Goal: Task Accomplishment & Management: Manage account settings

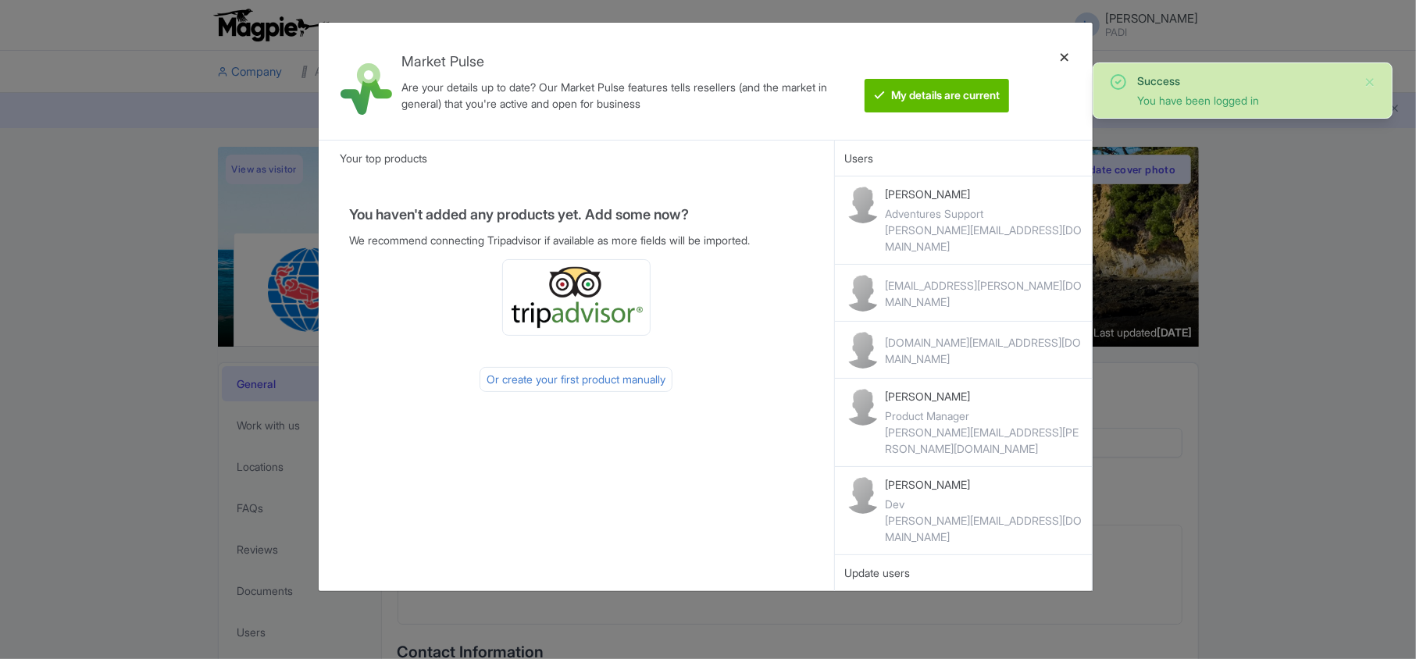
click at [1066, 55] on div at bounding box center [1064, 81] width 37 height 92
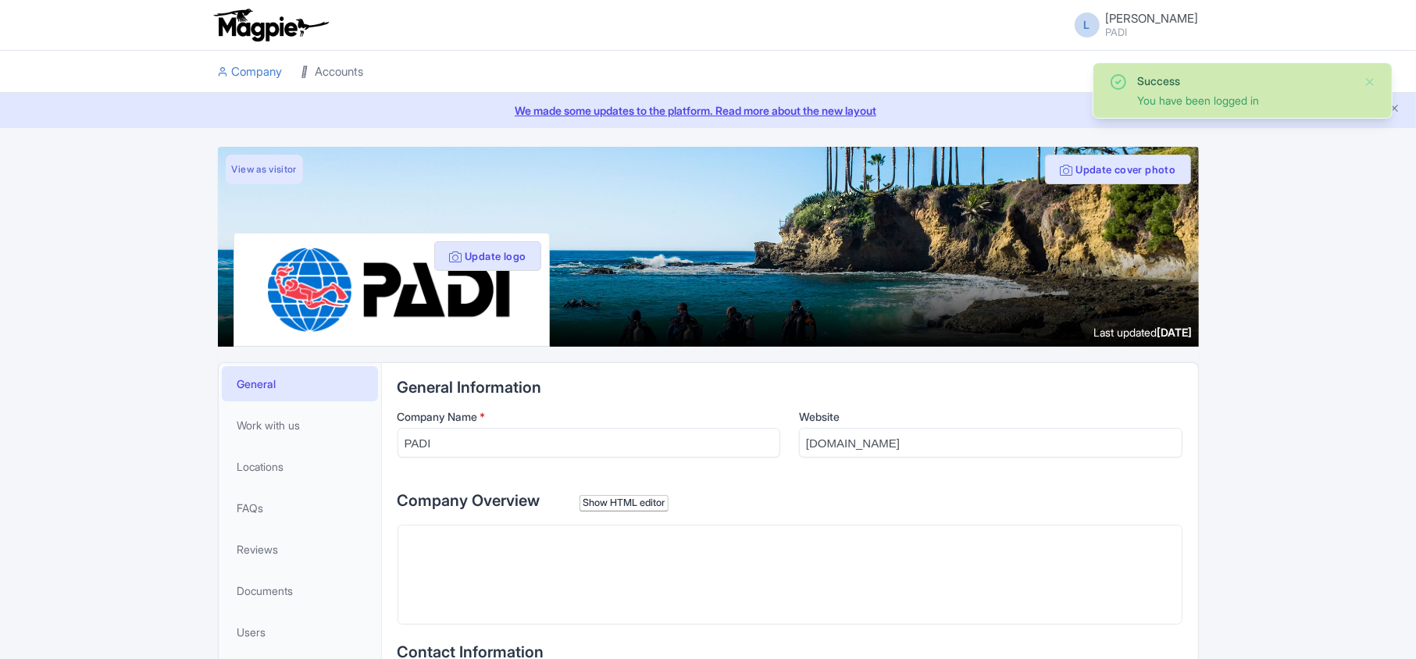
click at [337, 72] on link "Accounts" at bounding box center [333, 72] width 62 height 43
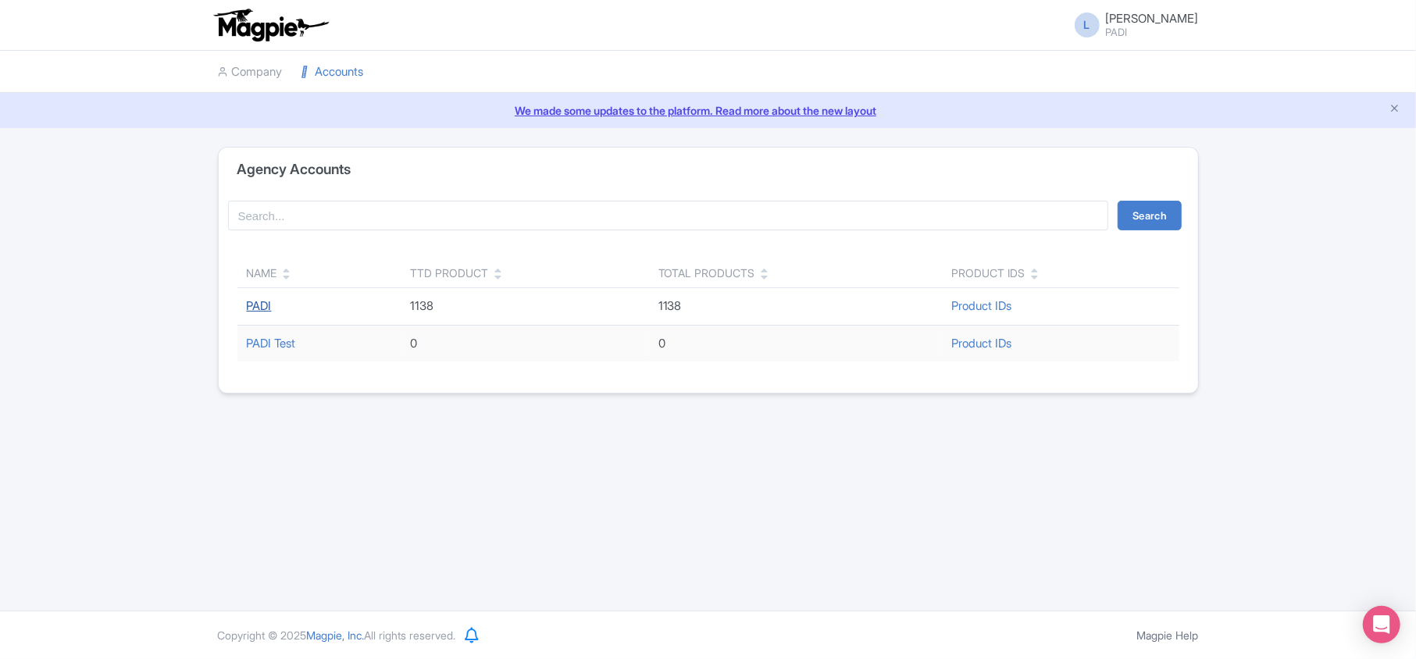
click at [250, 308] on link "PADI" at bounding box center [259, 305] width 25 height 15
click at [254, 306] on link "PADI" at bounding box center [259, 305] width 25 height 15
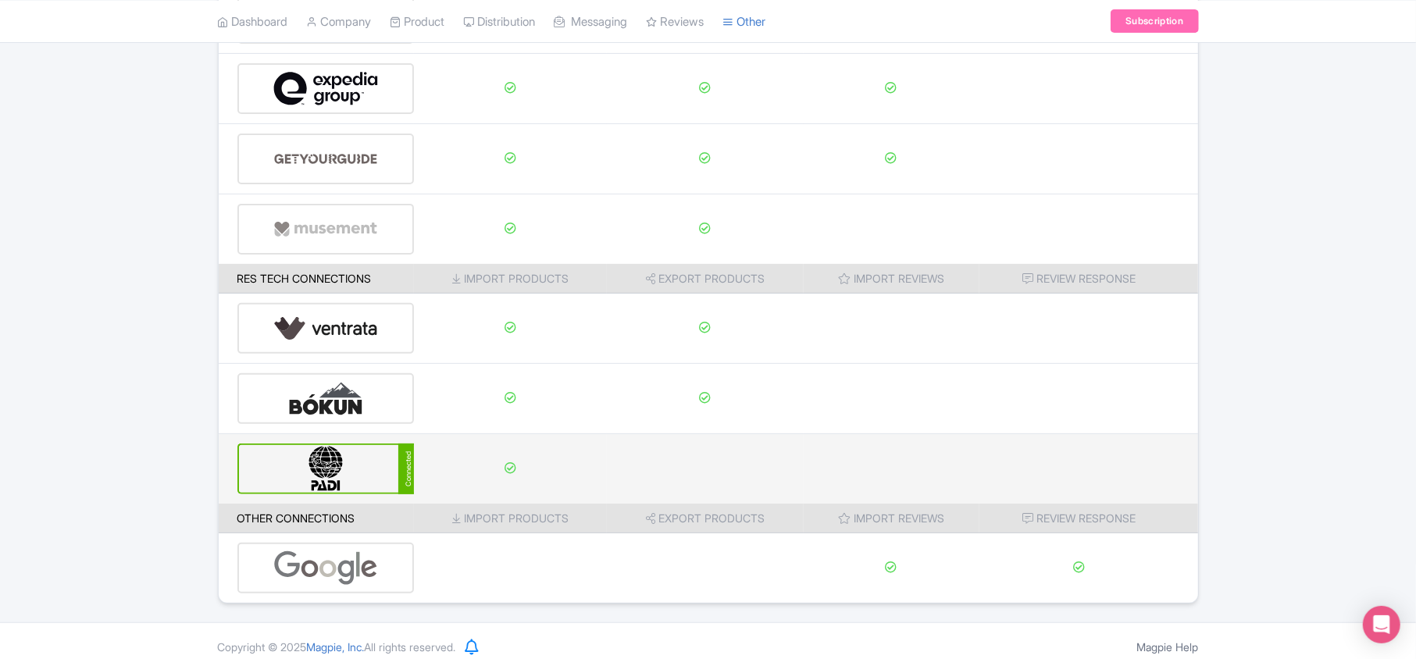
scroll to position [245, 0]
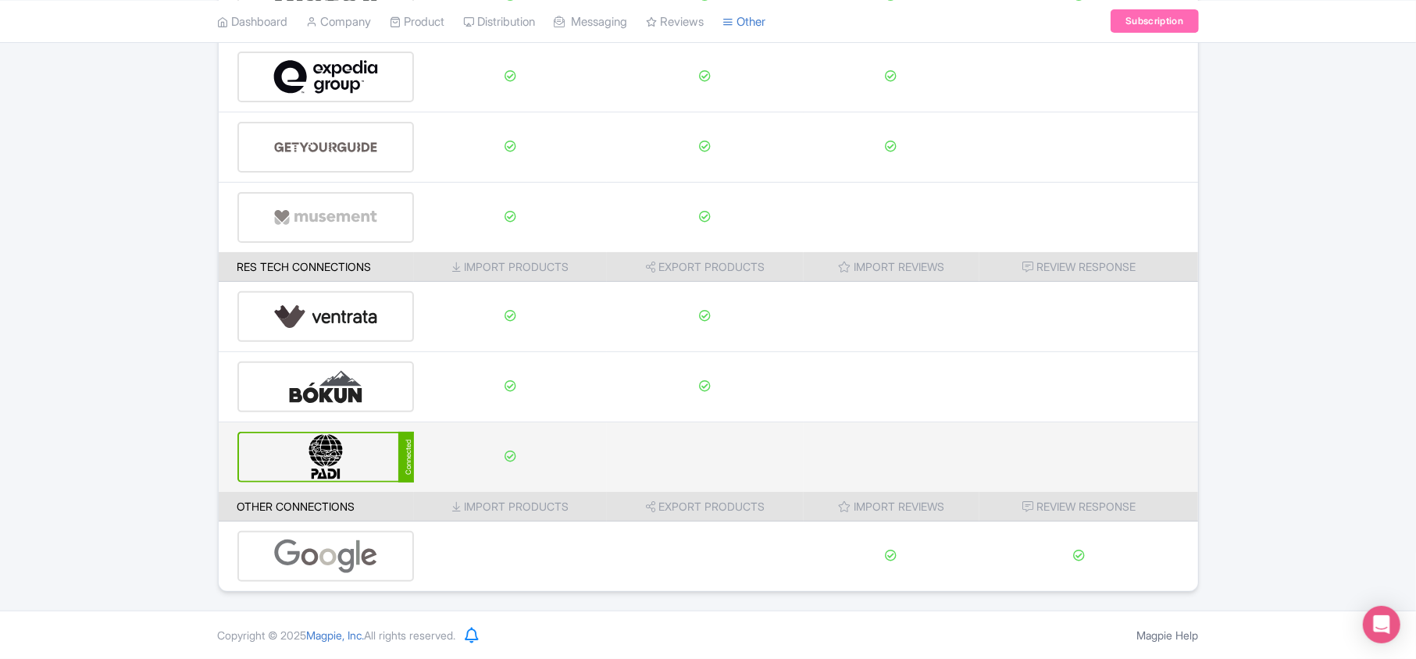
click at [333, 458] on img at bounding box center [325, 458] width 105 height 48
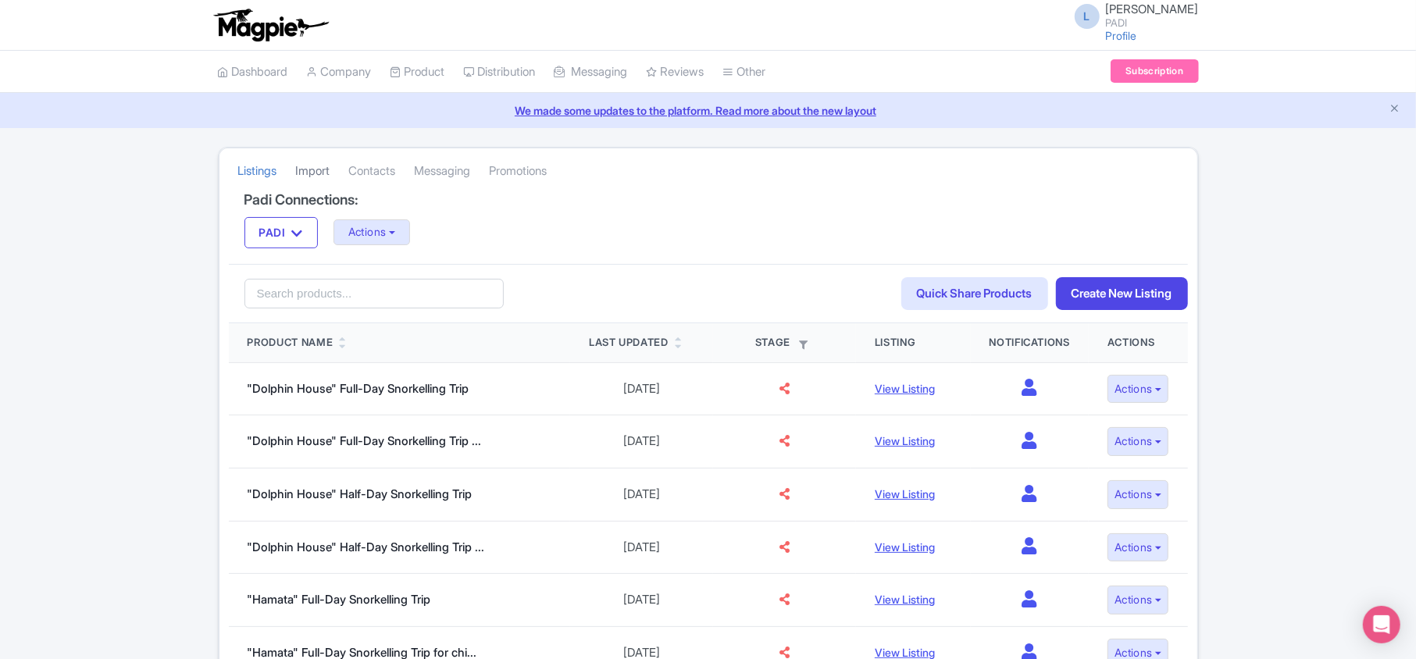
click at [306, 167] on link "Import" at bounding box center [313, 171] width 34 height 43
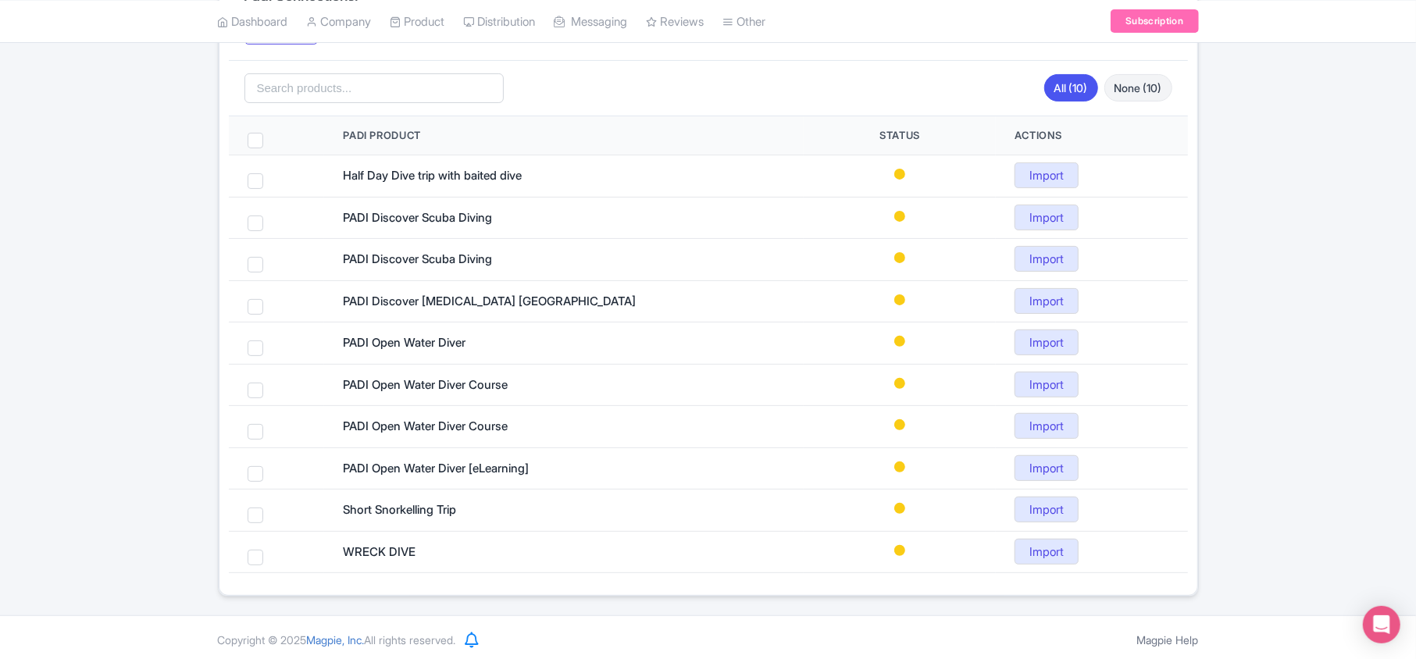
scroll to position [208, 0]
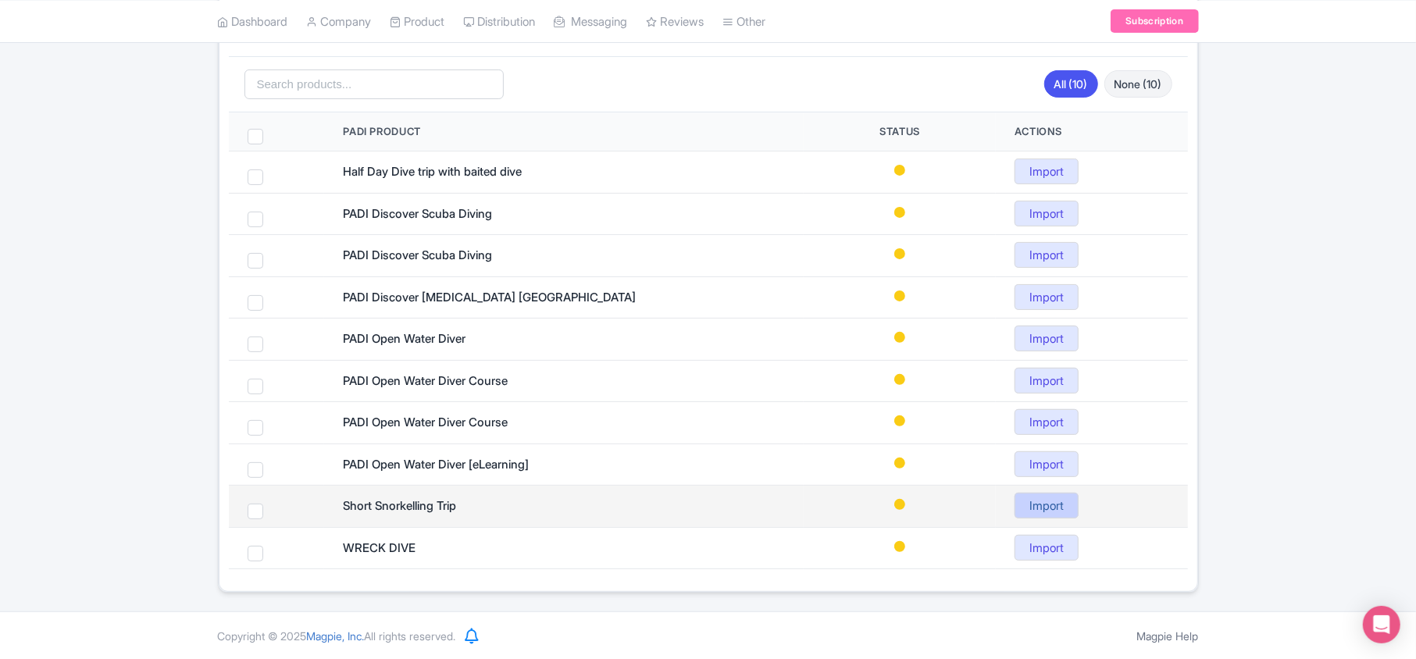
click at [1051, 508] on link "Import" at bounding box center [1047, 506] width 64 height 26
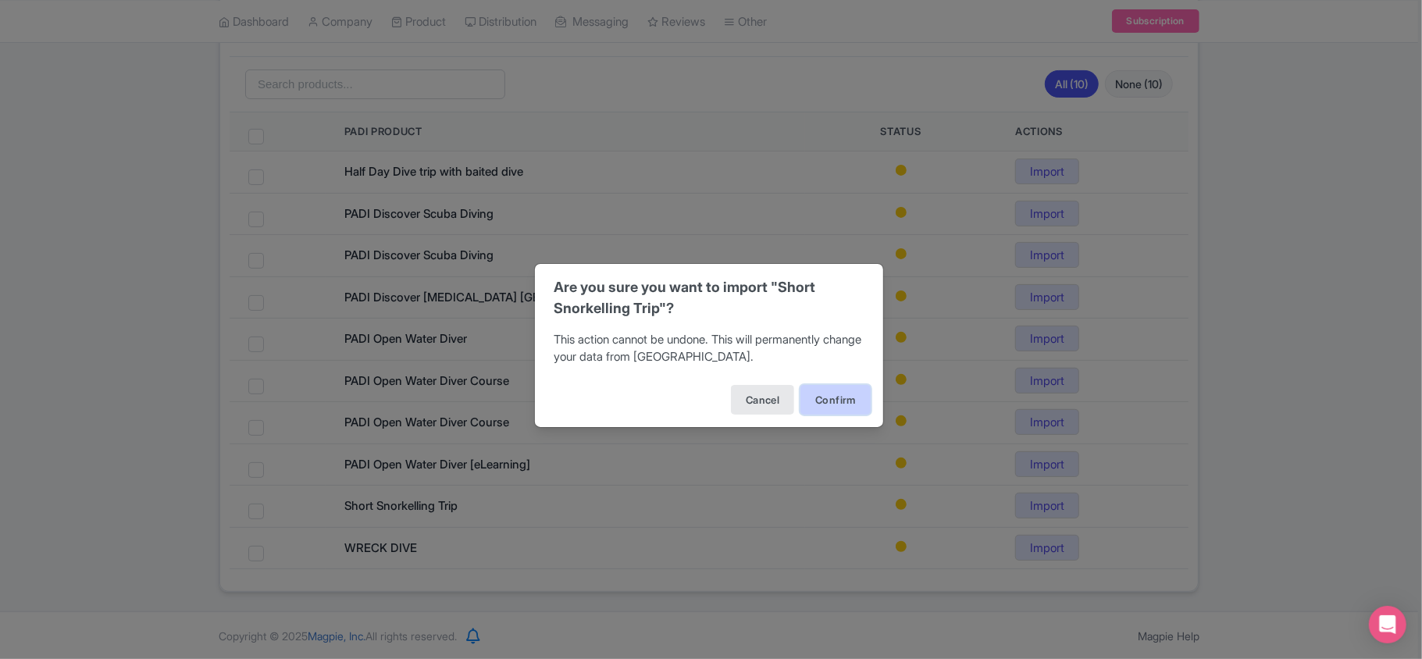
click at [820, 406] on button "Confirm" at bounding box center [836, 400] width 70 height 30
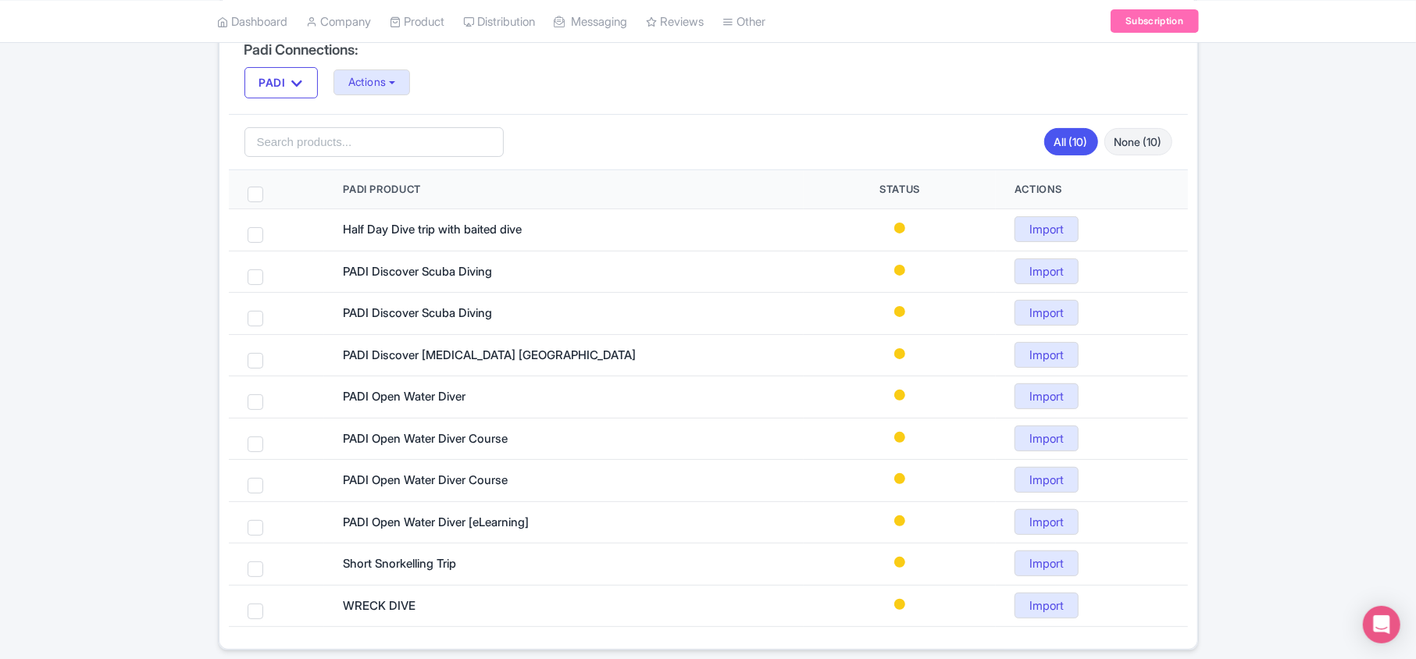
scroll to position [104, 0]
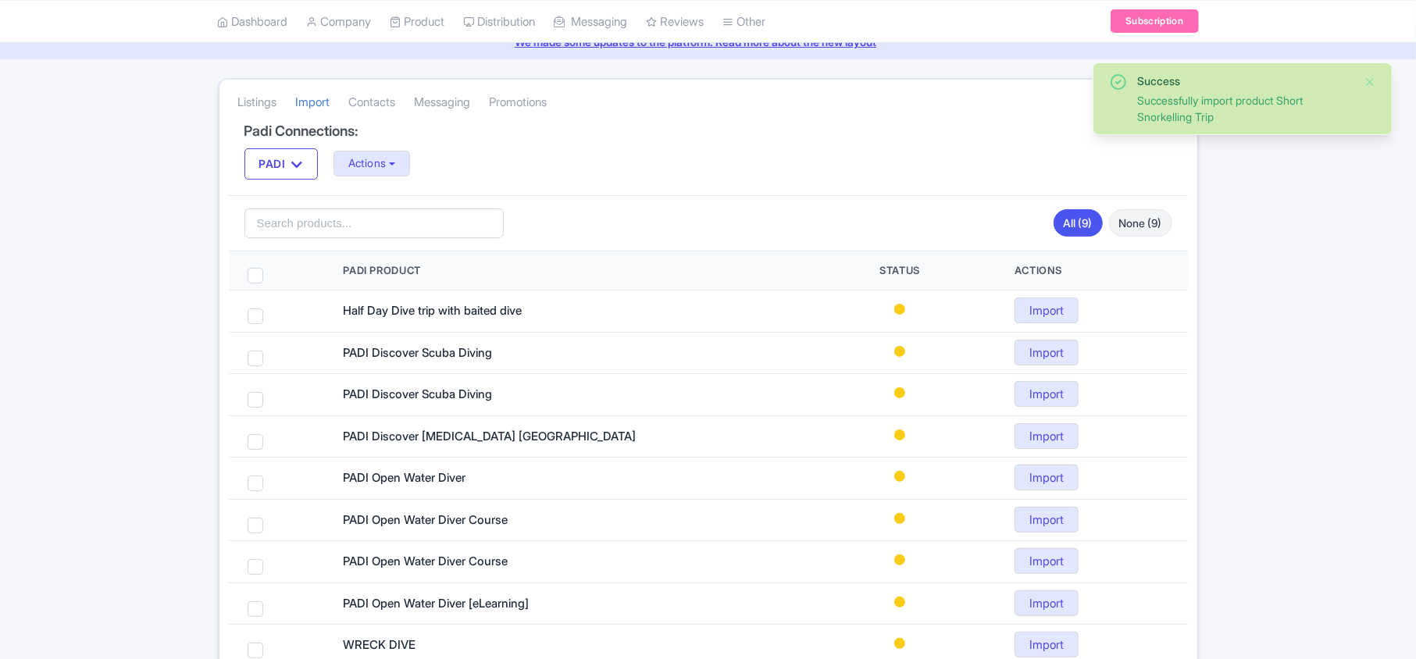
scroll to position [104, 0]
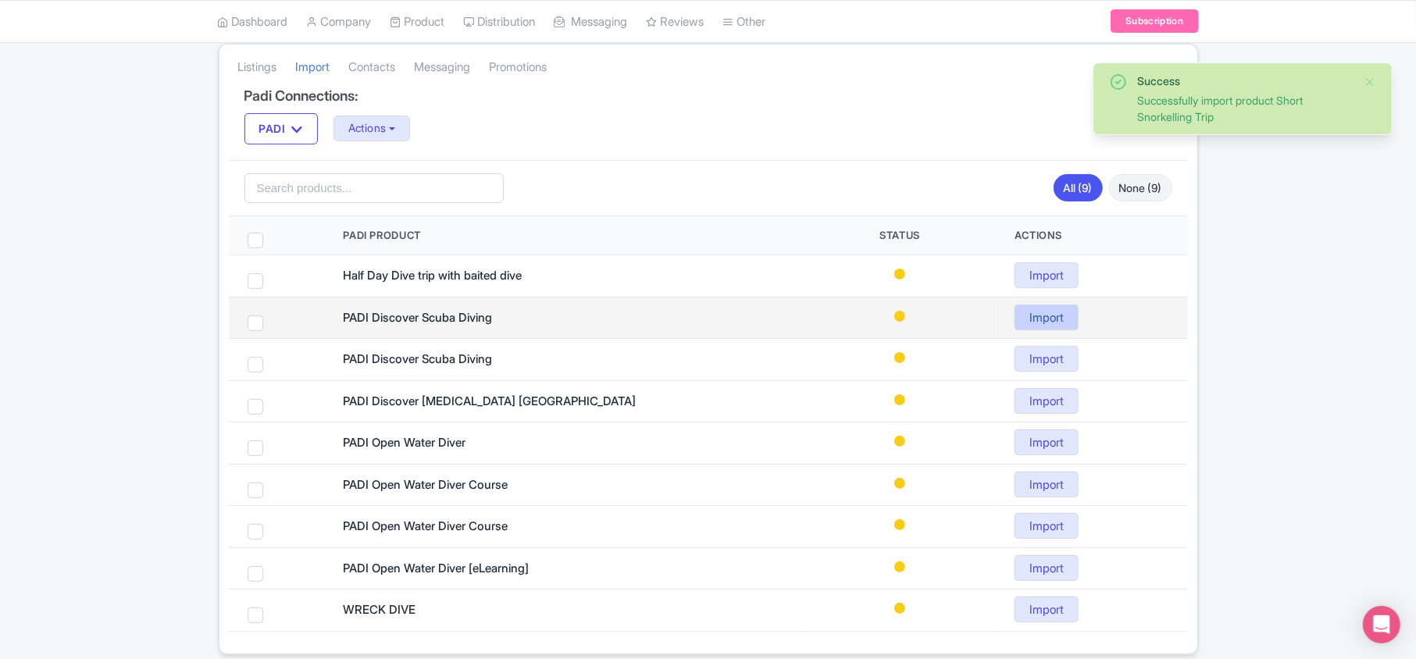
click at [1042, 323] on link "Import" at bounding box center [1047, 318] width 64 height 26
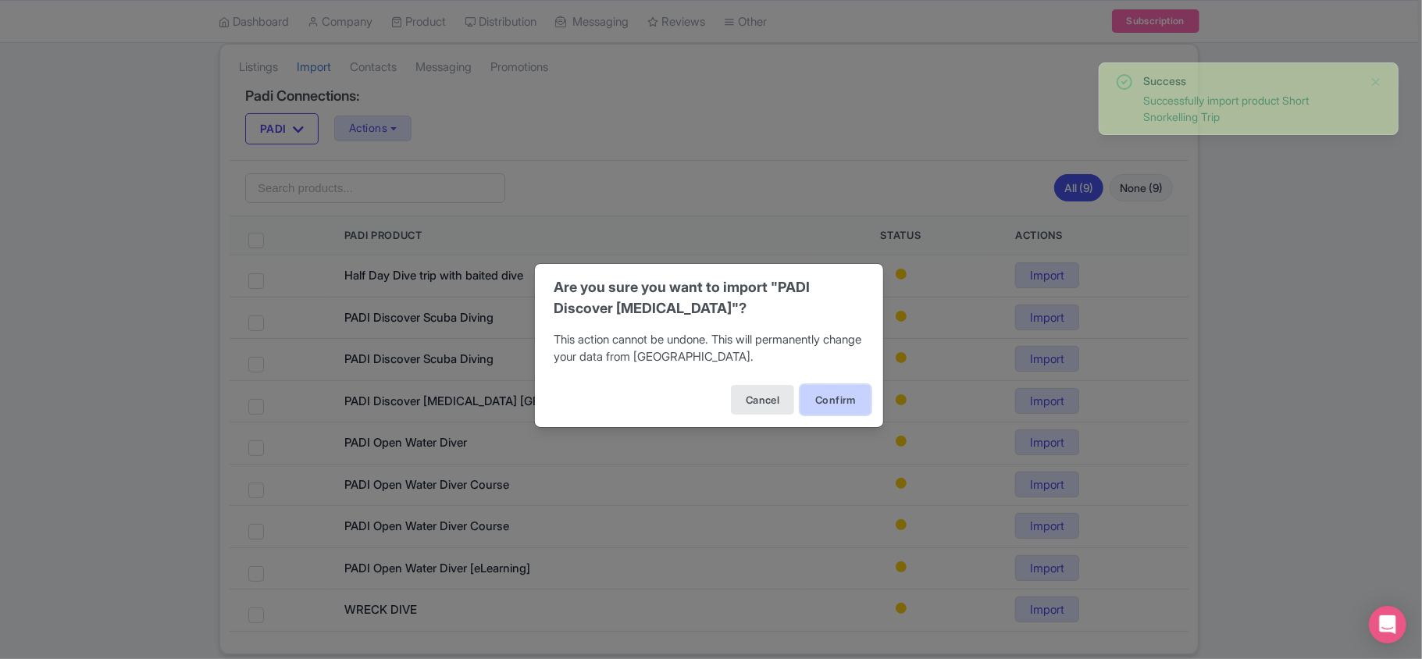
click at [826, 404] on button "Confirm" at bounding box center [836, 400] width 70 height 30
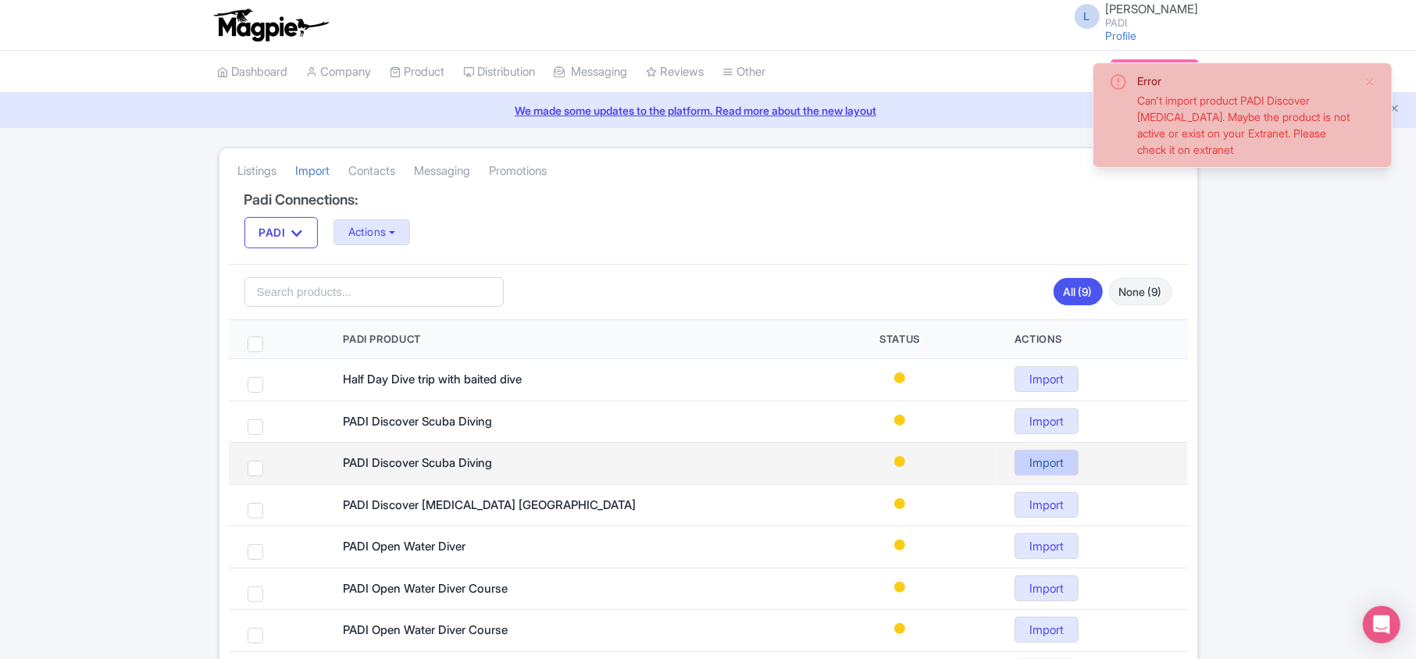
click at [1035, 466] on link "Import" at bounding box center [1047, 463] width 64 height 26
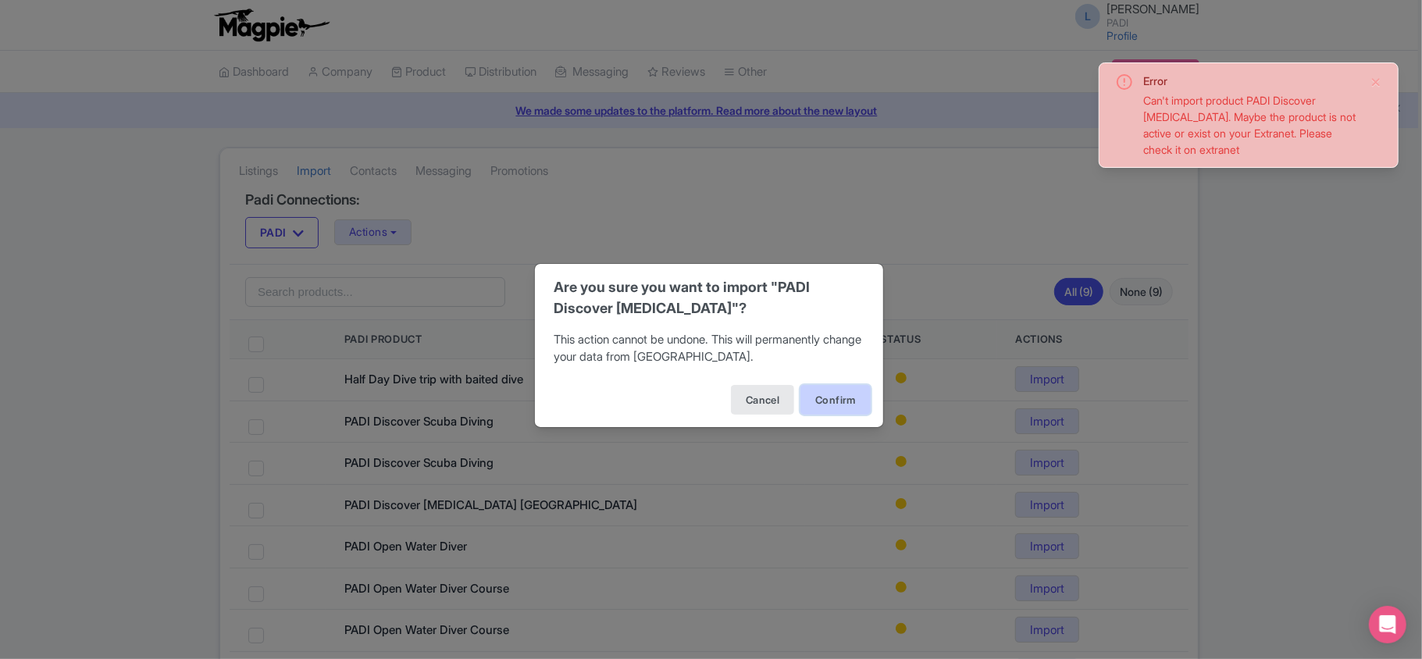
click at [834, 398] on button "Confirm" at bounding box center [836, 400] width 70 height 30
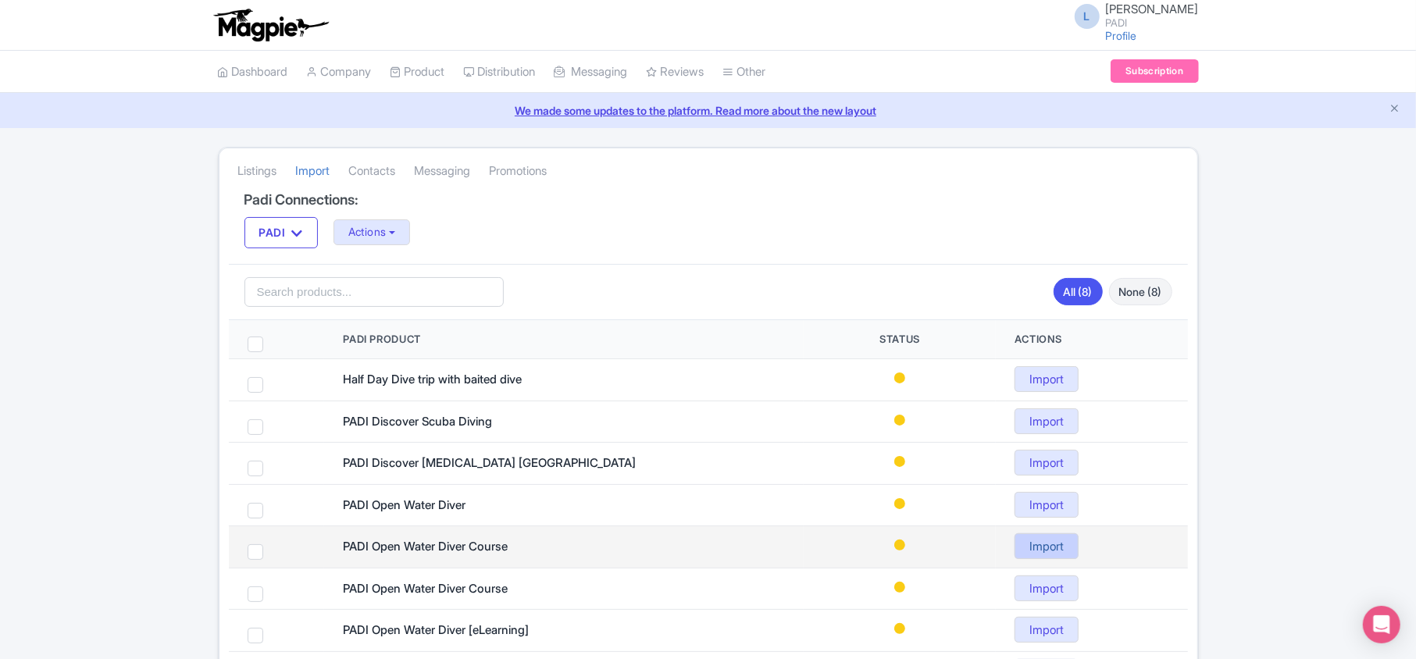
click at [1039, 556] on link "Import" at bounding box center [1047, 547] width 64 height 26
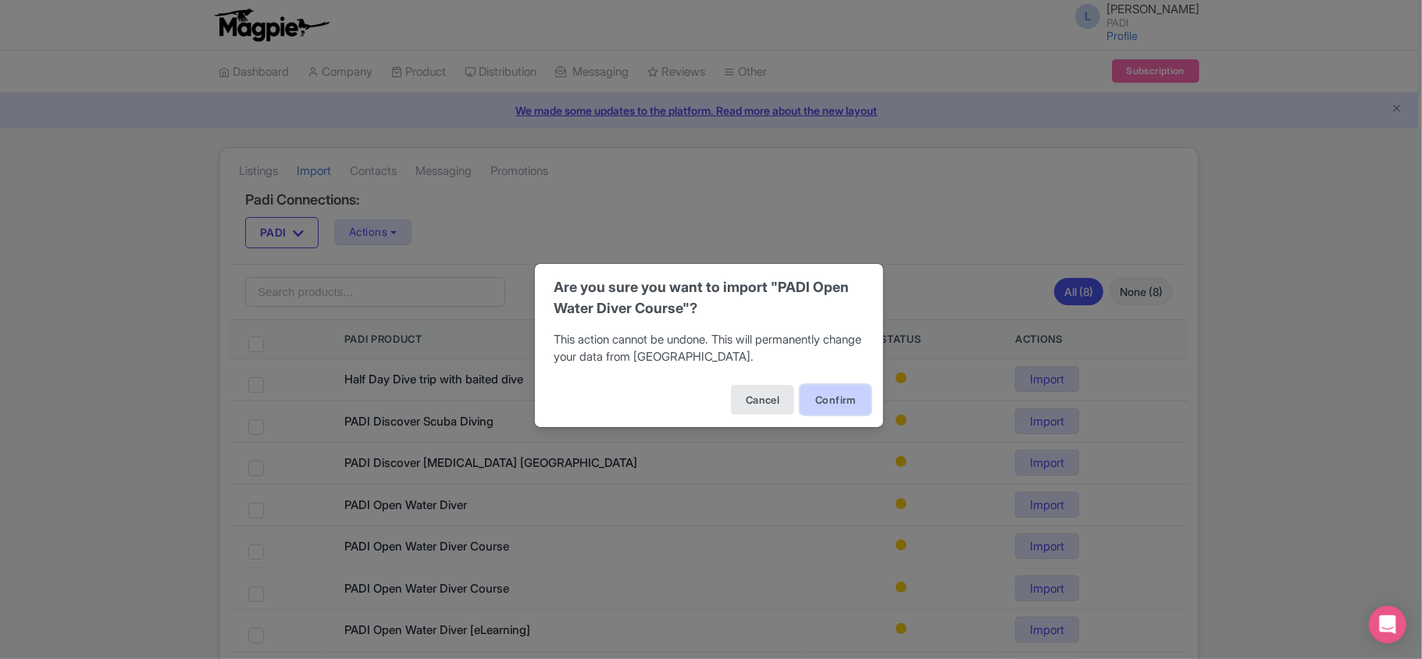
click at [848, 402] on button "Confirm" at bounding box center [836, 400] width 70 height 30
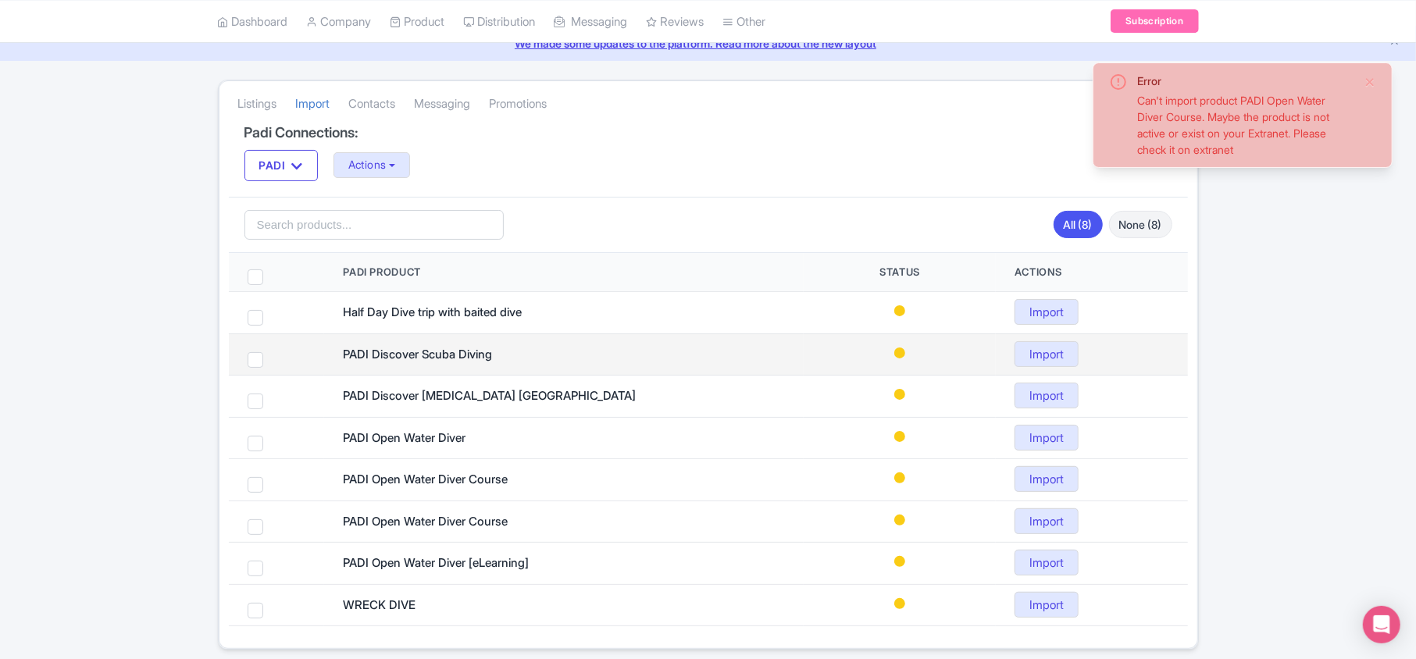
scroll to position [104, 0]
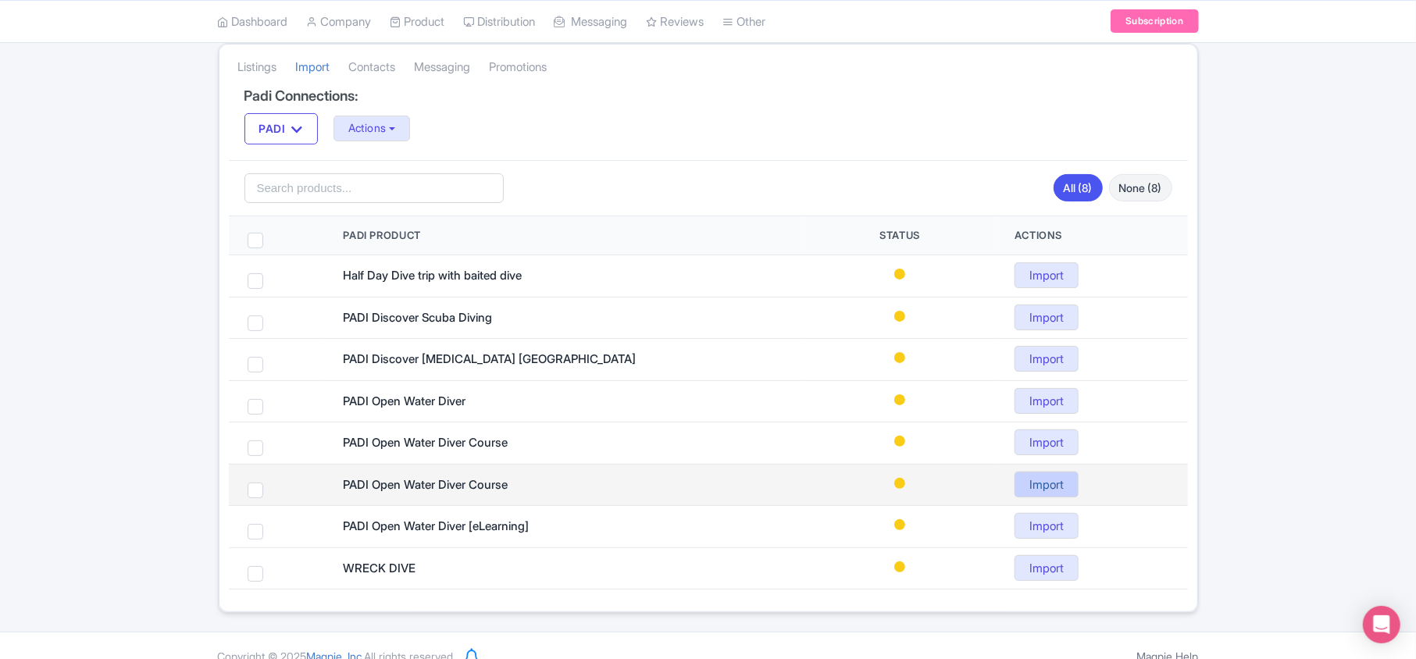
click at [1070, 491] on link "Import" at bounding box center [1047, 485] width 64 height 26
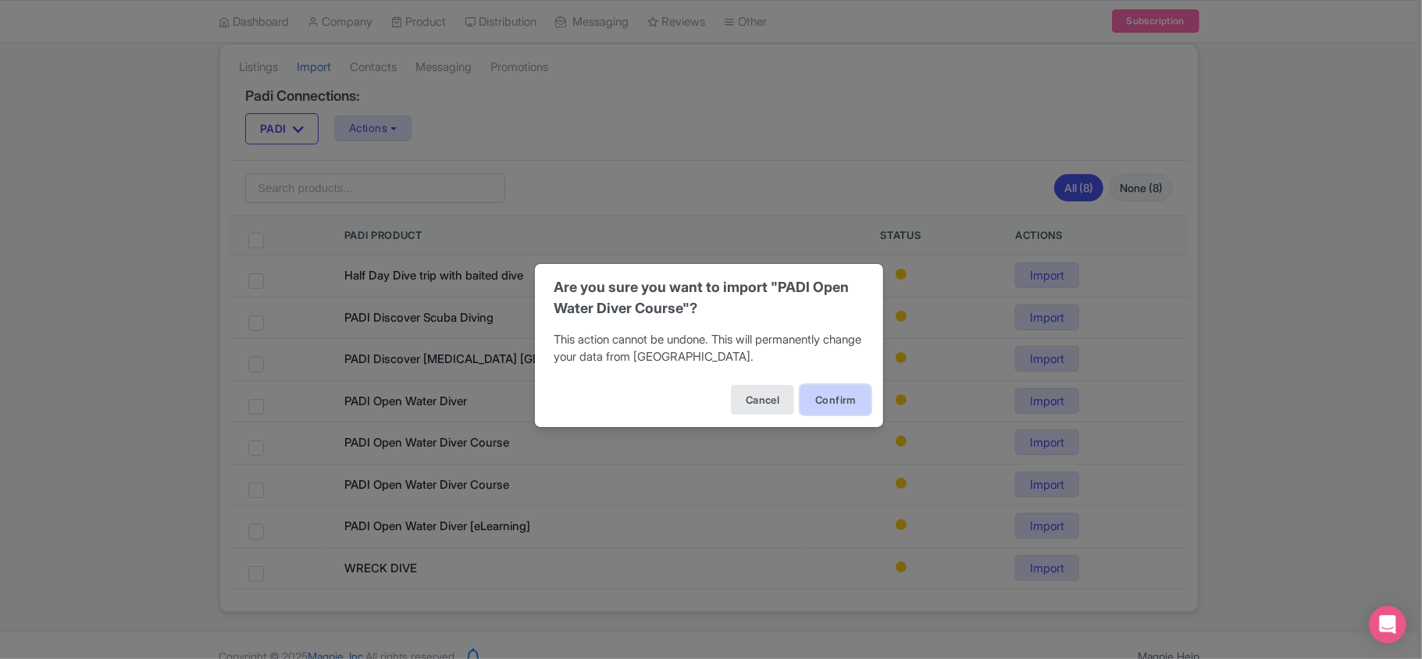
click at [826, 392] on button "Confirm" at bounding box center [836, 400] width 70 height 30
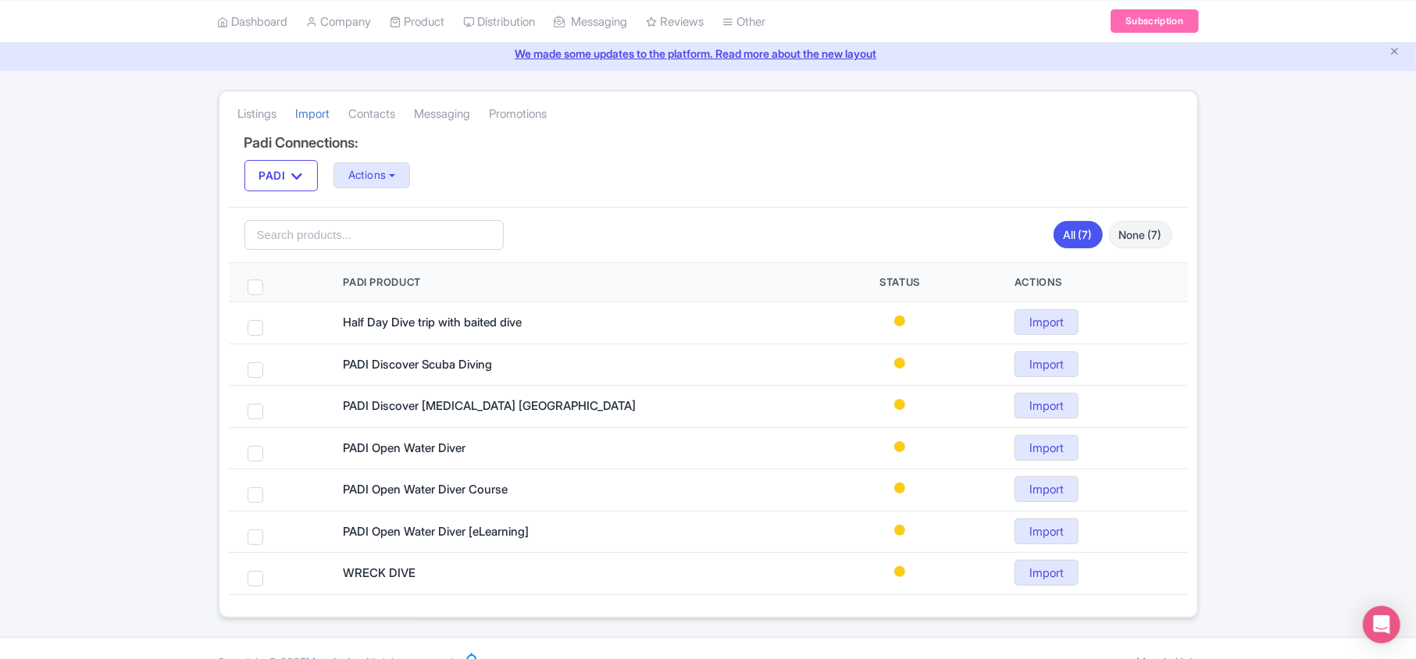
scroll to position [88, 0]
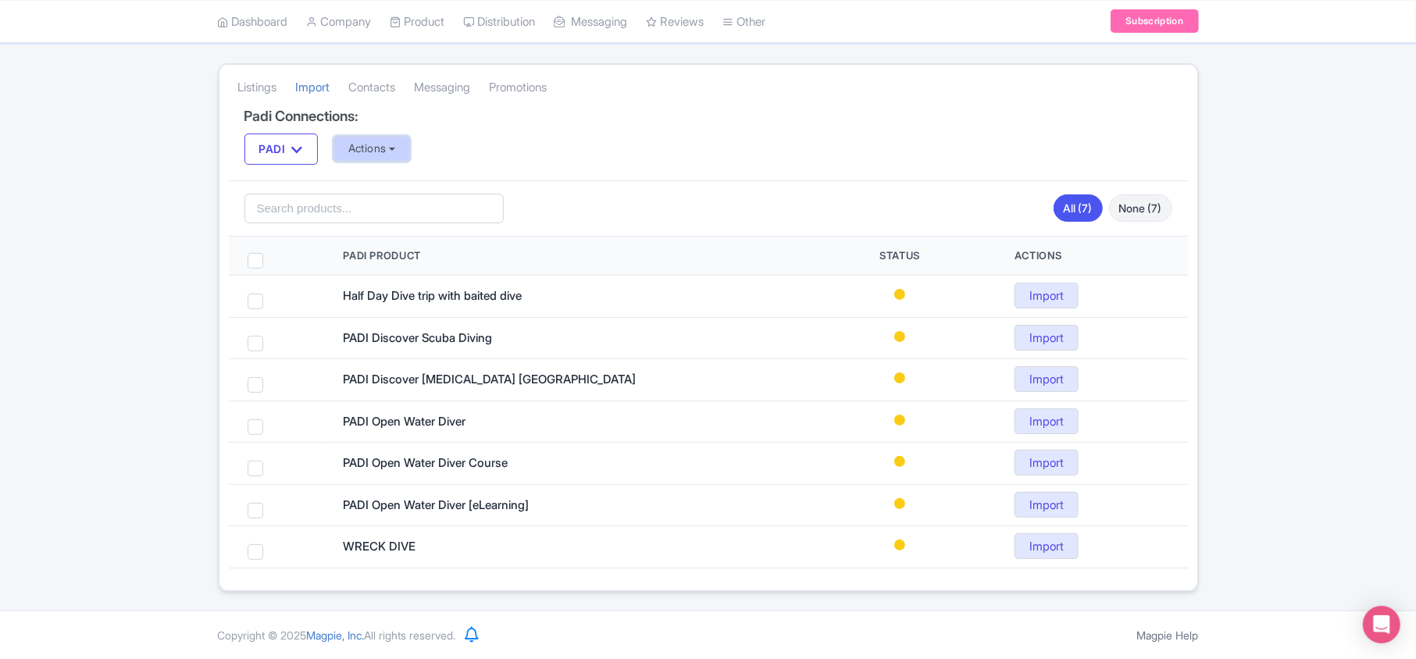
click at [389, 152] on button "Actions" at bounding box center [372, 149] width 77 height 26
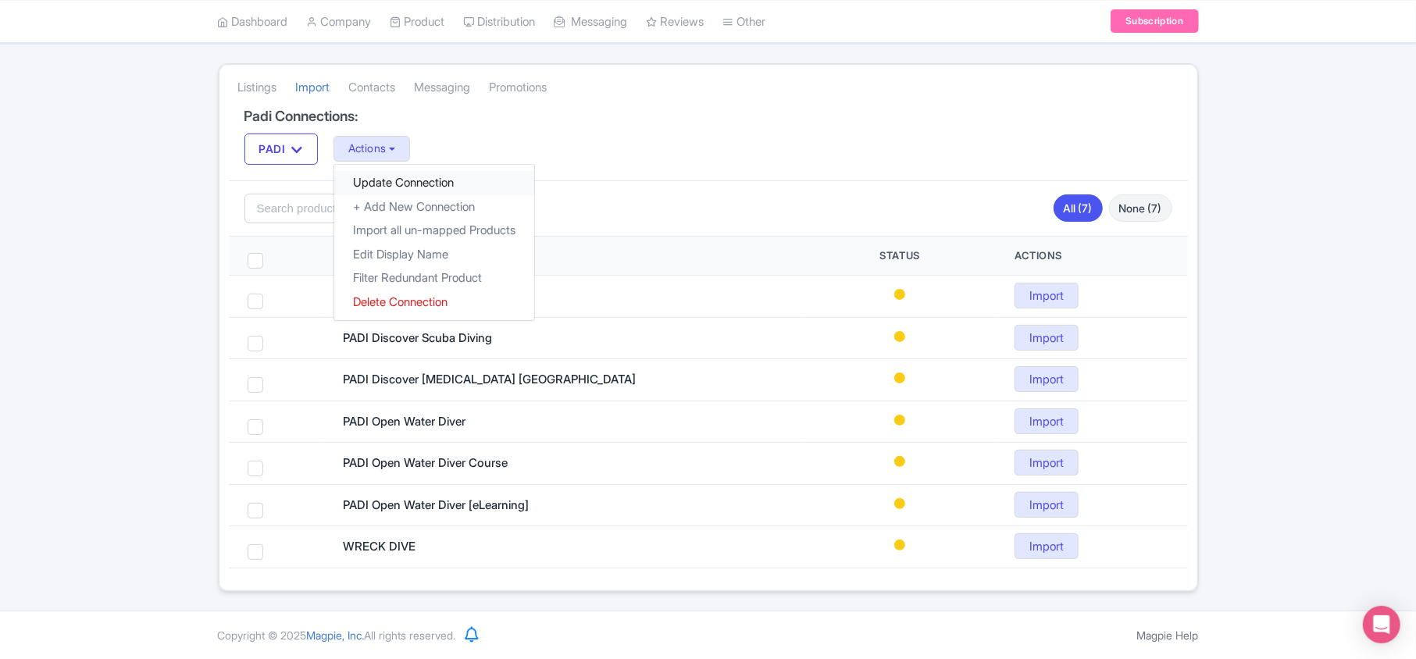
click at [388, 177] on link "Update Connection" at bounding box center [434, 183] width 200 height 24
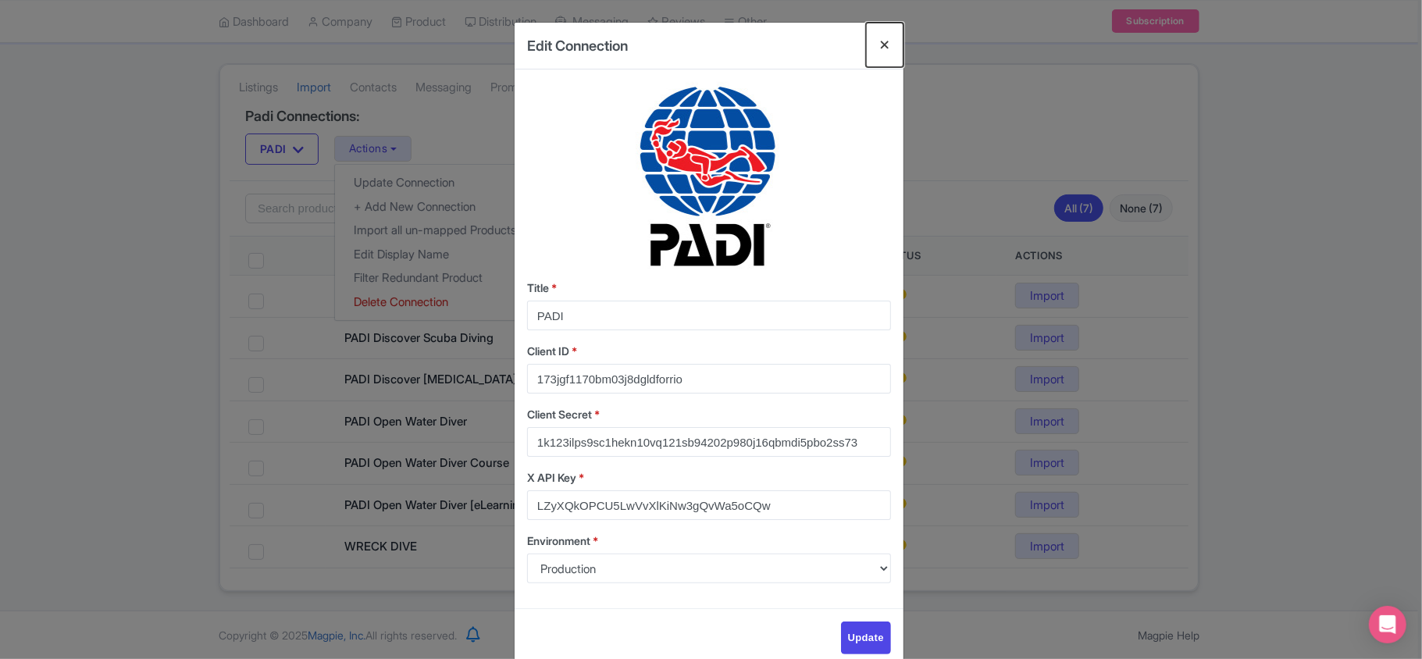
click at [885, 41] on button "Close" at bounding box center [884, 45] width 37 height 45
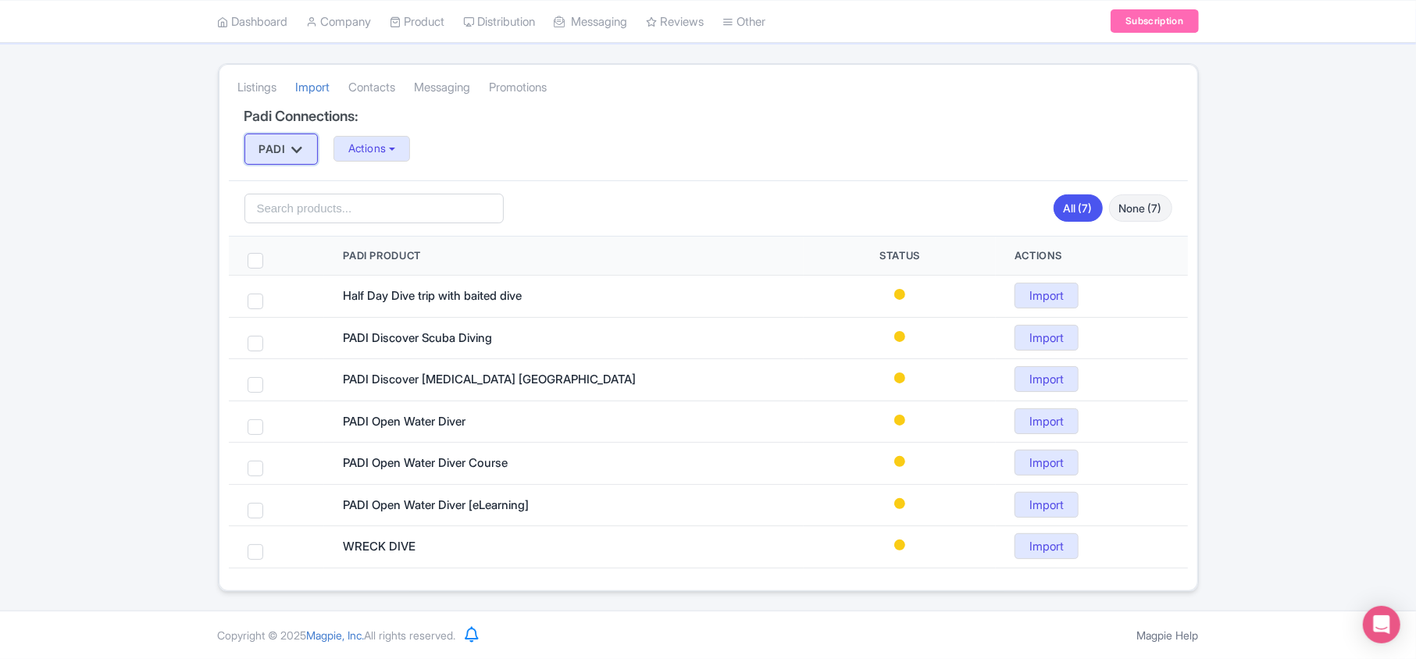
click at [294, 151] on button "PADI" at bounding box center [281, 149] width 73 height 31
click at [173, 148] on div "Success Successfully import product PADI Open Water Diver Course Listings Impor…" at bounding box center [708, 327] width 1416 height 529
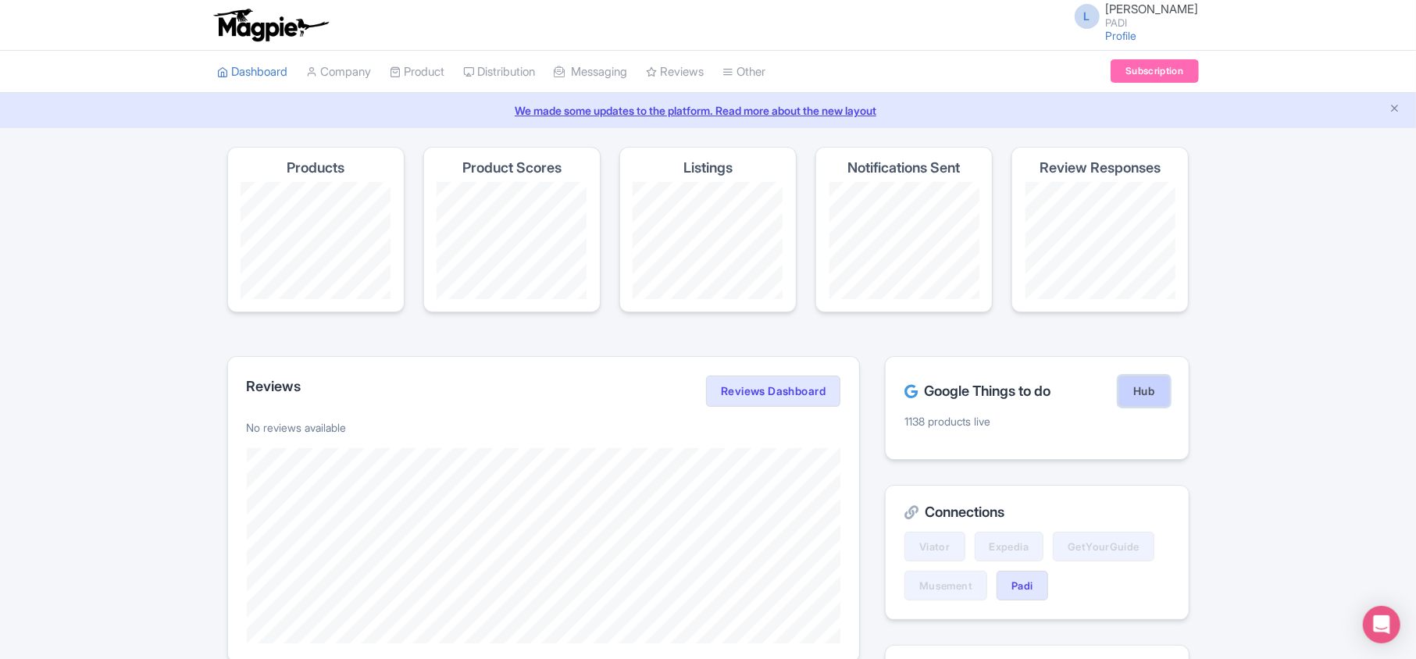
click at [1151, 392] on link "Hub" at bounding box center [1144, 391] width 51 height 31
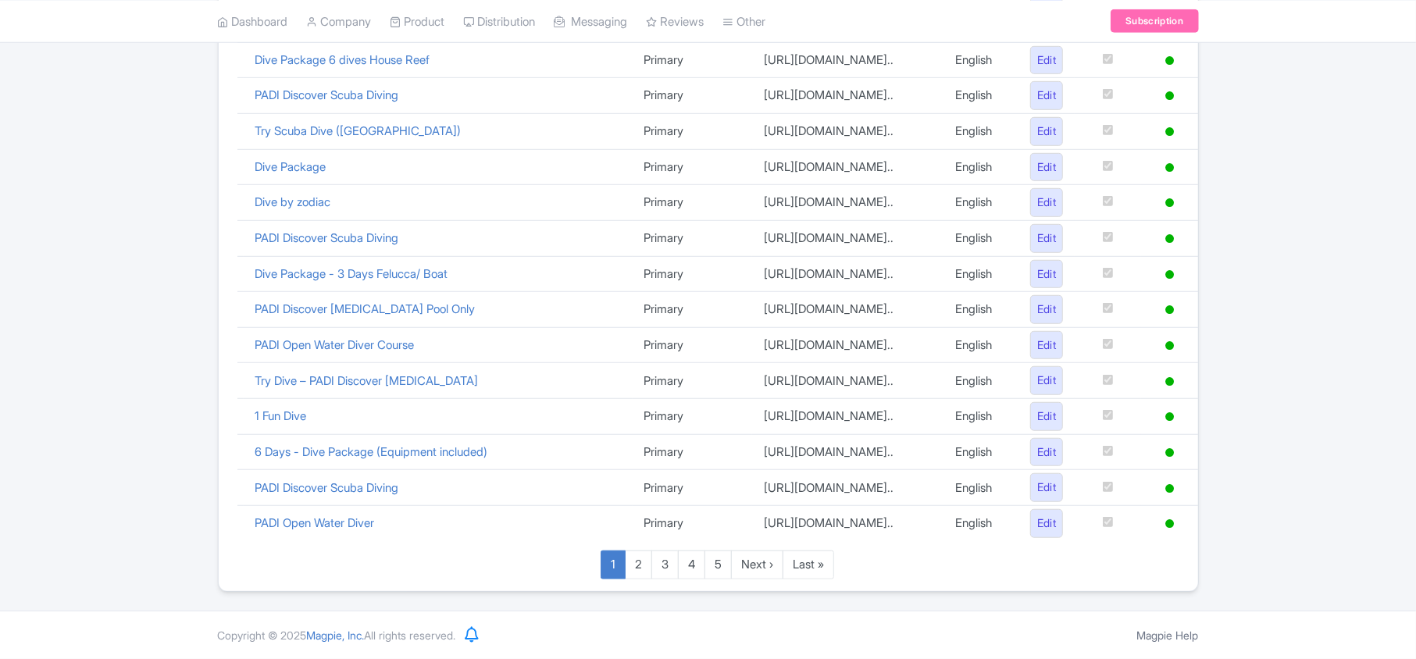
scroll to position [1079, 0]
click at [834, 563] on link "Last »" at bounding box center [809, 565] width 52 height 29
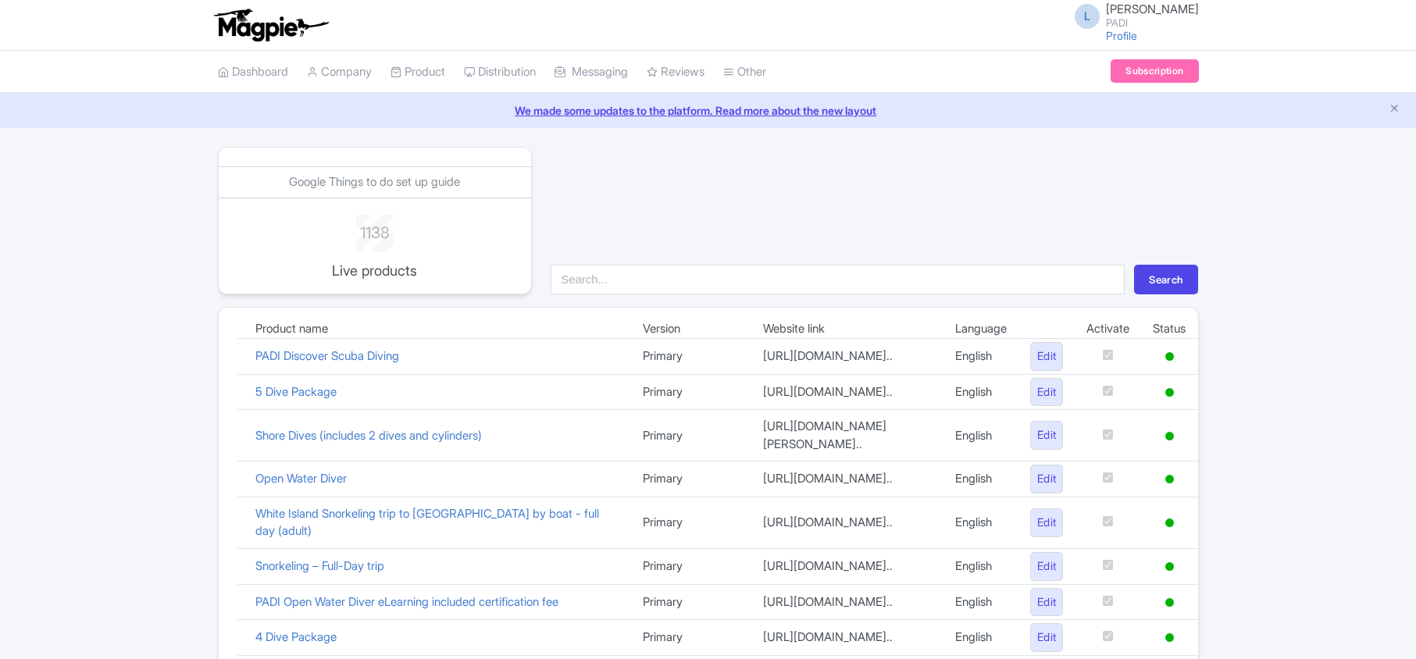
scroll to position [628, 0]
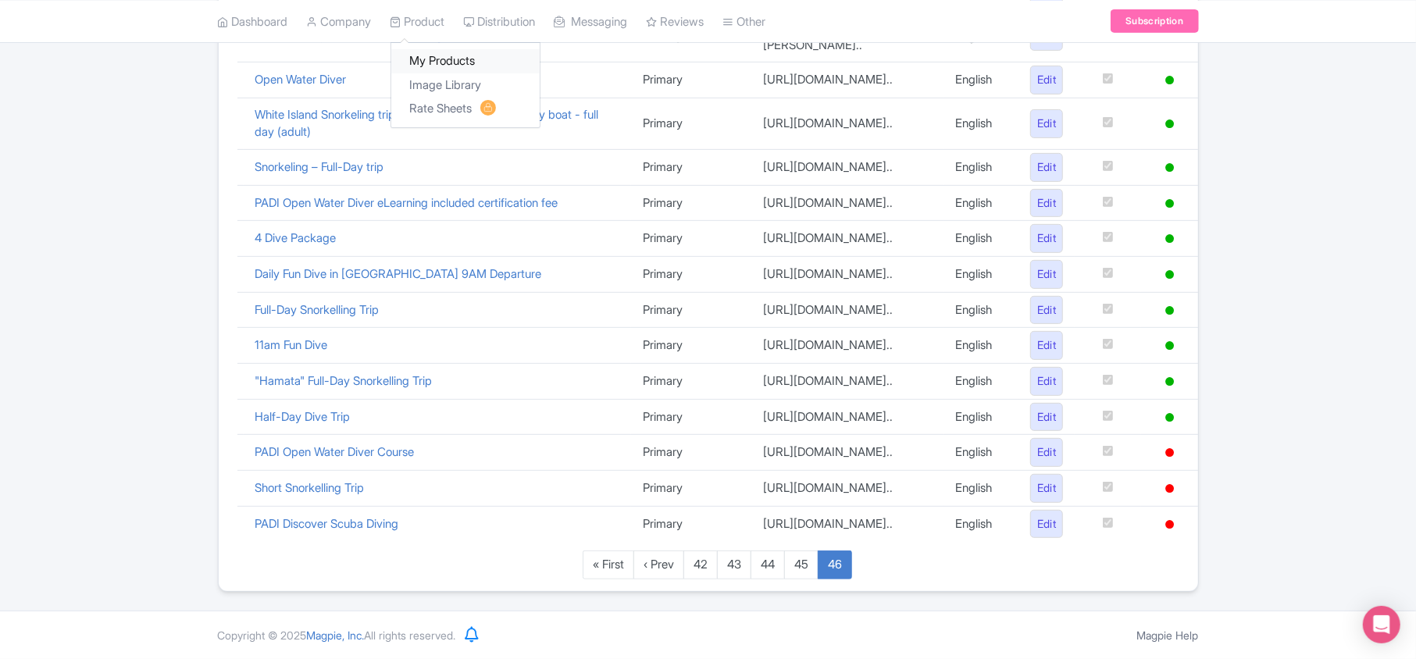
click at [428, 59] on link "My Products" at bounding box center [465, 61] width 148 height 24
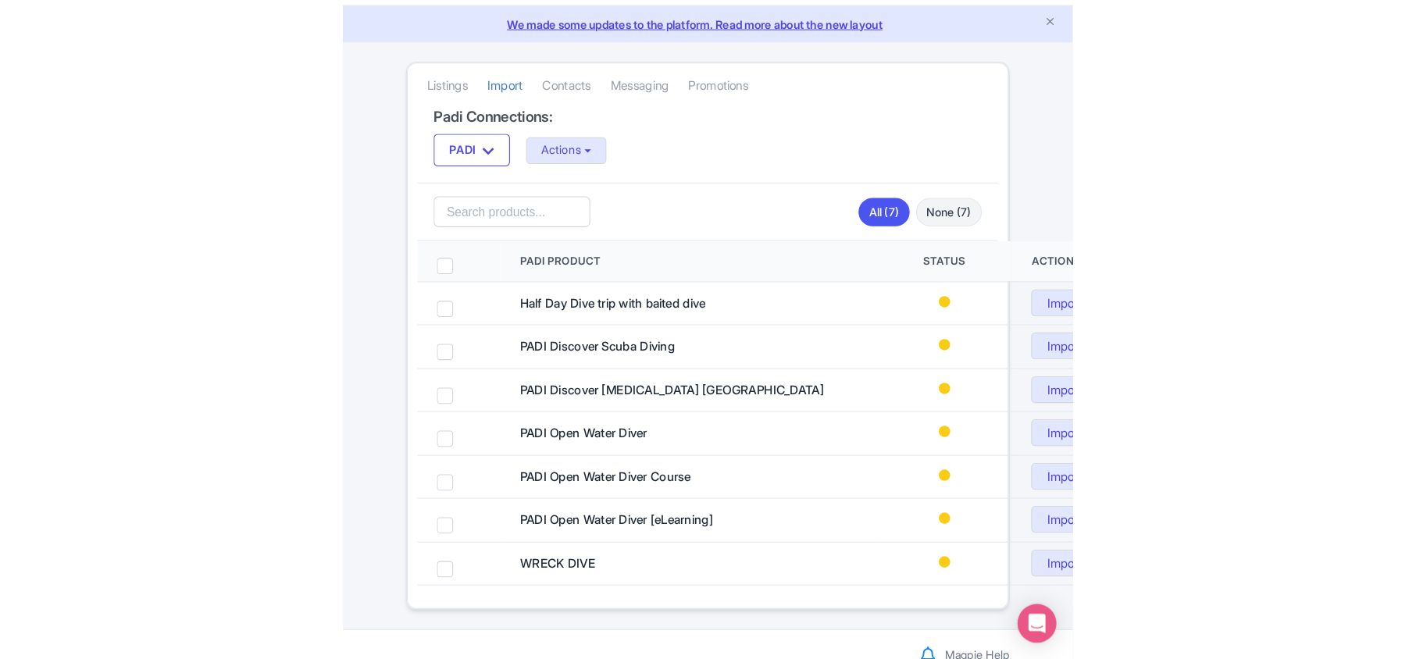
scroll to position [88, 0]
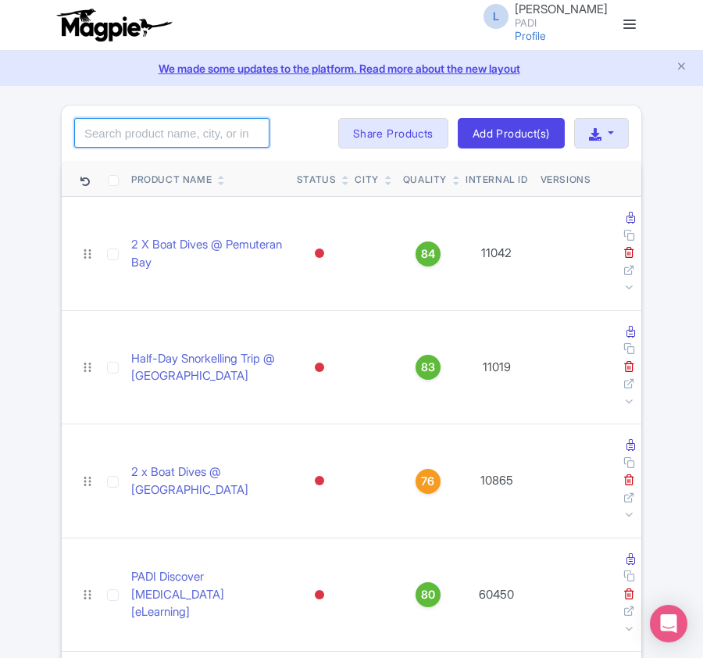
click at [163, 136] on input "search" at bounding box center [171, 133] width 195 height 30
paste input "57049"
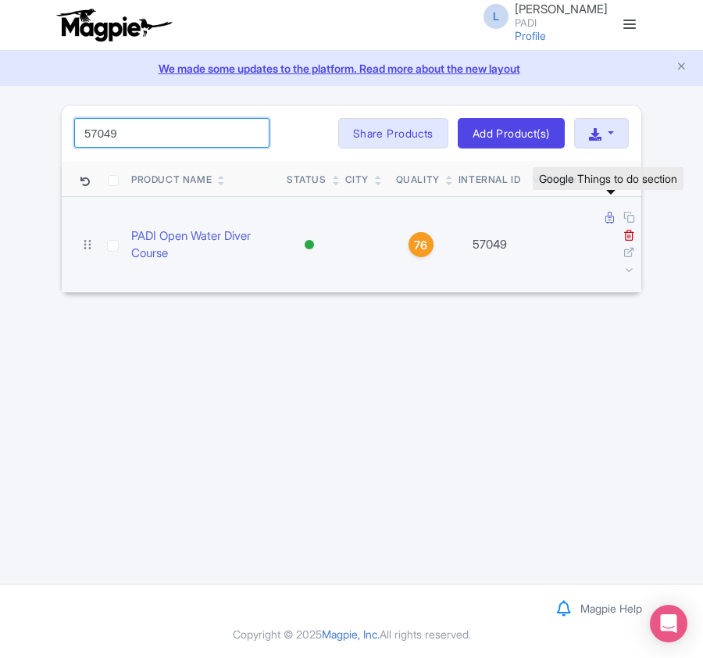
type input "57049"
click at [607, 220] on icon at bounding box center [609, 218] width 9 height 12
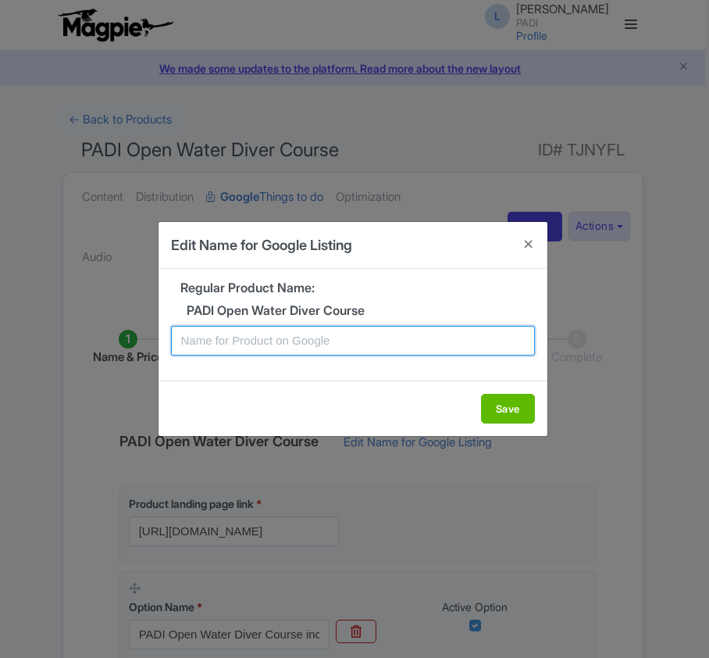
click at [313, 348] on input "text" at bounding box center [353, 341] width 364 height 30
paste input "Diani Beach PADI Open Water Diving Lessons: Your gateway to the underwater worl…"
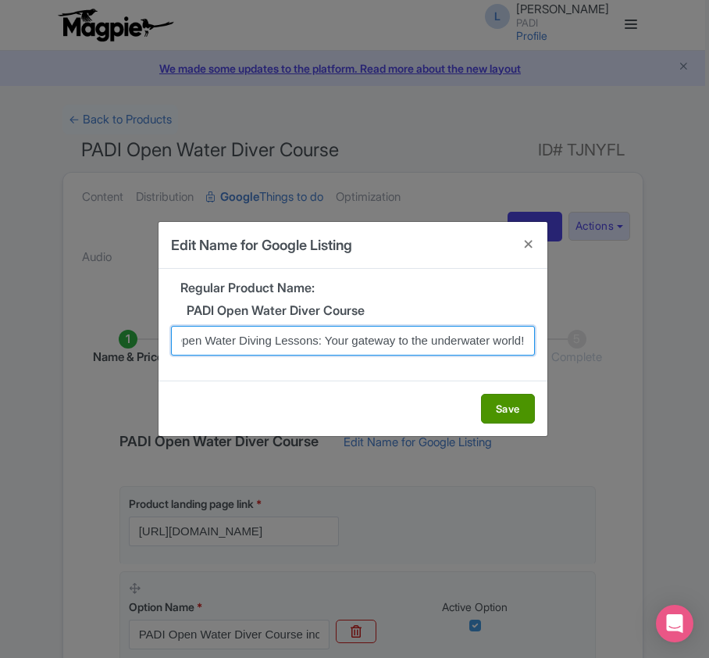
type input "Diani Beach PADI Open Water Diving Lessons: Your gateway to the underwater worl…"
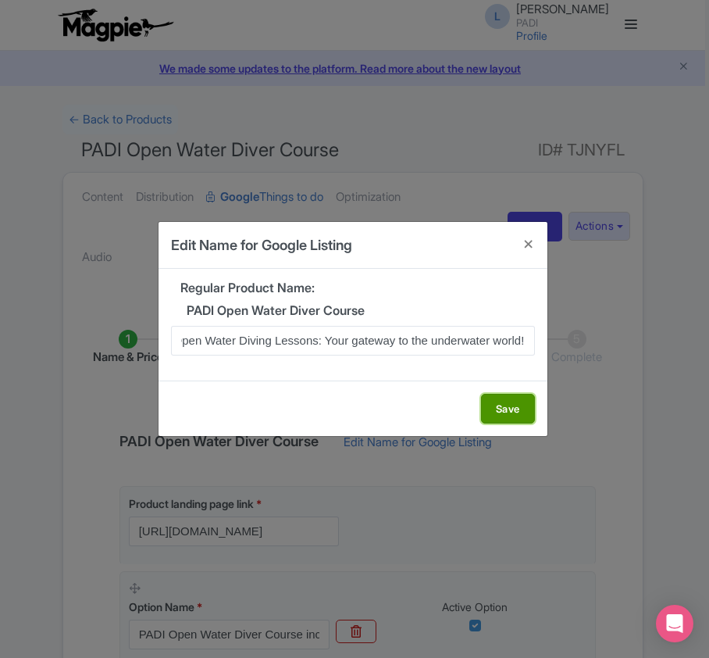
click at [504, 405] on button "Save" at bounding box center [508, 409] width 54 height 30
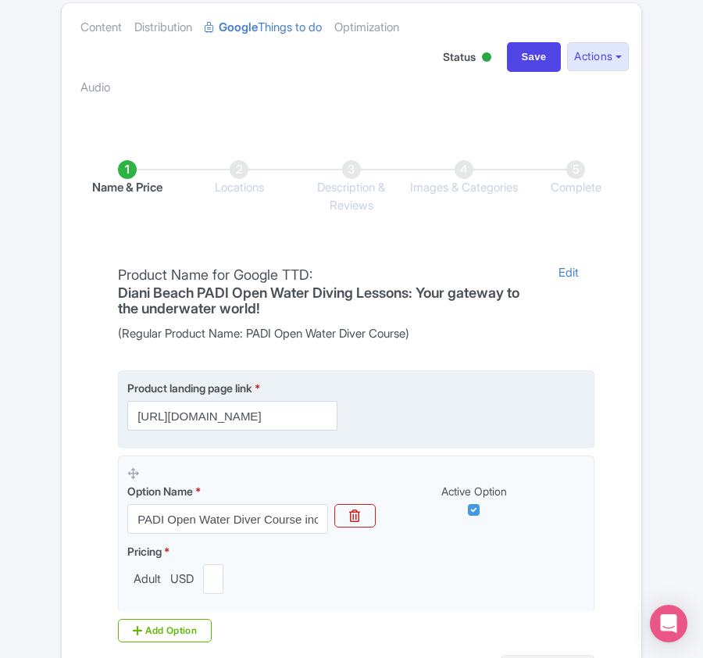
scroll to position [369, 0]
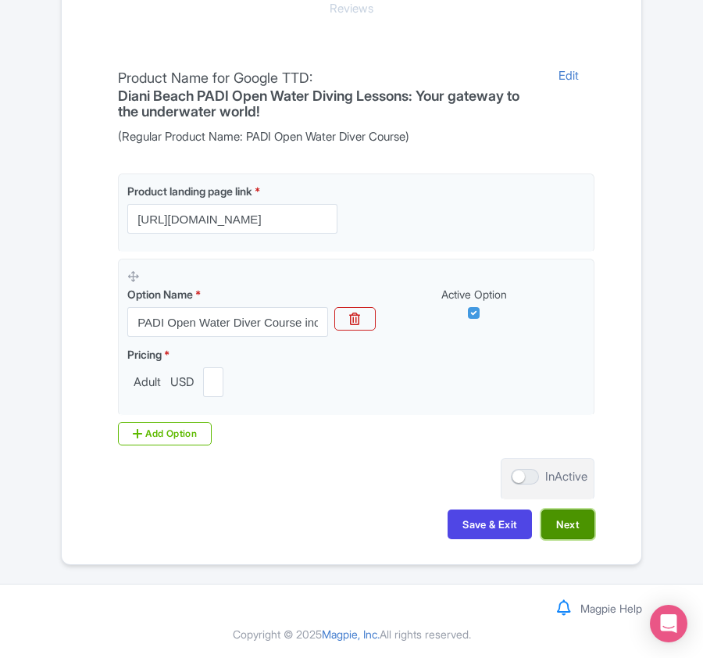
click at [575, 528] on button "Next" at bounding box center [567, 524] width 53 height 30
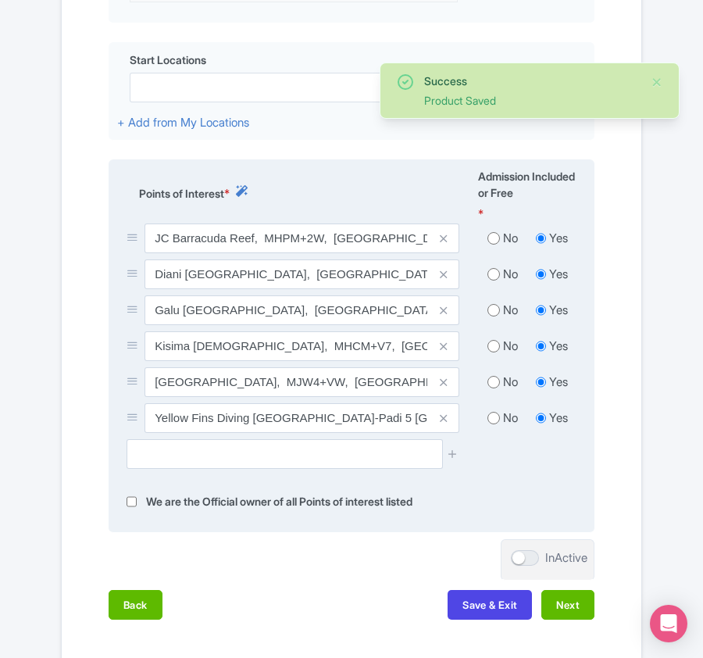
scroll to position [578, 0]
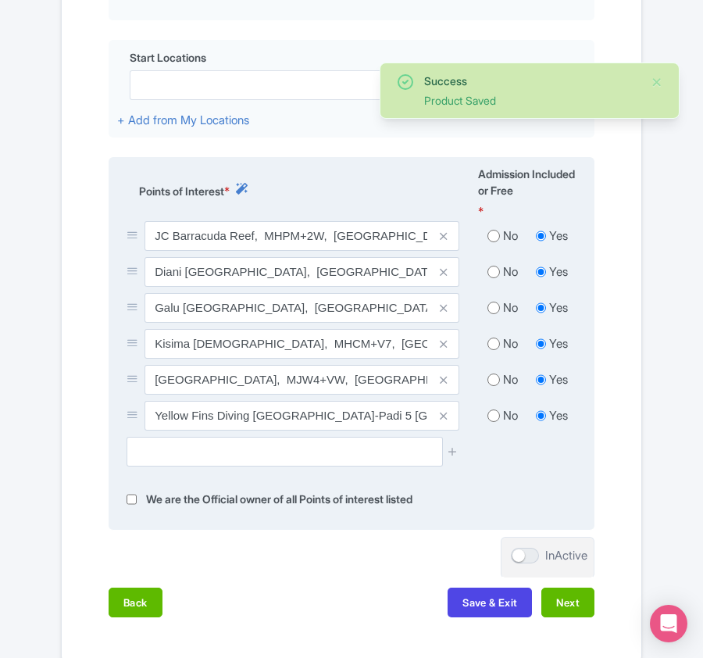
click at [489, 236] on input "radio" at bounding box center [493, 236] width 12 height 16
radio input "true"
click at [491, 270] on input "radio" at bounding box center [493, 272] width 12 height 16
radio input "true"
click at [494, 309] on input "radio" at bounding box center [493, 308] width 12 height 16
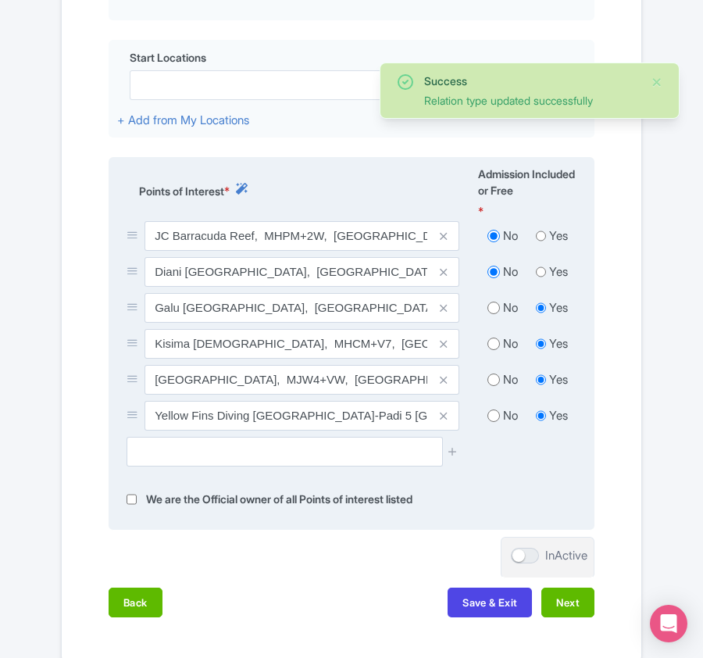
radio input "true"
click at [491, 344] on input "radio" at bounding box center [493, 344] width 12 height 16
radio input "true"
click at [492, 380] on input "radio" at bounding box center [493, 380] width 12 height 16
radio input "true"
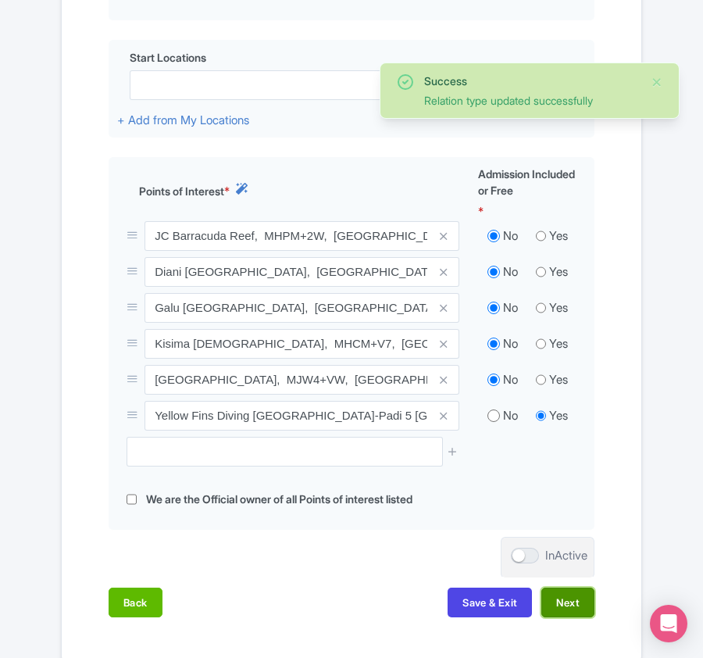
click at [567, 603] on button "Next" at bounding box center [567, 602] width 53 height 30
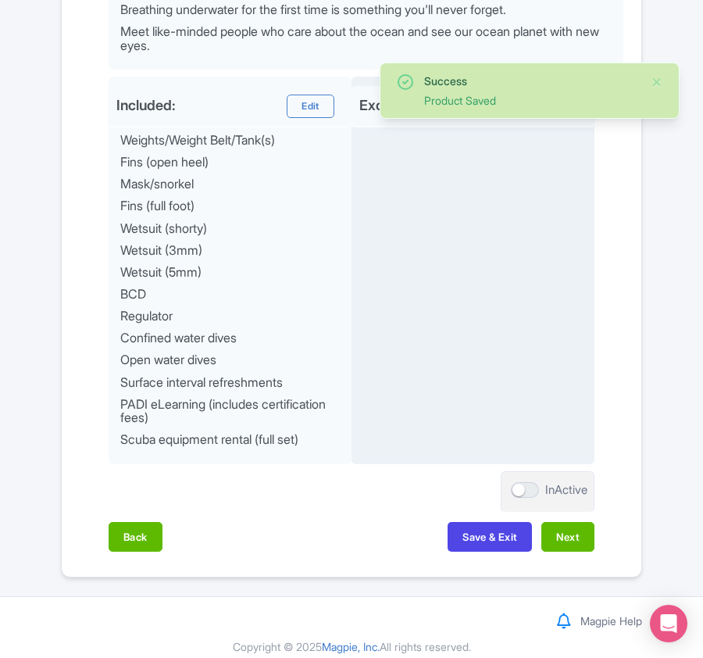
scroll to position [808, 0]
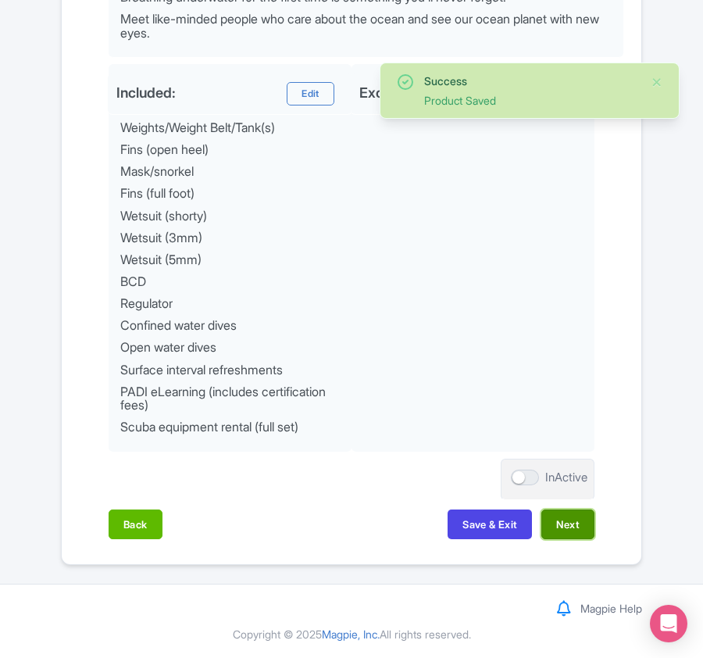
click at [567, 533] on button "Next" at bounding box center [567, 524] width 53 height 30
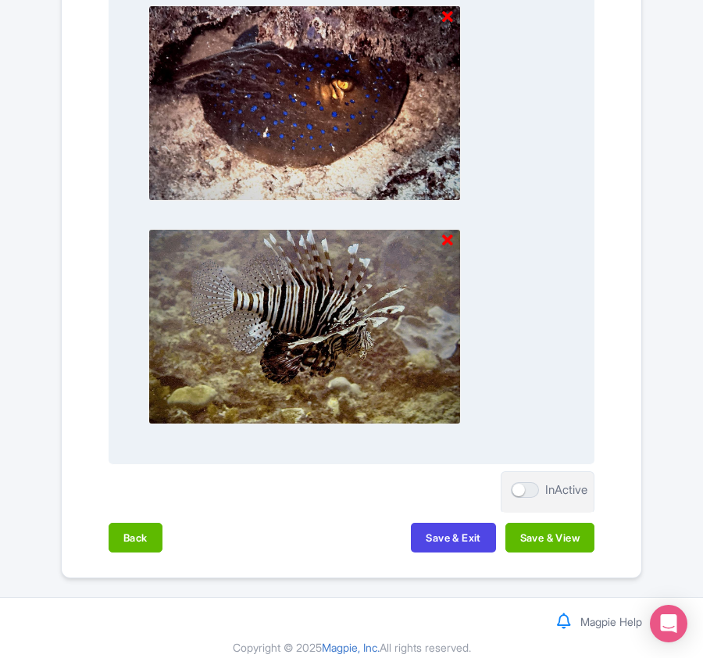
scroll to position [1872, 0]
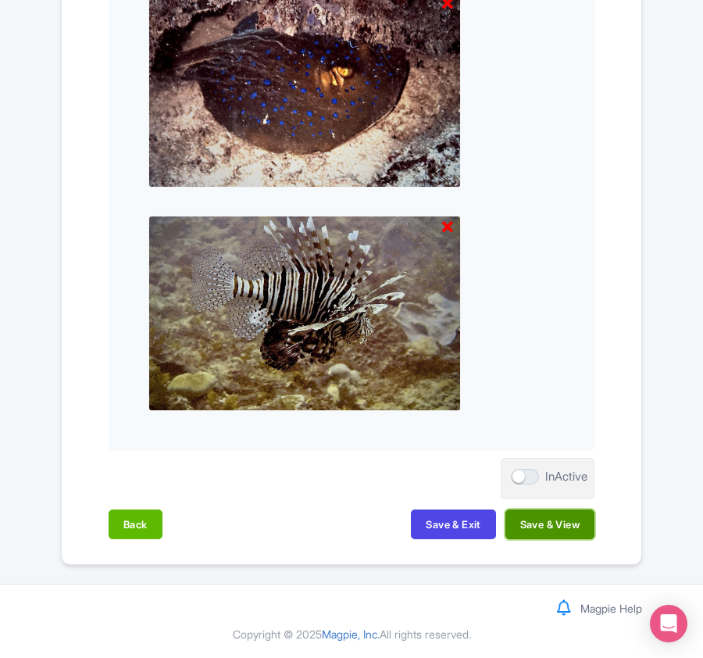
click at [560, 522] on button "Save & View" at bounding box center [549, 524] width 89 height 30
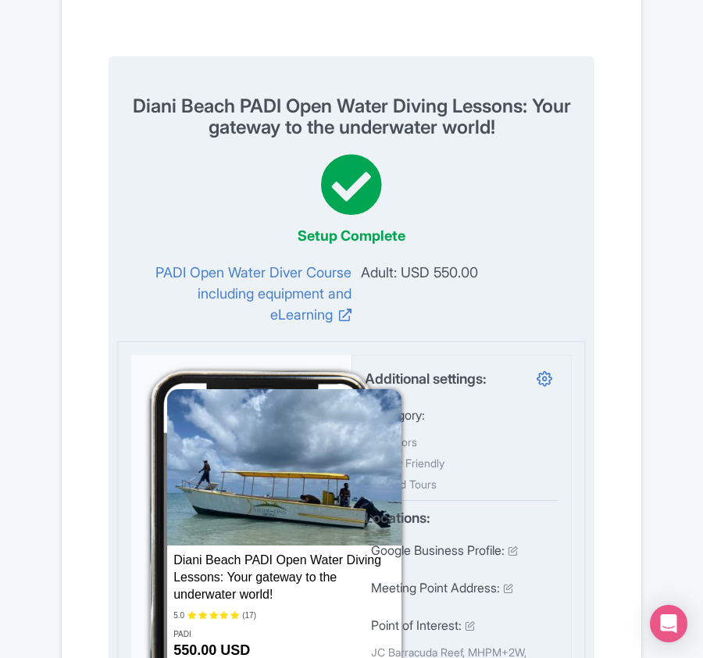
scroll to position [0, 0]
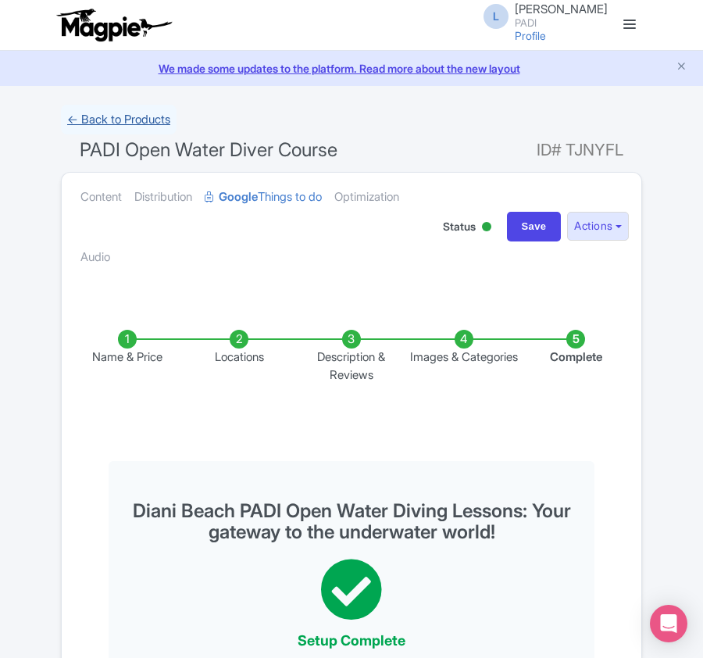
click at [105, 123] on link "← Back to Products" at bounding box center [119, 120] width 116 height 30
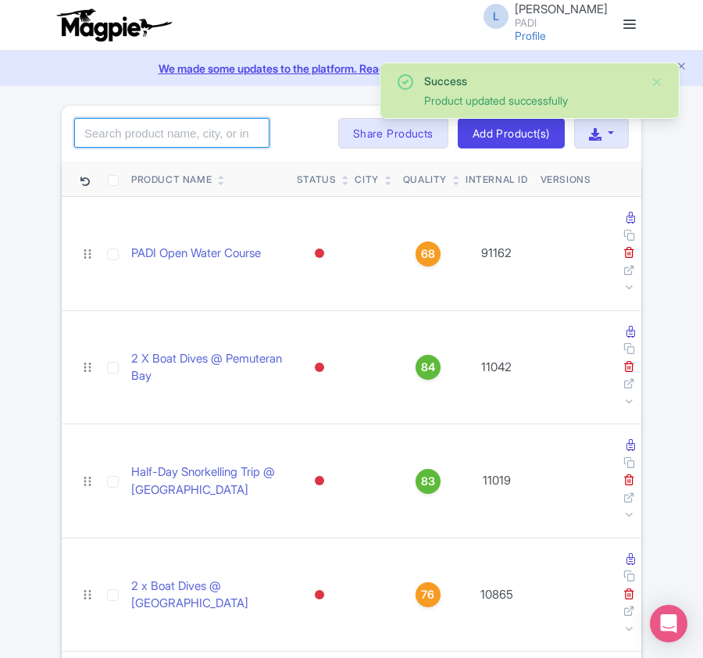
click at [169, 137] on input "search" at bounding box center [171, 133] width 195 height 30
paste input "91826"
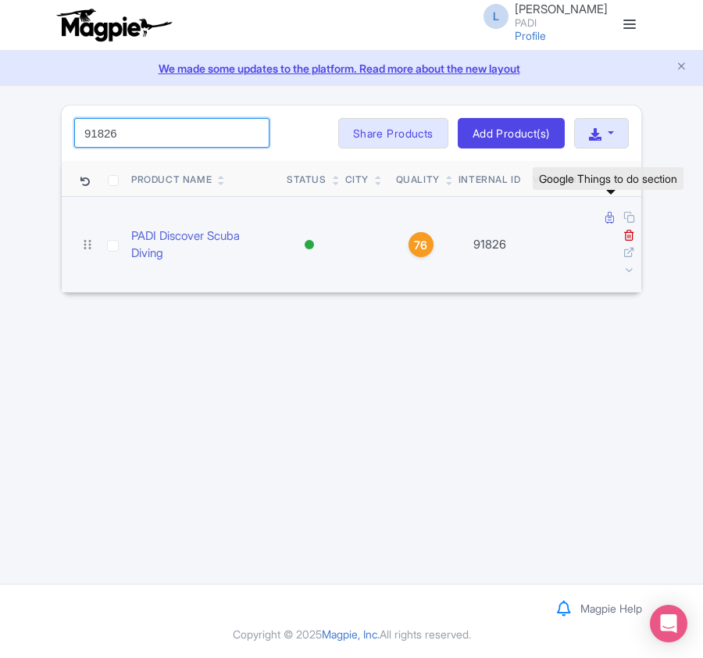
type input "91826"
click at [610, 216] on icon at bounding box center [609, 218] width 9 height 12
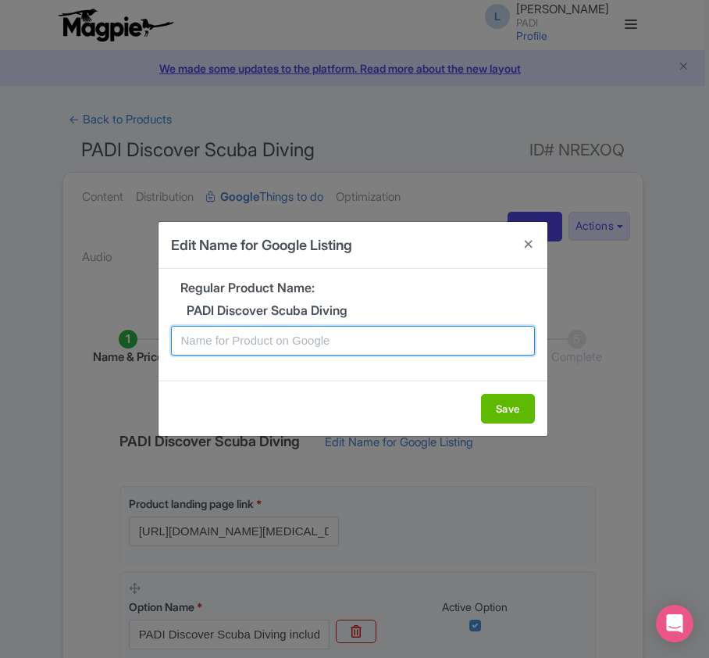
click at [341, 338] on input "text" at bounding box center [353, 341] width 364 height 30
paste input "Diani Beach Scuba Discovery – Beginner-Friendly Introductory Experience"
type input "Diani Beach Scuba Discovery – Beginner-Friendly Introductory Experience"
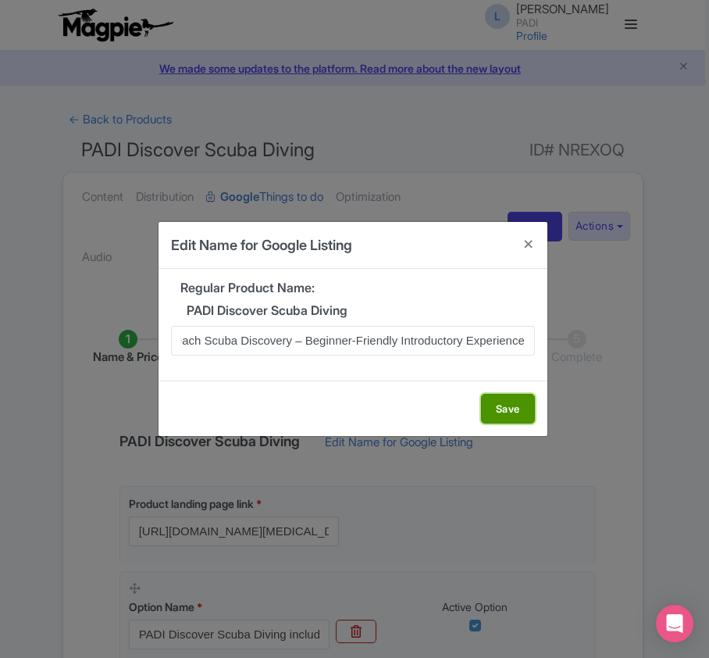
click at [503, 412] on button "Save" at bounding box center [508, 409] width 54 height 30
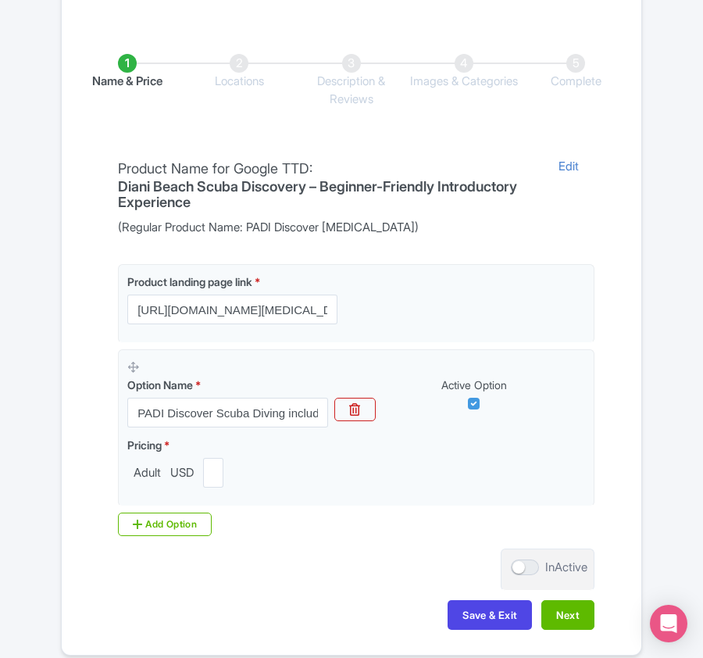
scroll to position [312, 0]
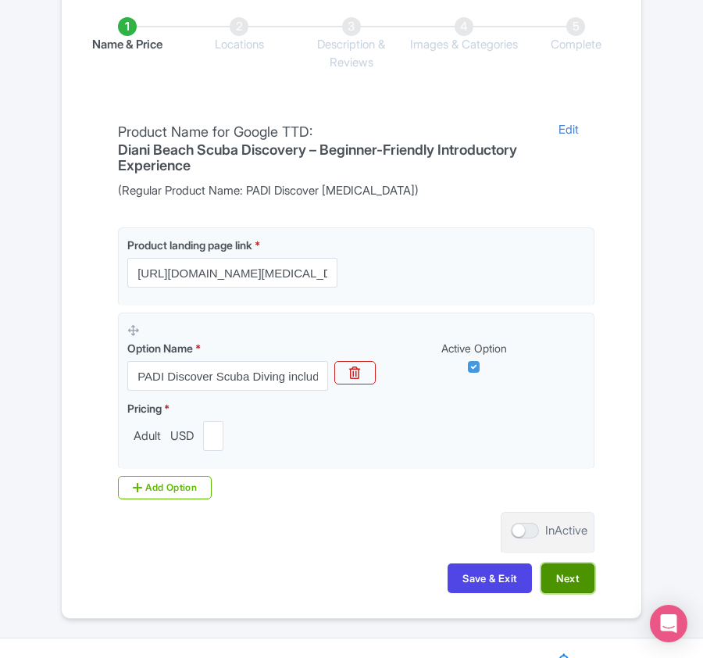
click at [563, 583] on button "Next" at bounding box center [567, 578] width 53 height 30
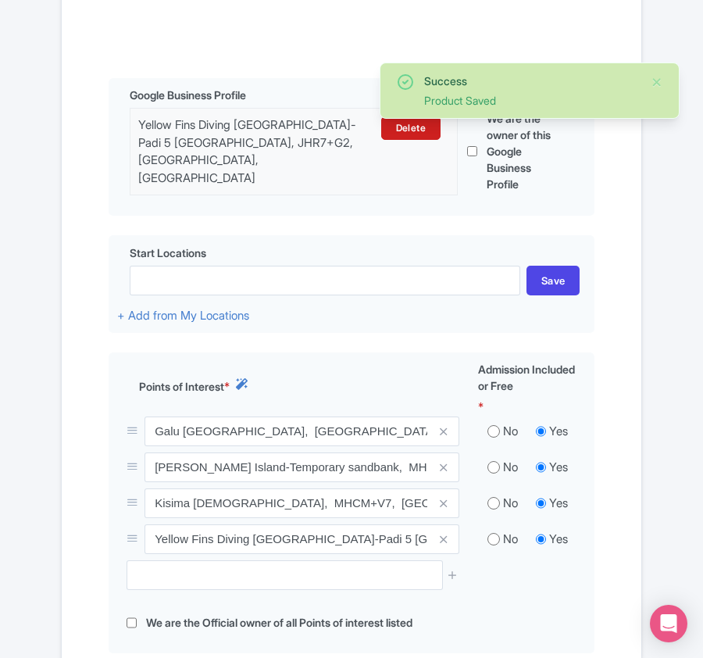
scroll to position [520, 0]
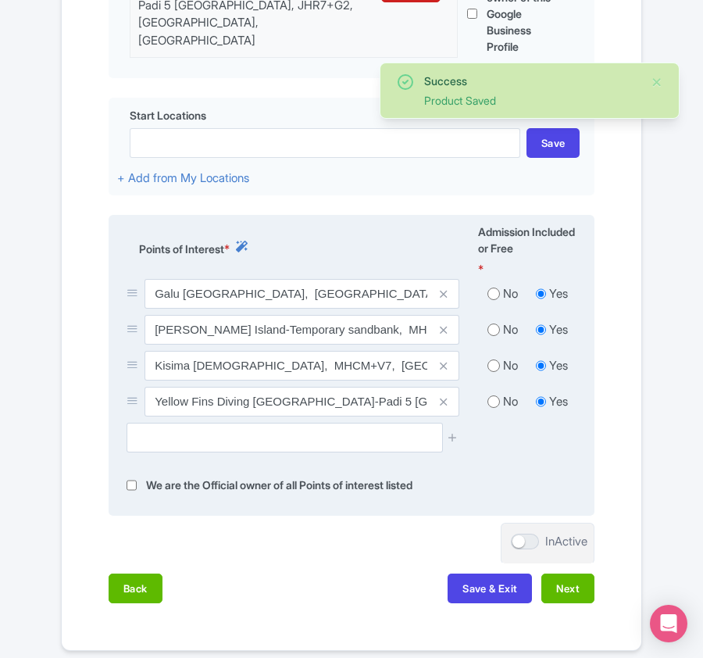
click at [491, 292] on input "radio" at bounding box center [493, 294] width 12 height 16
radio input "true"
drag, startPoint x: 491, startPoint y: 323, endPoint x: 491, endPoint y: 341, distance: 17.2
click at [491, 325] on input "radio" at bounding box center [493, 330] width 12 height 16
radio input "true"
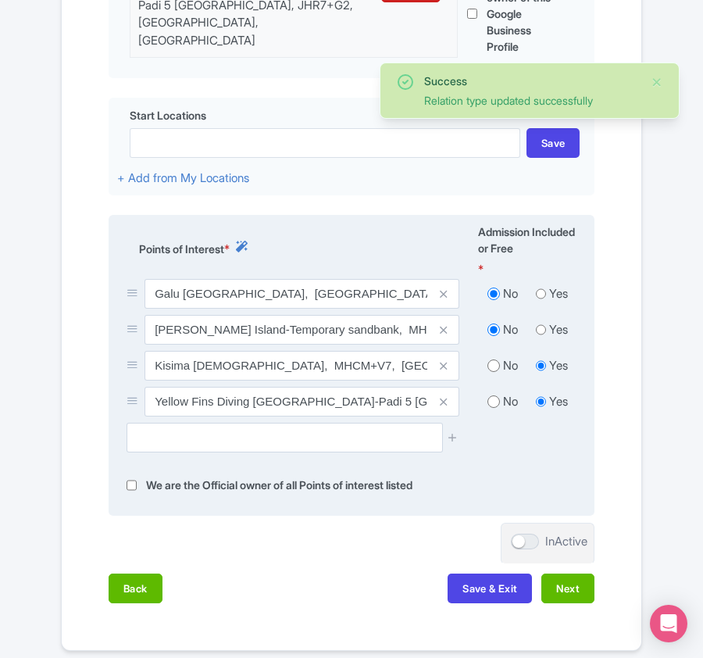
click at [491, 358] on input "radio" at bounding box center [493, 366] width 12 height 16
radio input "true"
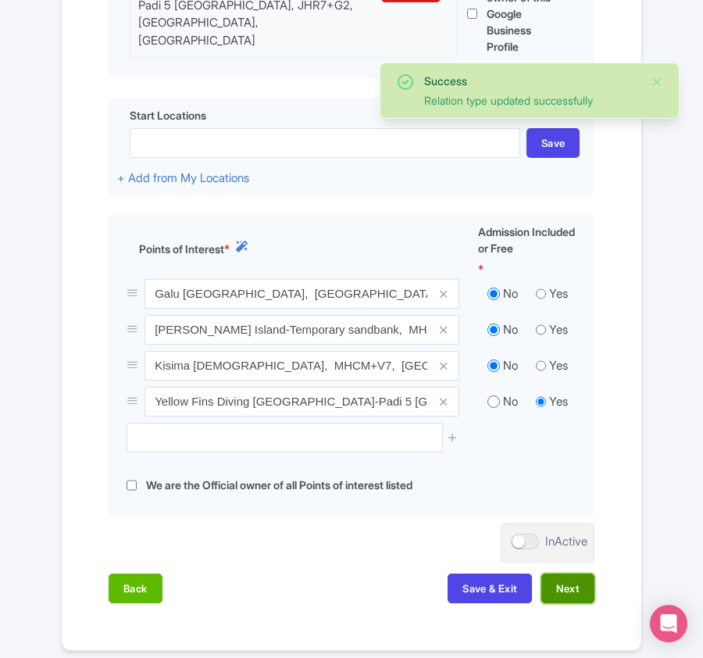
click at [570, 584] on button "Next" at bounding box center [567, 588] width 53 height 30
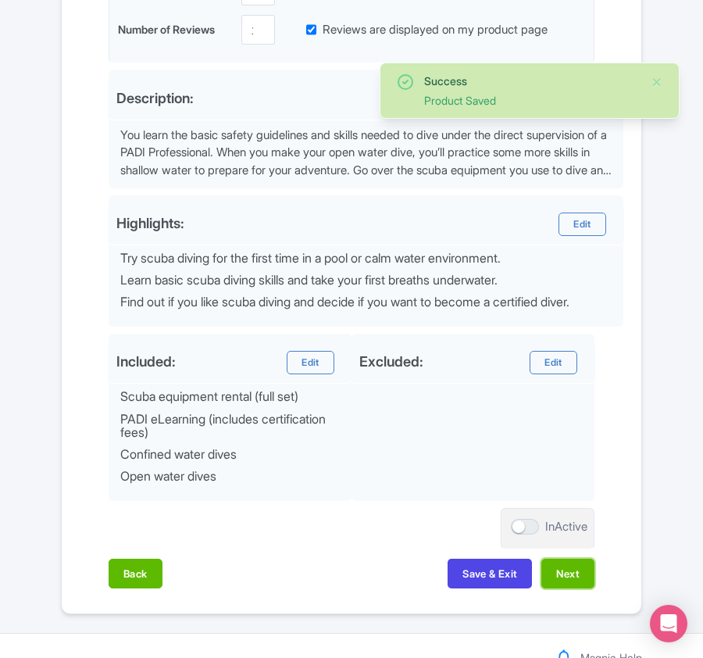
click at [570, 584] on button "Next" at bounding box center [567, 574] width 53 height 30
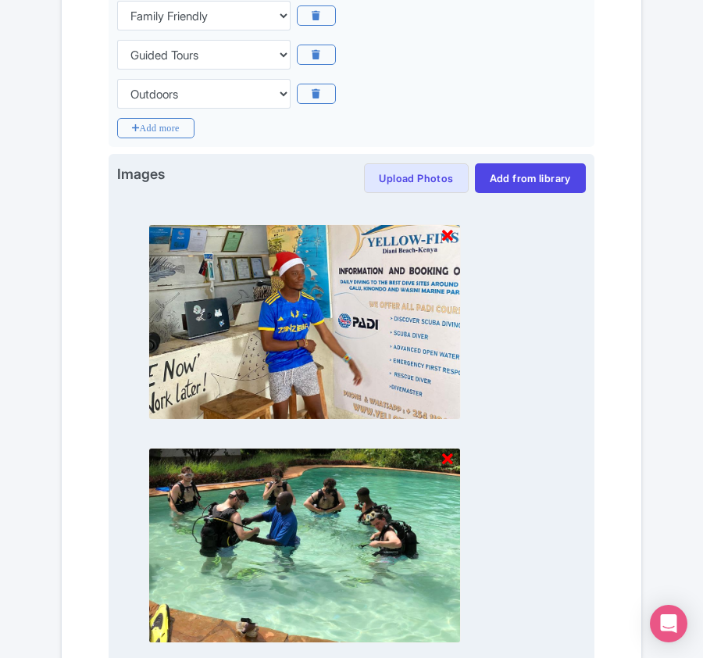
click at [447, 236] on icon at bounding box center [447, 236] width 11 height 16
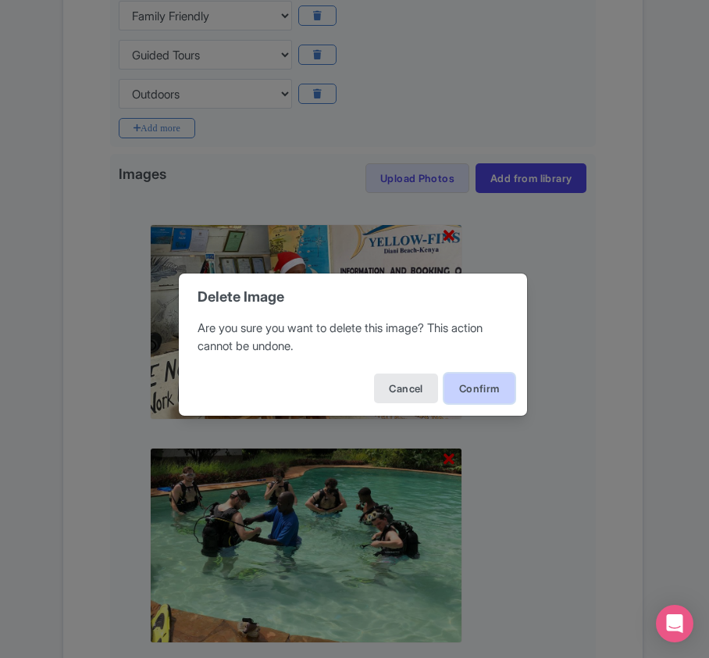
click at [467, 392] on button "Confirm" at bounding box center [479, 388] width 70 height 30
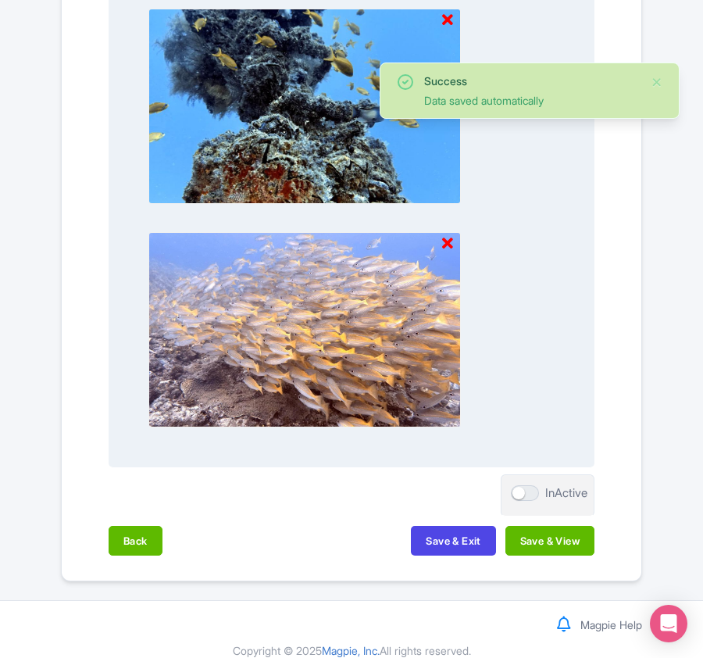
scroll to position [1648, 0]
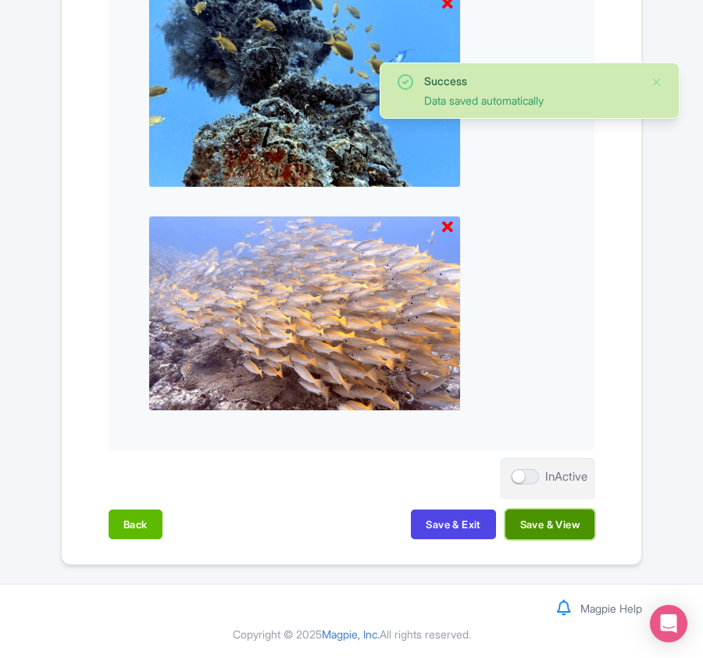
click at [534, 529] on button "Save & View" at bounding box center [549, 524] width 89 height 30
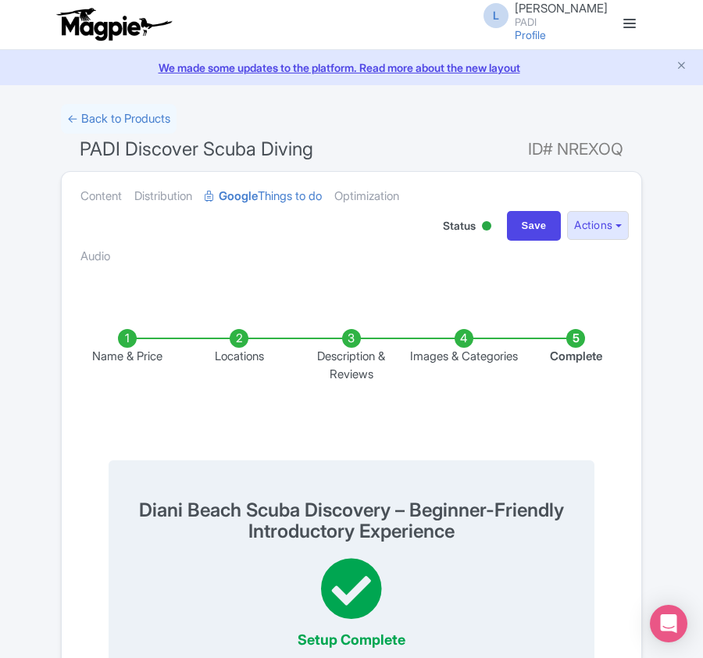
scroll to position [0, 0]
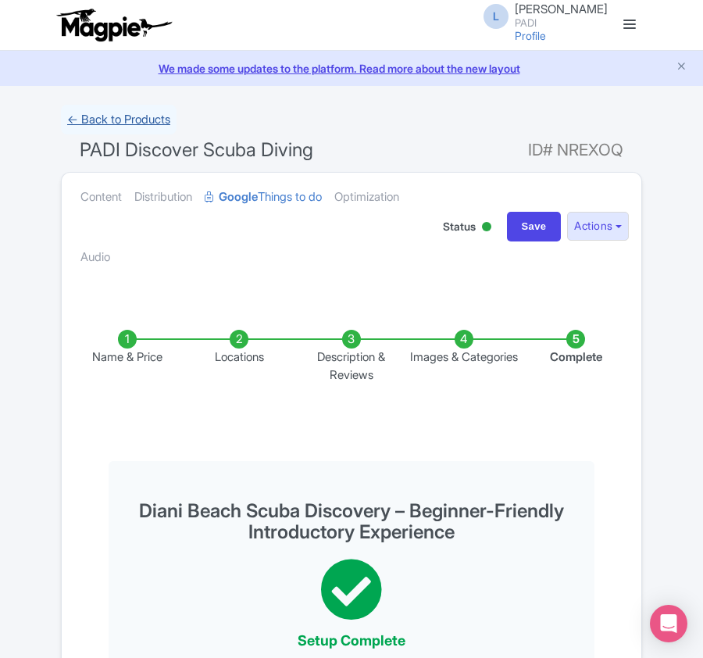
click at [123, 114] on link "← Back to Products" at bounding box center [119, 120] width 116 height 30
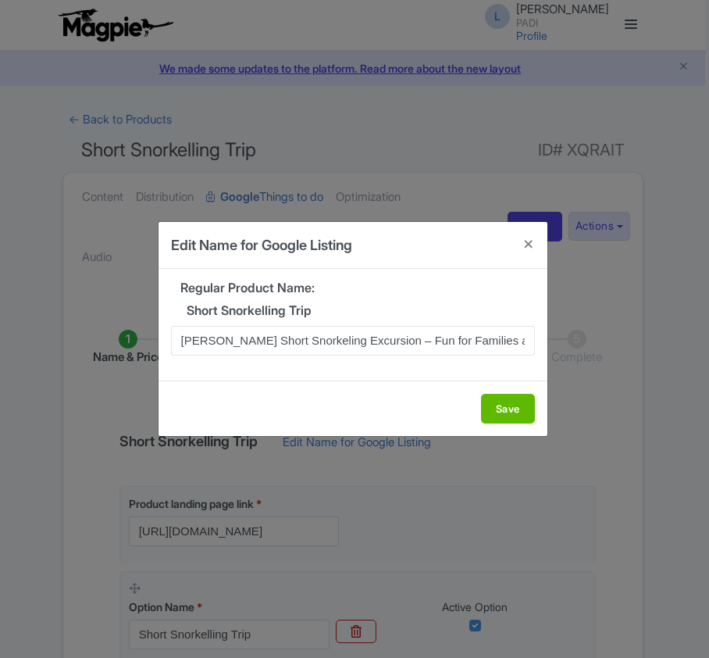
scroll to position [0, 61]
type input "[PERSON_NAME] Short Snorkeling Excursion – Fun for Families and Nature Lovers"
click at [502, 413] on button "Save" at bounding box center [508, 409] width 54 height 30
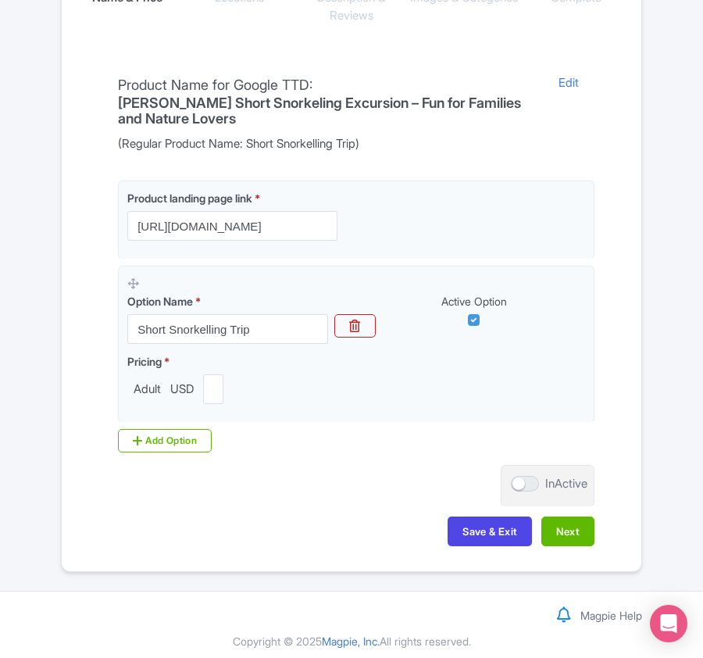
scroll to position [369, 0]
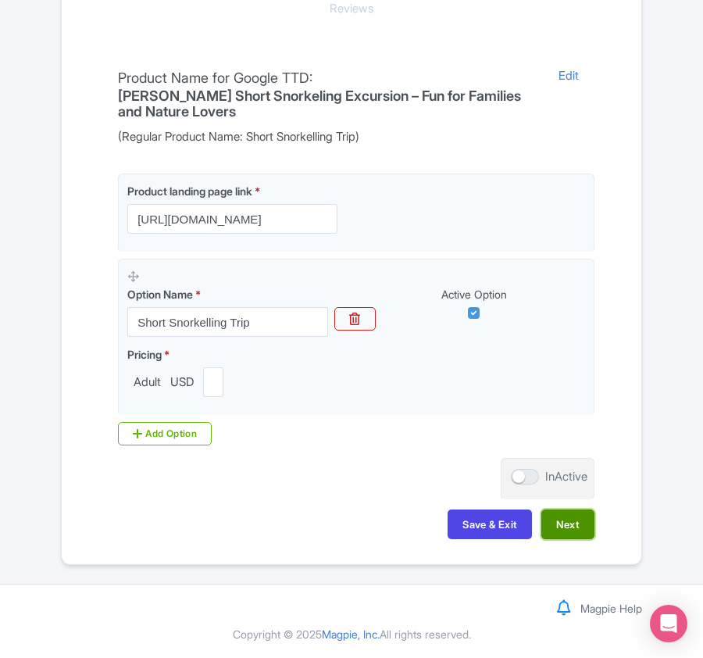
click at [561, 527] on button "Next" at bounding box center [567, 524] width 53 height 30
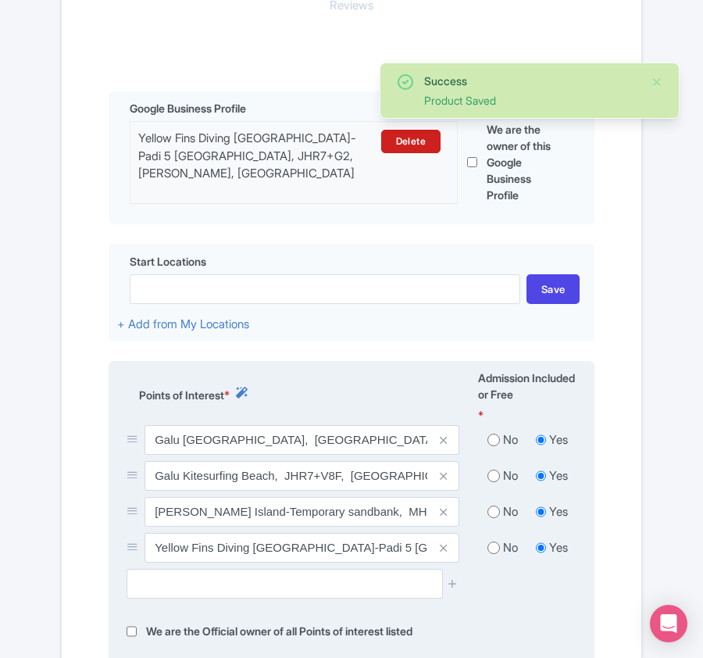
click at [494, 448] on input "radio" at bounding box center [493, 440] width 12 height 16
radio input "true"
click at [489, 482] on input "radio" at bounding box center [493, 476] width 12 height 16
radio input "true"
click at [492, 510] on input "radio" at bounding box center [493, 512] width 12 height 16
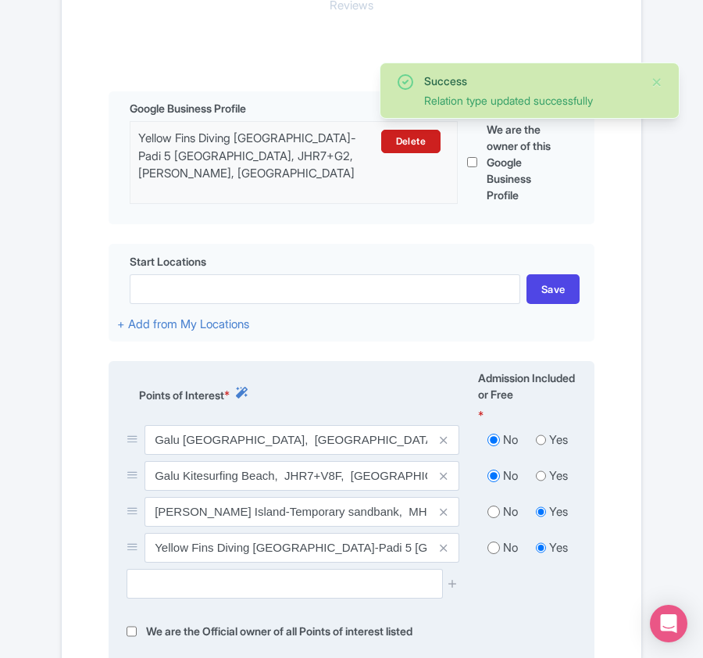
radio input "true"
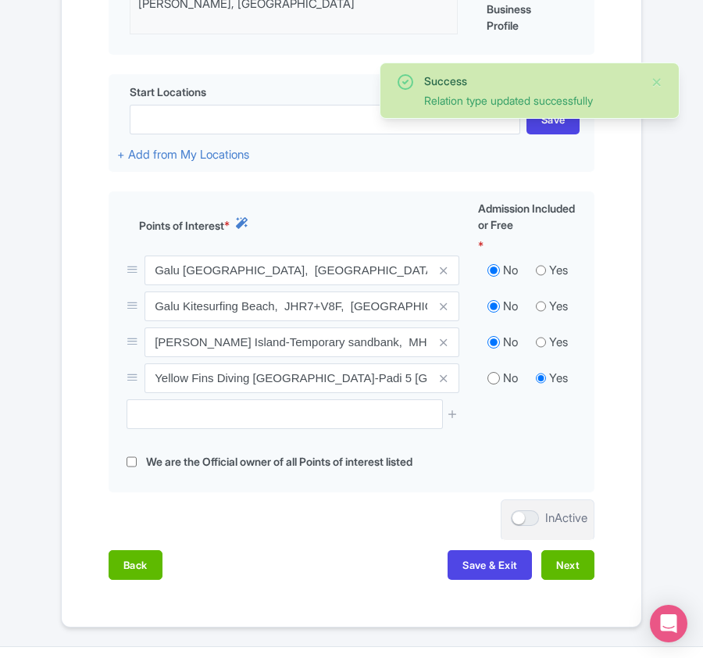
scroll to position [607, 0]
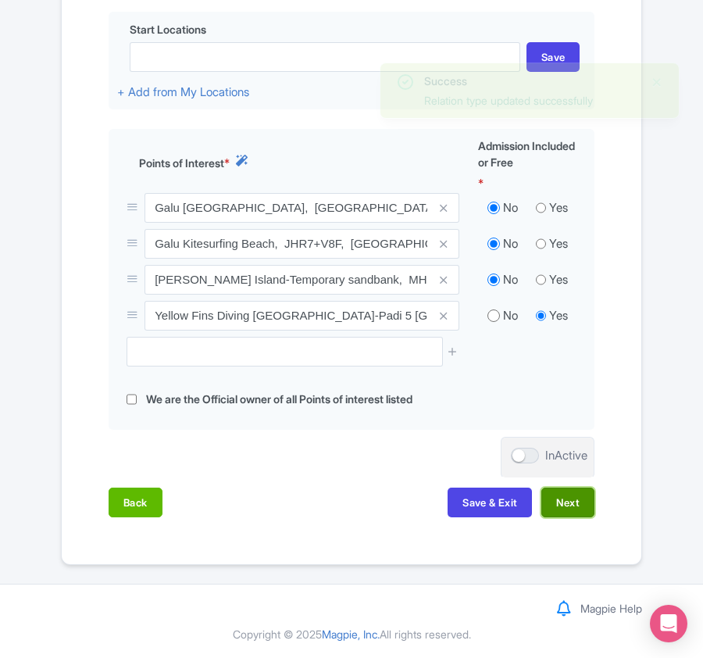
click at [567, 500] on button "Next" at bounding box center [567, 502] width 53 height 30
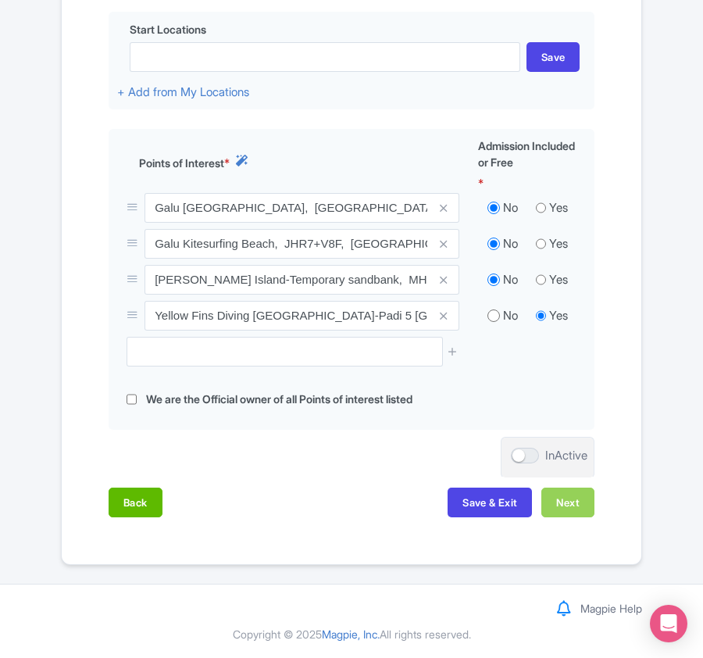
scroll to position [537, 0]
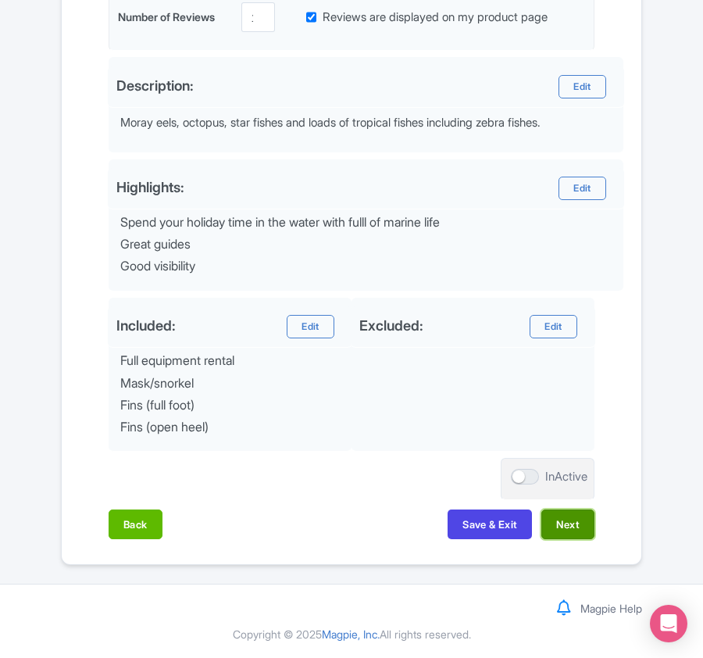
click at [558, 522] on button "Next" at bounding box center [567, 524] width 53 height 30
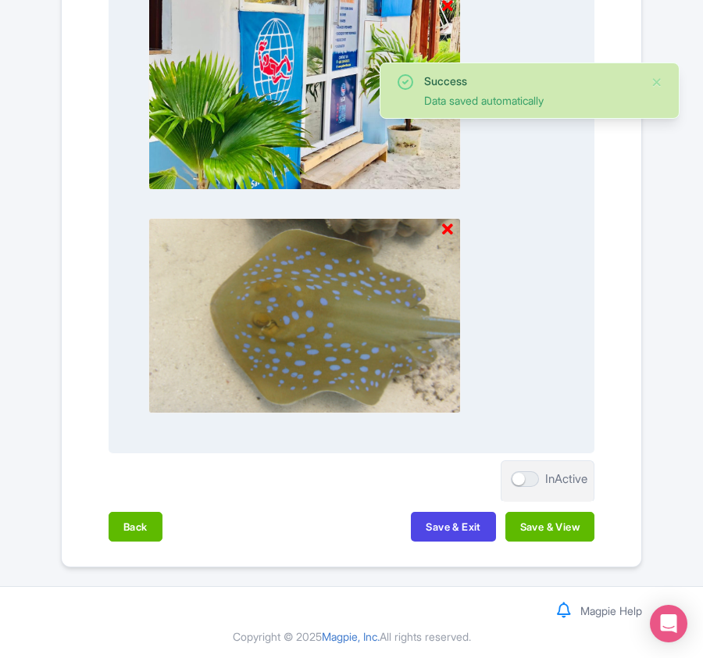
scroll to position [1628, 0]
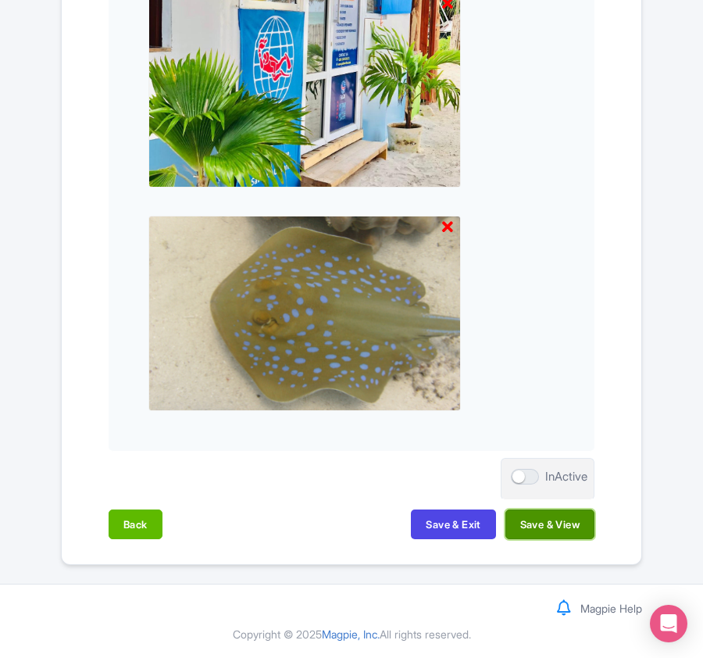
click at [548, 523] on button "Save & View" at bounding box center [549, 524] width 89 height 30
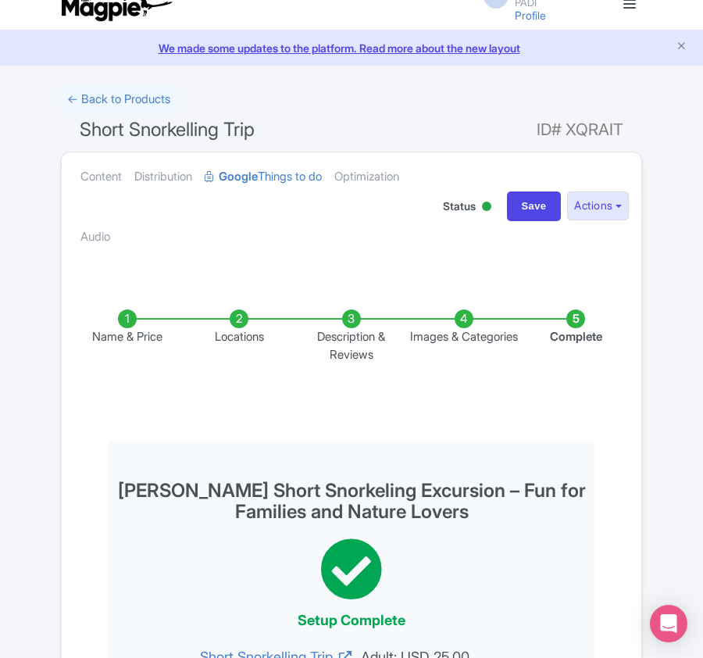
scroll to position [0, 0]
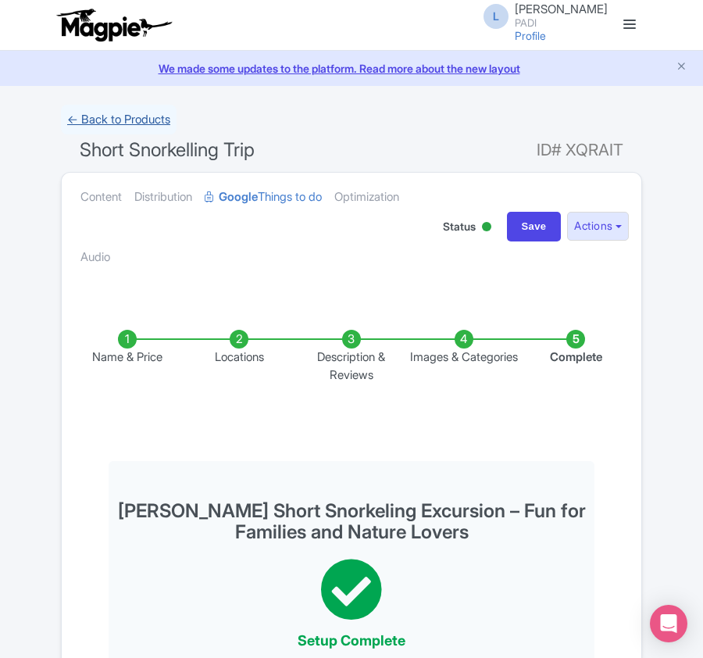
click at [128, 122] on link "← Back to Products" at bounding box center [119, 120] width 116 height 30
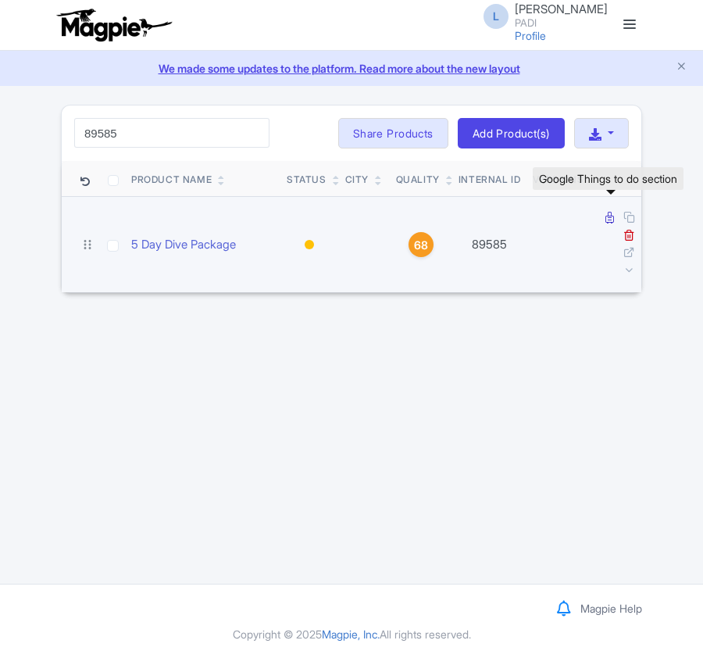
type input "89585"
click at [607, 217] on icon at bounding box center [609, 218] width 9 height 12
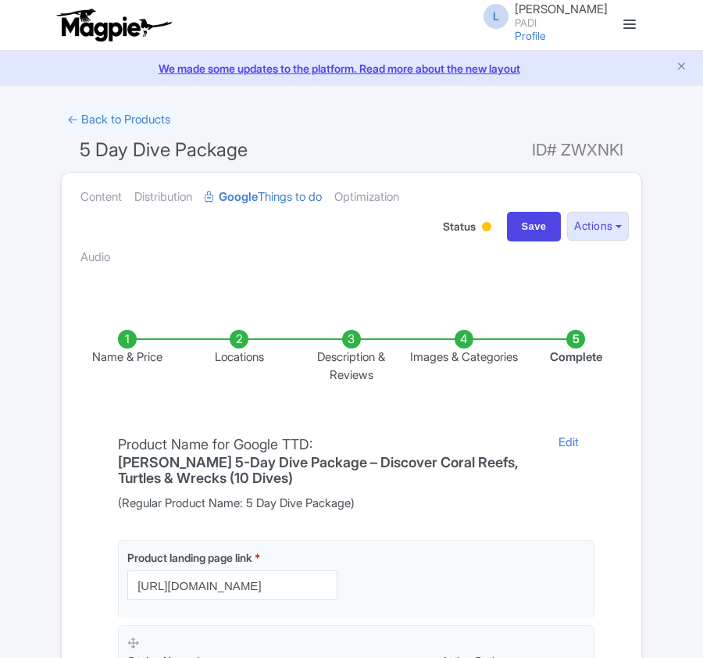
click at [239, 341] on li "Locations" at bounding box center [240, 357] width 112 height 54
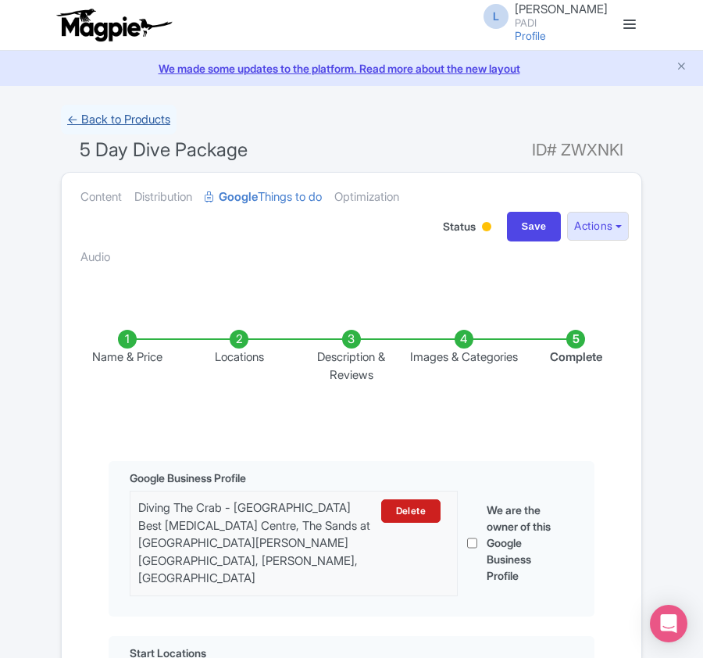
click at [129, 116] on link "← Back to Products" at bounding box center [119, 120] width 116 height 30
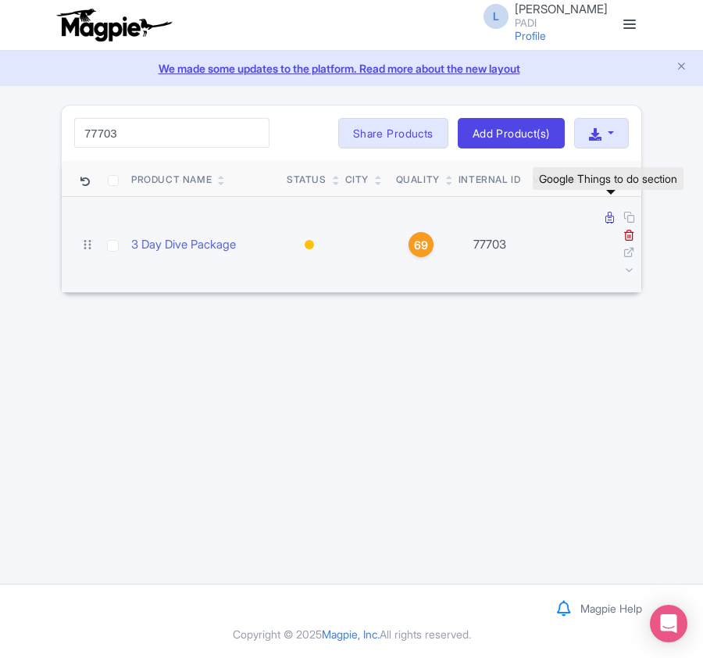
type input "77703"
click at [607, 220] on icon at bounding box center [609, 218] width 9 height 12
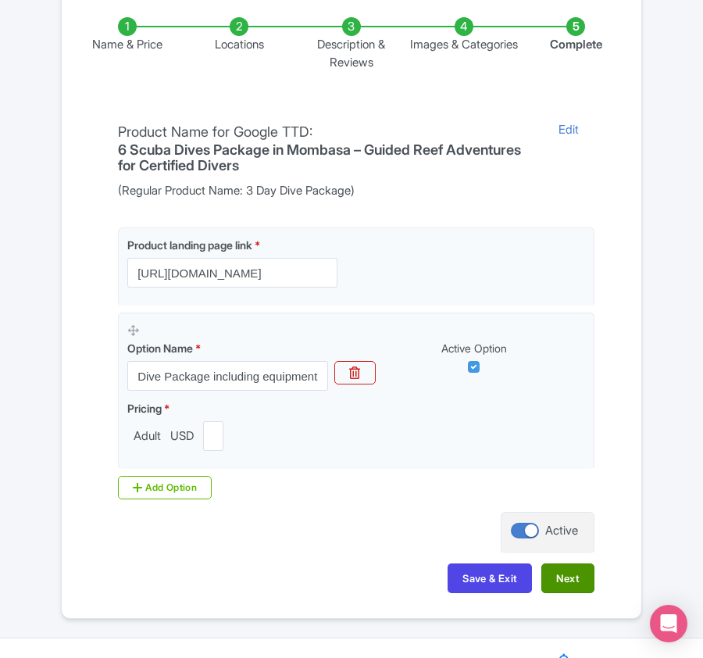
scroll to position [312, 0]
click at [235, 26] on li "Locations" at bounding box center [240, 44] width 112 height 54
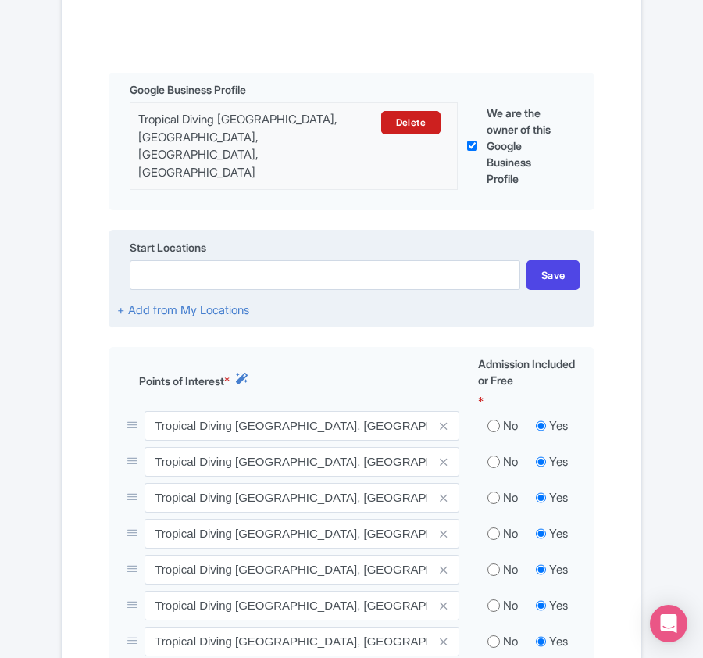
scroll to position [520, 0]
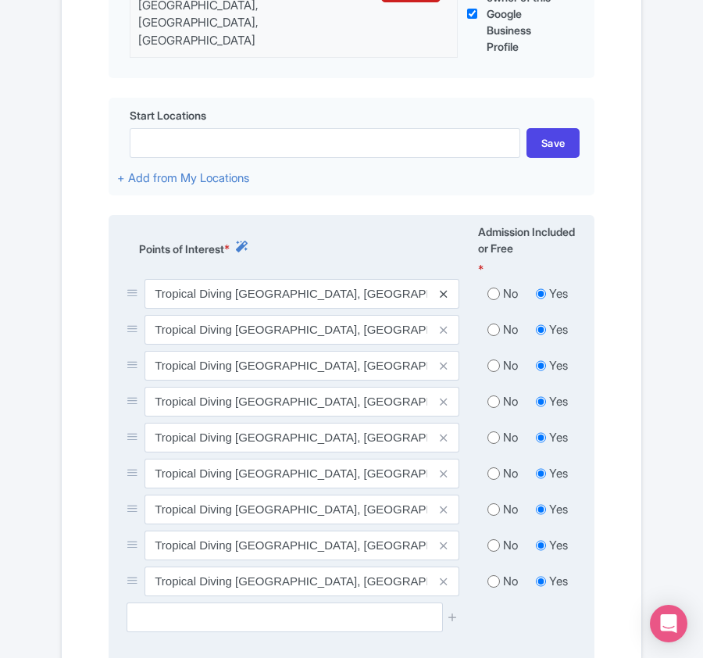
click at [444, 292] on icon at bounding box center [443, 294] width 7 height 12
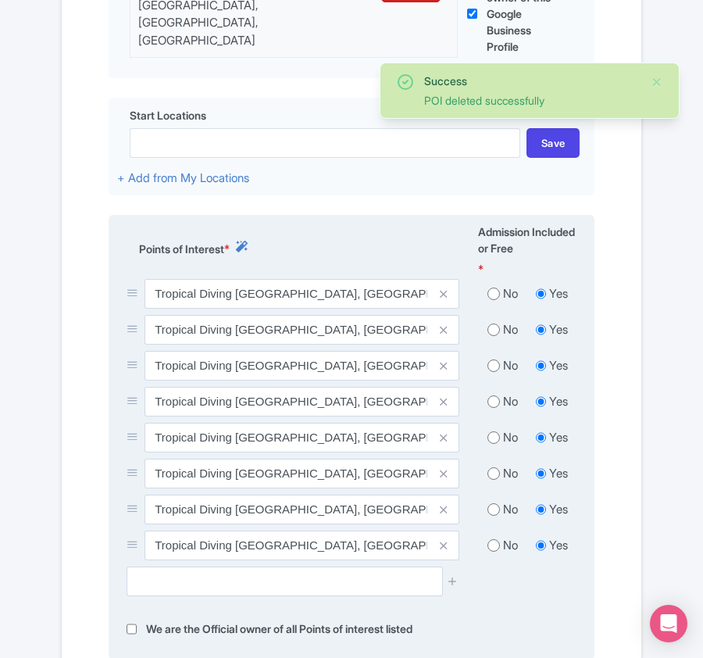
click at [444, 292] on icon at bounding box center [443, 294] width 7 height 12
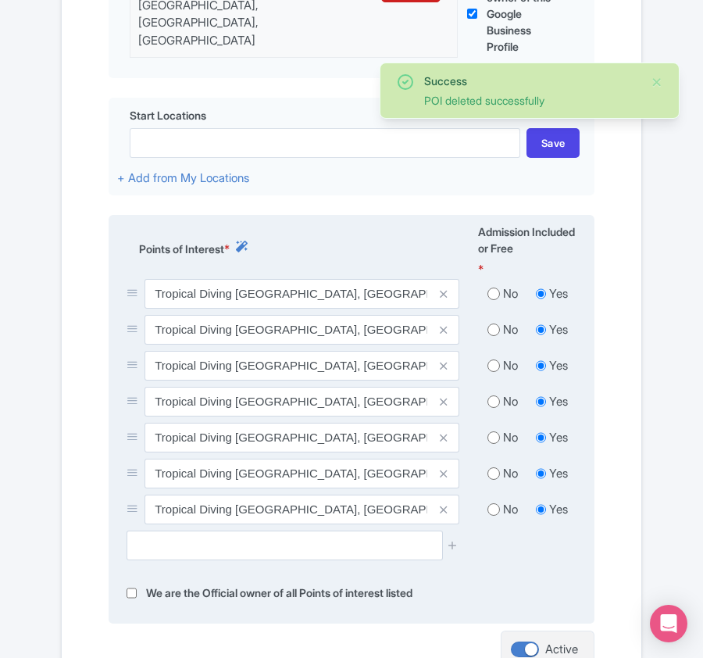
click at [444, 292] on icon at bounding box center [443, 294] width 7 height 12
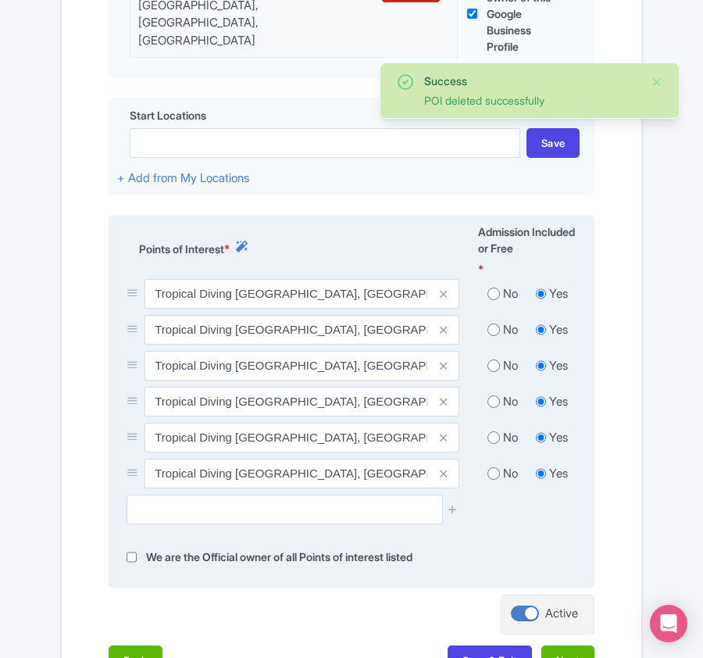
click at [444, 292] on icon at bounding box center [443, 294] width 7 height 12
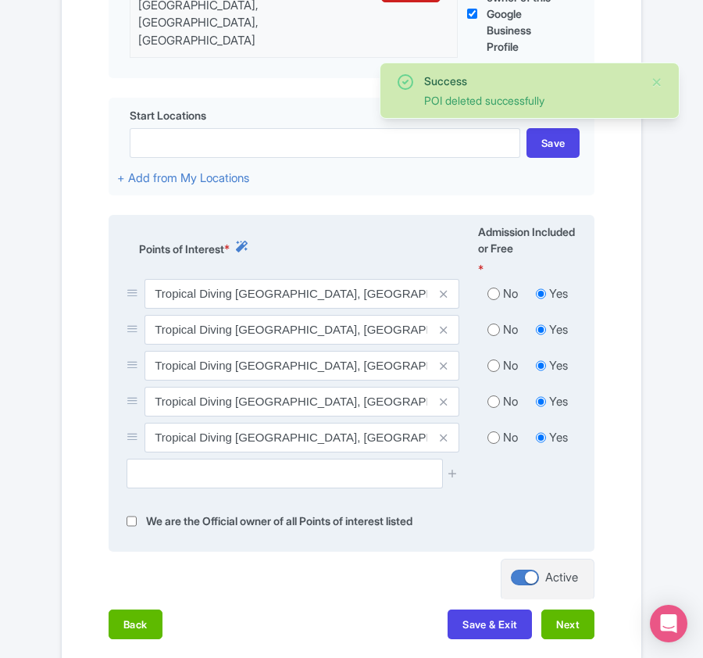
click at [444, 292] on icon at bounding box center [443, 294] width 7 height 12
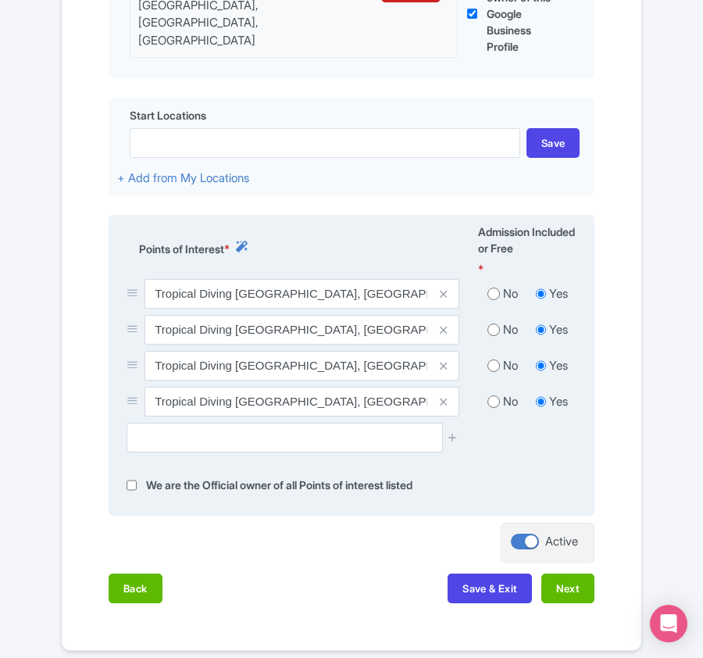
click at [444, 292] on icon at bounding box center [443, 294] width 7 height 12
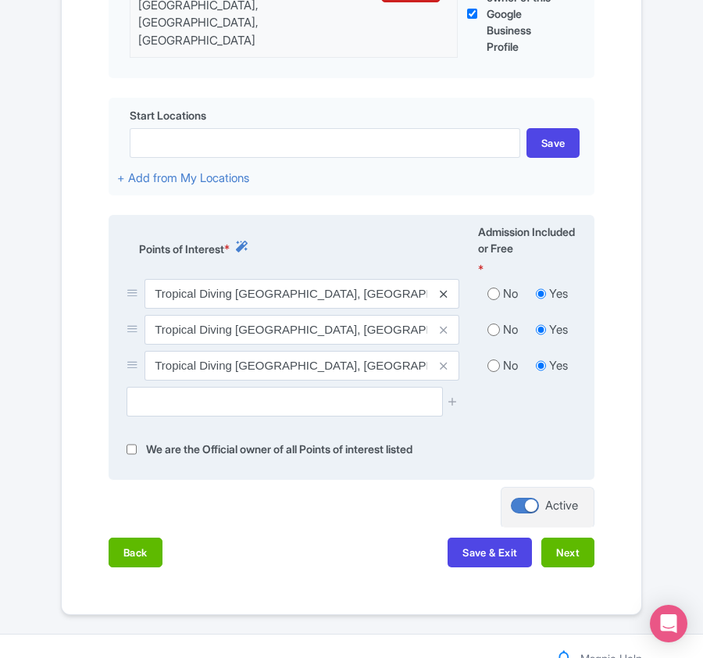
click at [441, 291] on icon at bounding box center [443, 294] width 7 height 12
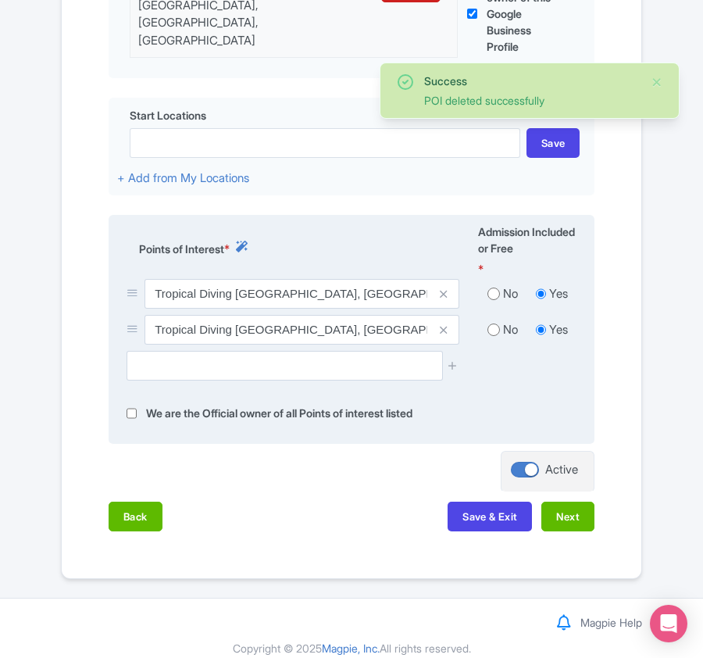
click at [441, 291] on icon at bounding box center [443, 294] width 7 height 12
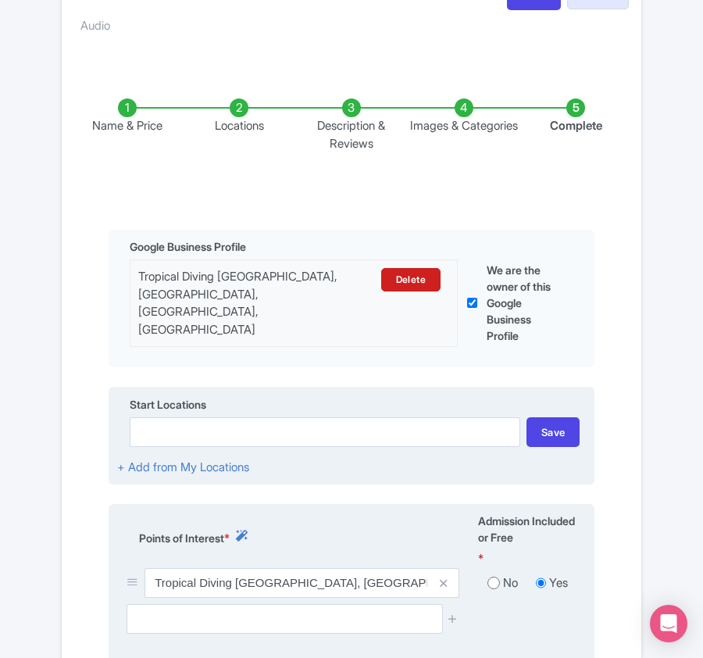
scroll to position [259, 0]
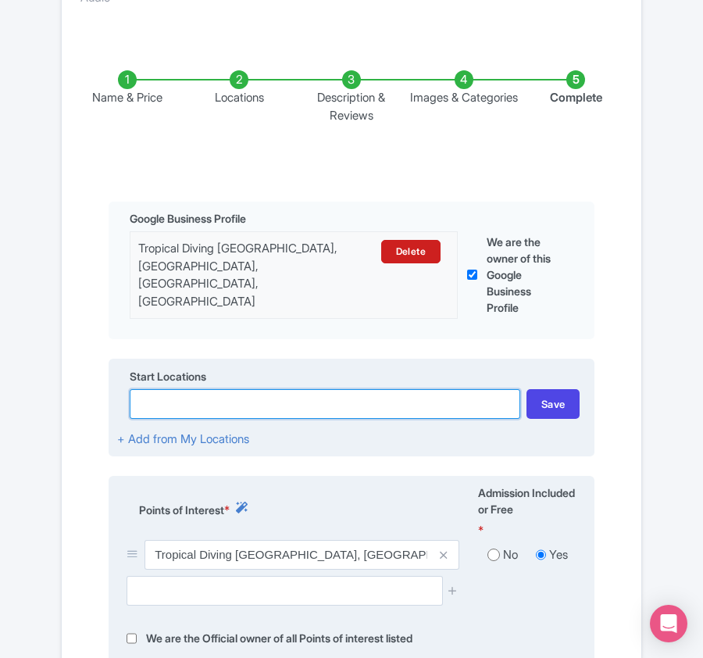
click at [172, 400] on input at bounding box center [325, 404] width 391 height 30
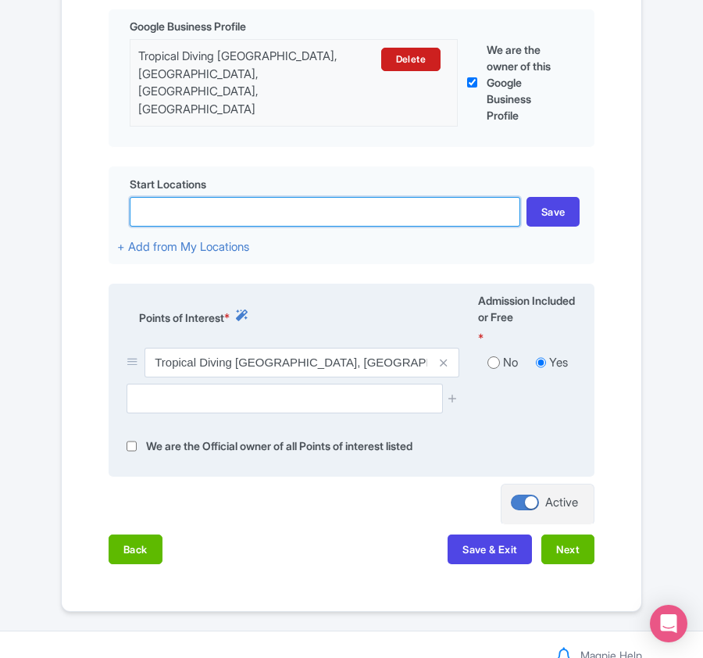
scroll to position [467, 0]
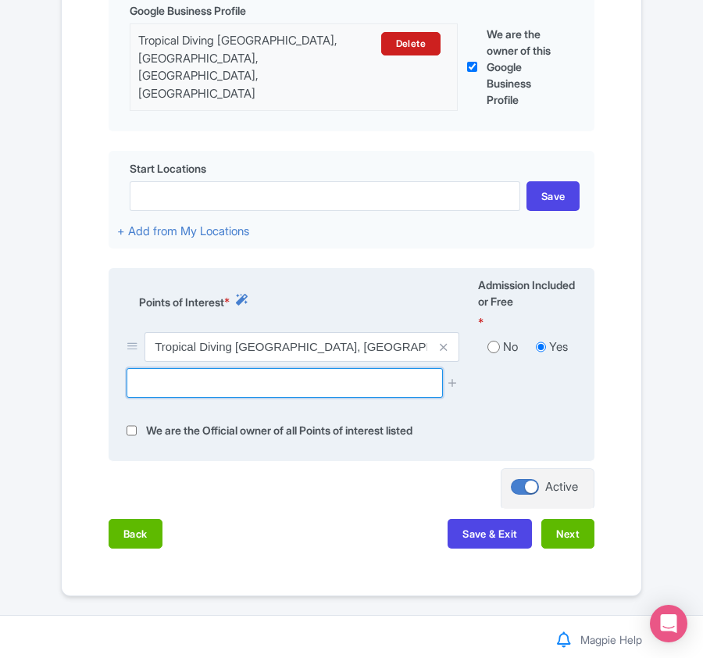
click at [222, 388] on input "text" at bounding box center [285, 383] width 316 height 30
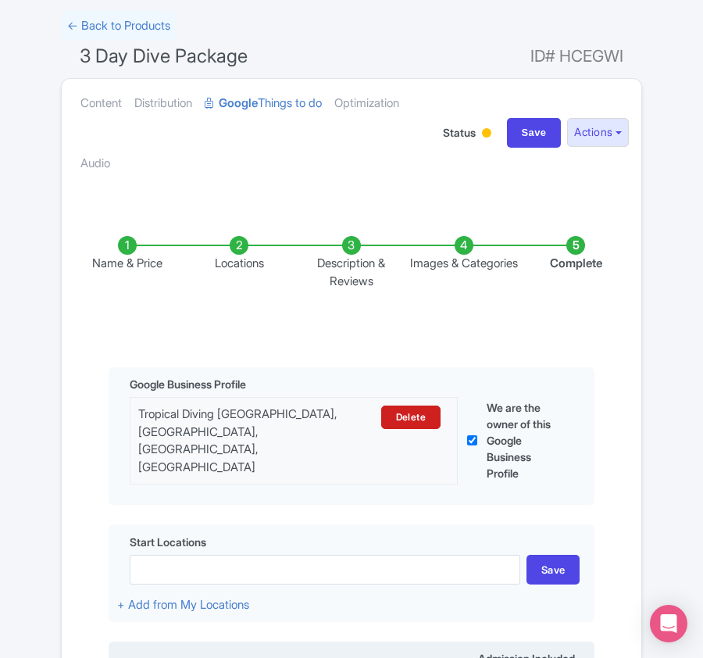
scroll to position [82, 0]
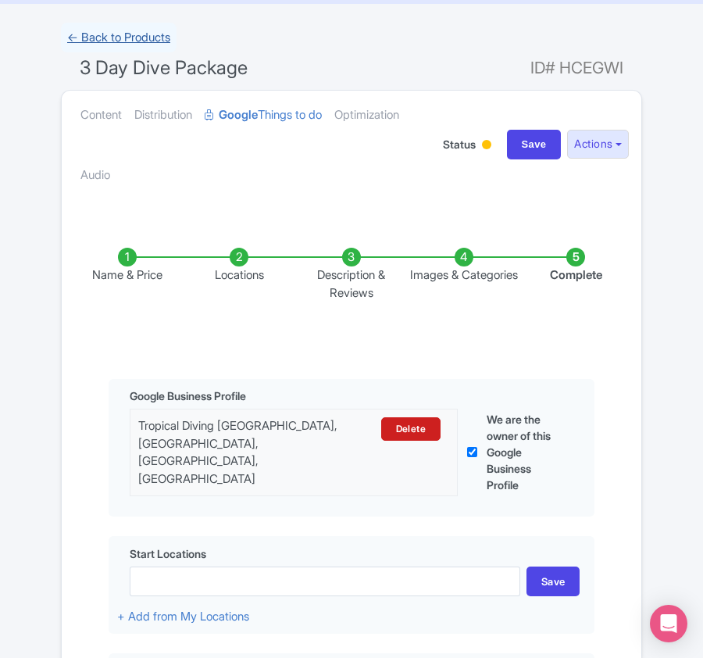
click at [82, 36] on link "← Back to Products" at bounding box center [119, 38] width 116 height 30
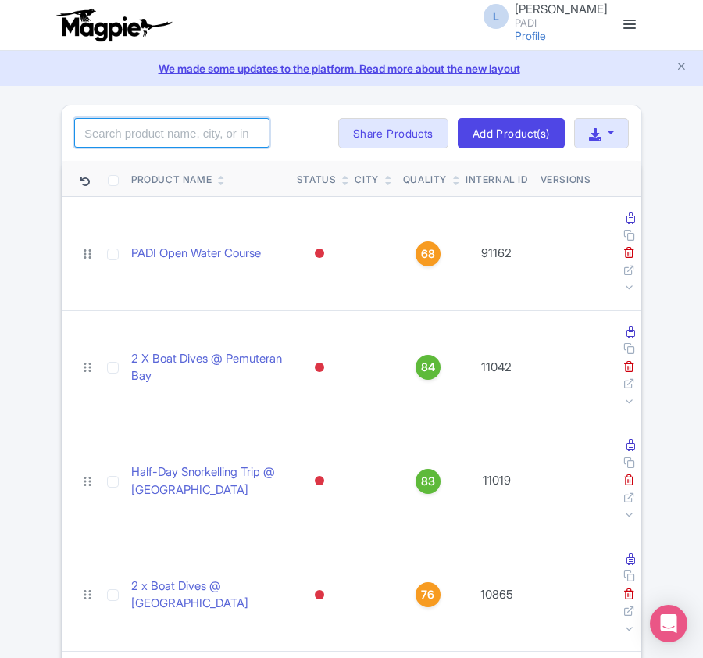
click at [194, 141] on input "search" at bounding box center [171, 133] width 195 height 30
paste input "85717"
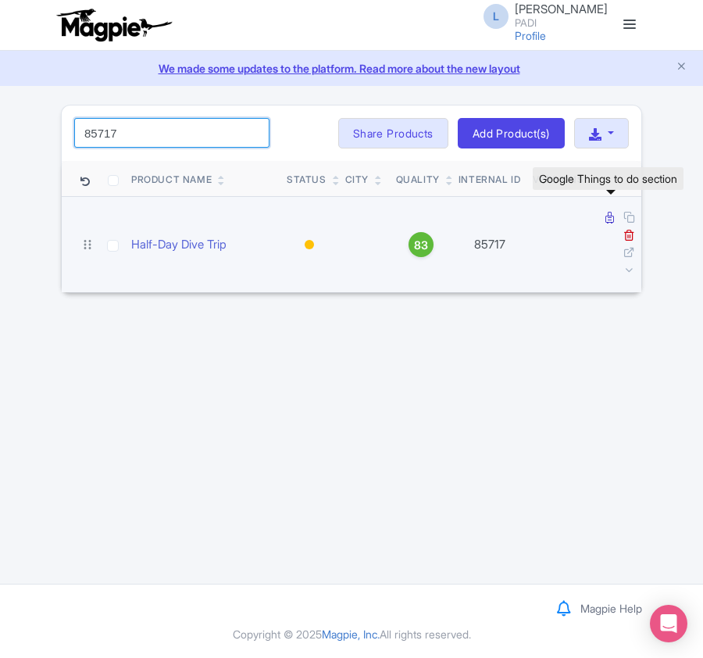
type input "85717"
click at [605, 222] on icon at bounding box center [609, 218] width 9 height 12
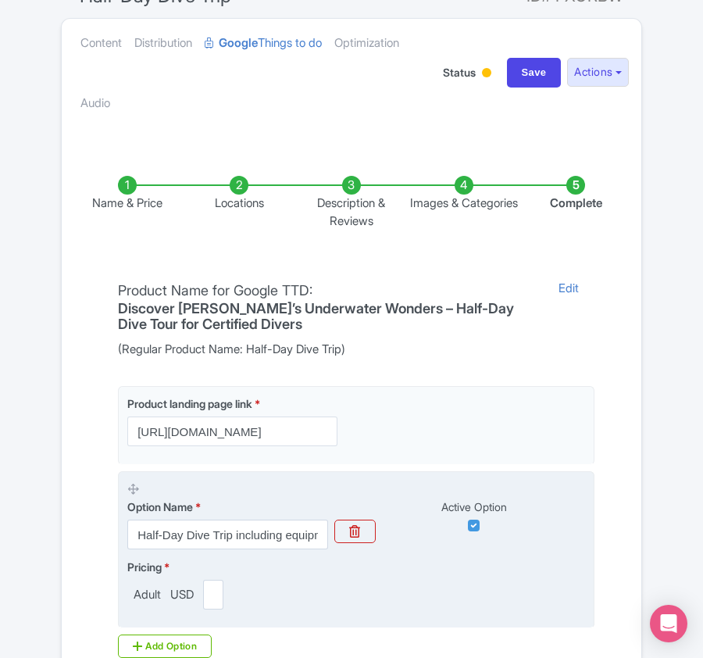
scroll to position [208, 0]
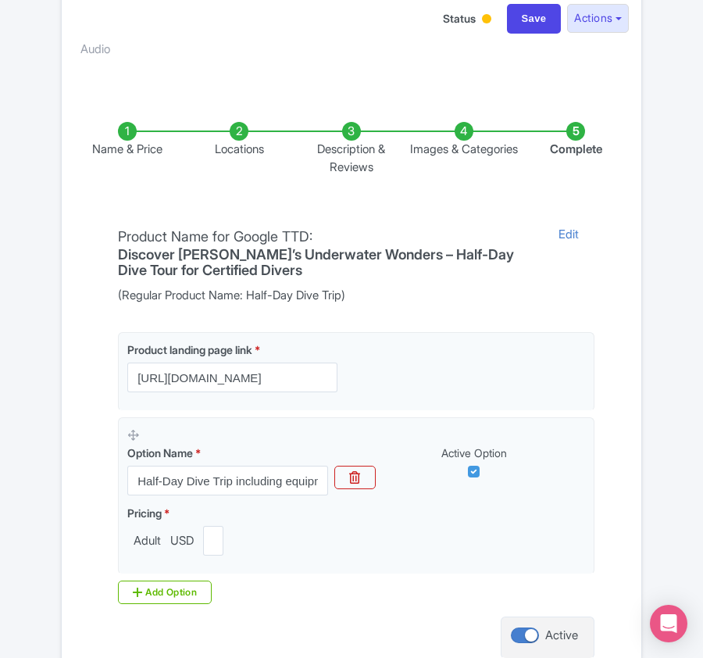
click at [239, 132] on li "Locations" at bounding box center [240, 149] width 112 height 54
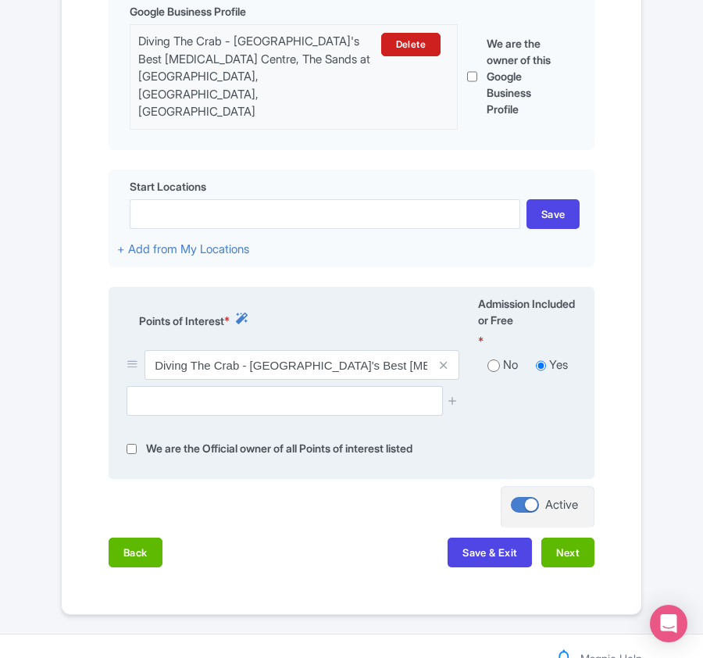
scroll to position [498, 0]
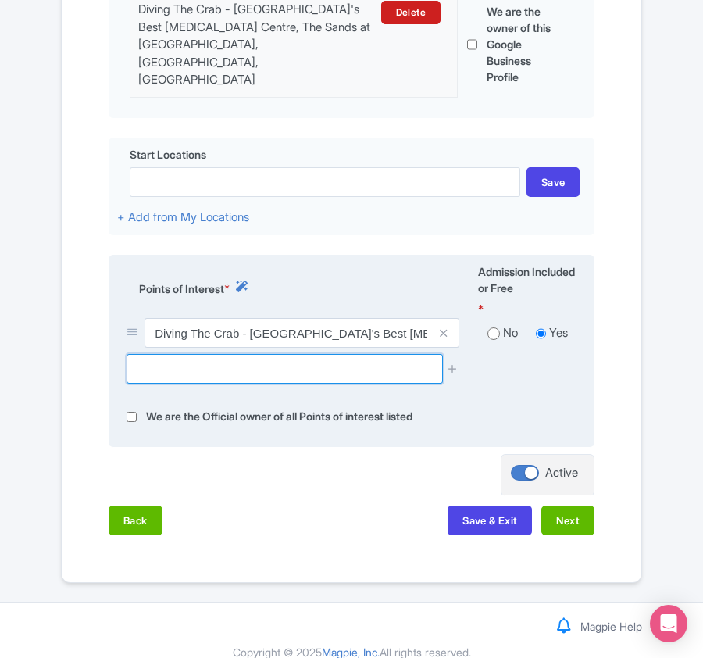
click at [223, 356] on input "text" at bounding box center [285, 369] width 316 height 30
click at [220, 354] on input "text" at bounding box center [285, 369] width 316 height 30
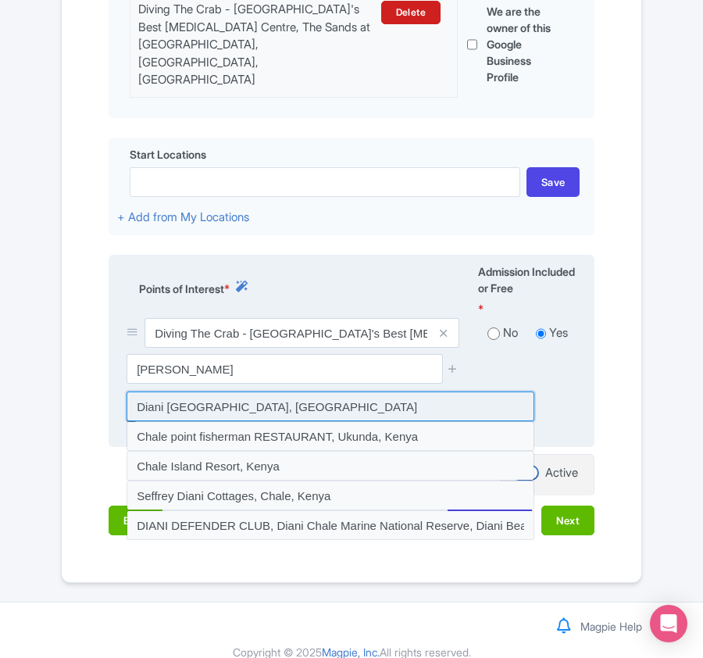
click at [252, 391] on input at bounding box center [331, 406] width 408 height 30
type input "Diani Chale Marine National Reserve, Kenya"
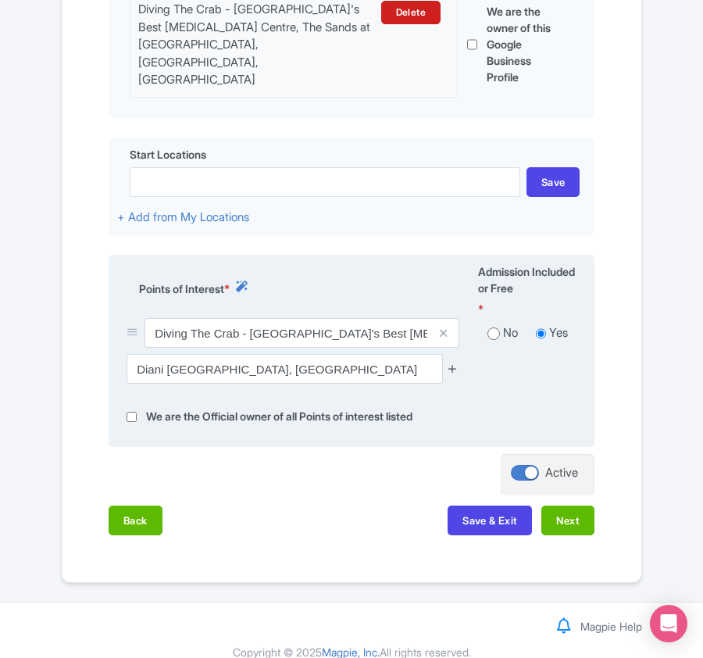
click at [450, 362] on icon at bounding box center [453, 368] width 12 height 12
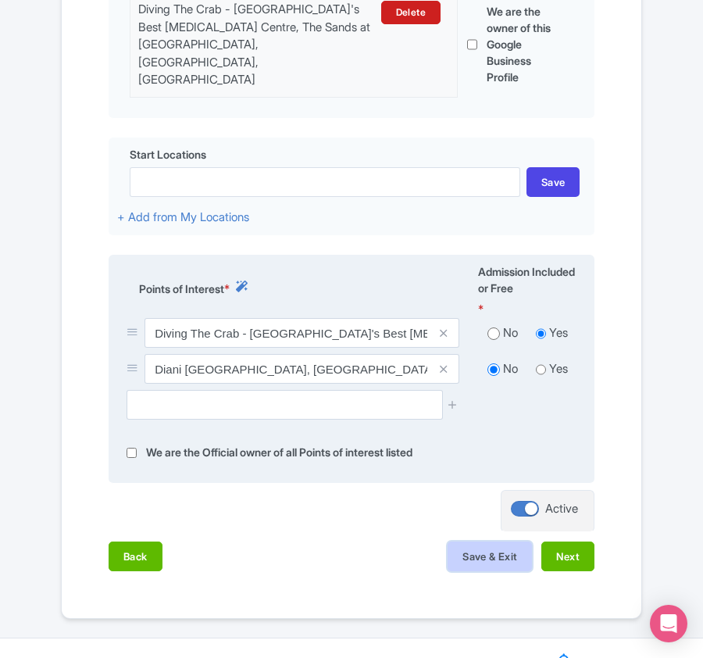
click at [480, 541] on button "Save & Exit" at bounding box center [490, 556] width 84 height 30
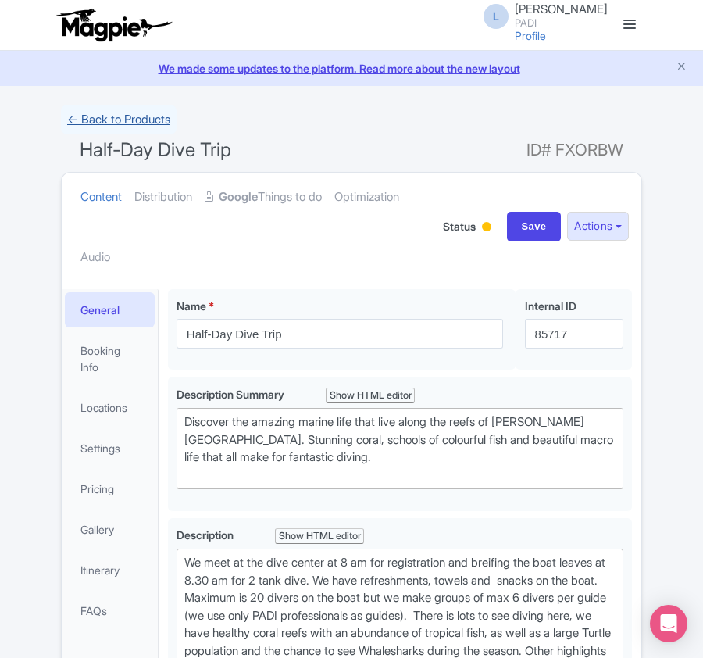
click at [116, 112] on link "← Back to Products" at bounding box center [119, 120] width 116 height 30
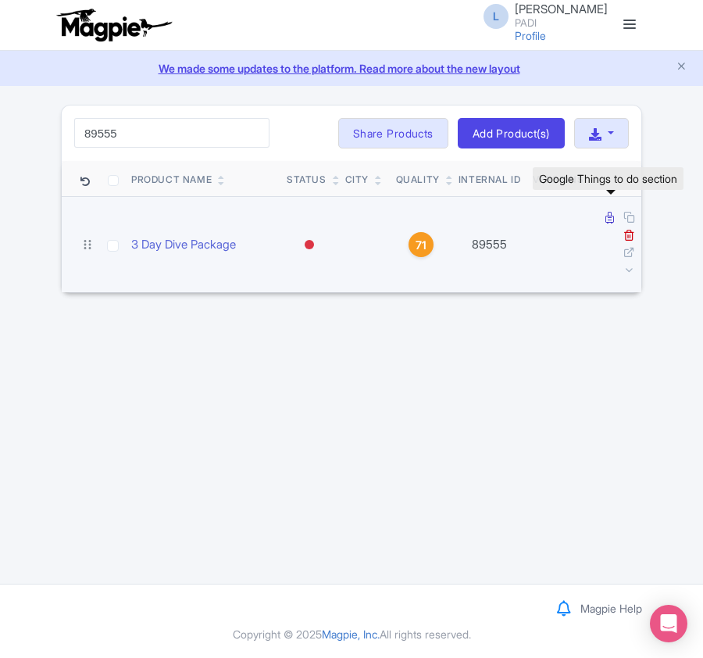
type input "89555"
click at [608, 217] on icon at bounding box center [609, 218] width 9 height 12
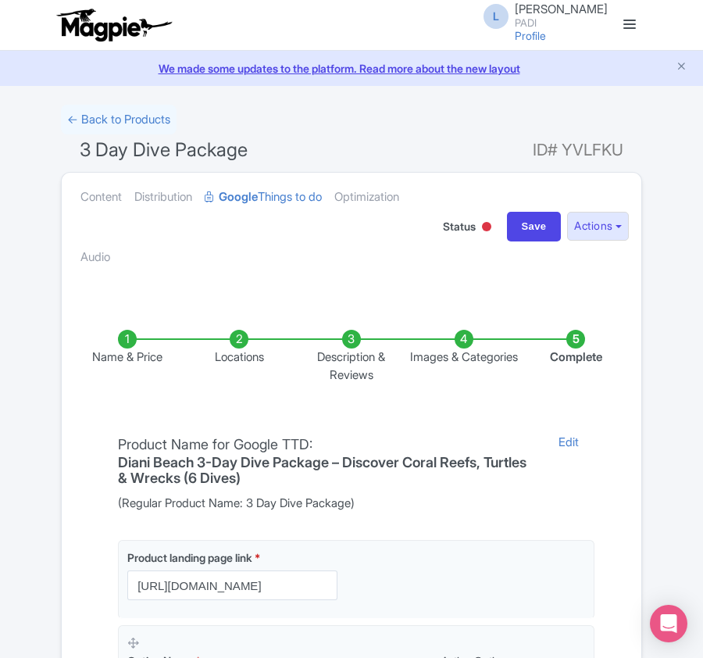
click at [239, 344] on li "Locations" at bounding box center [240, 357] width 112 height 54
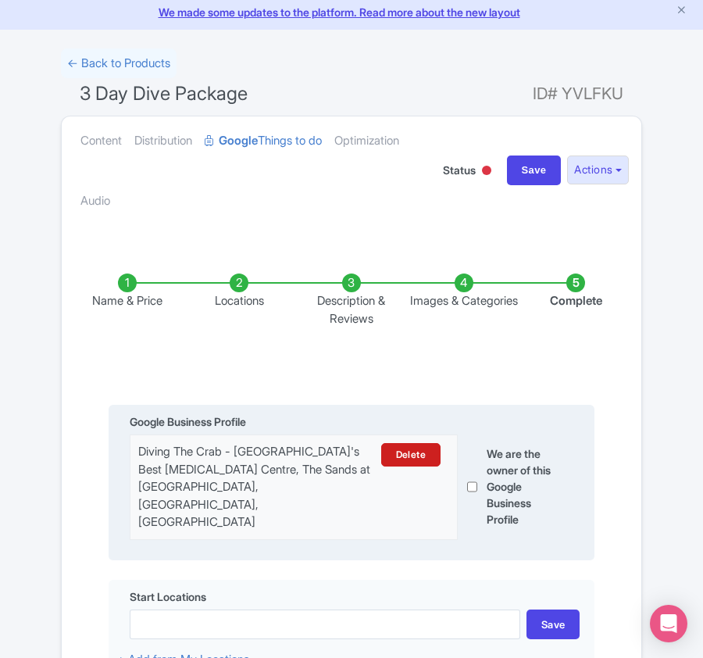
scroll to position [104, 0]
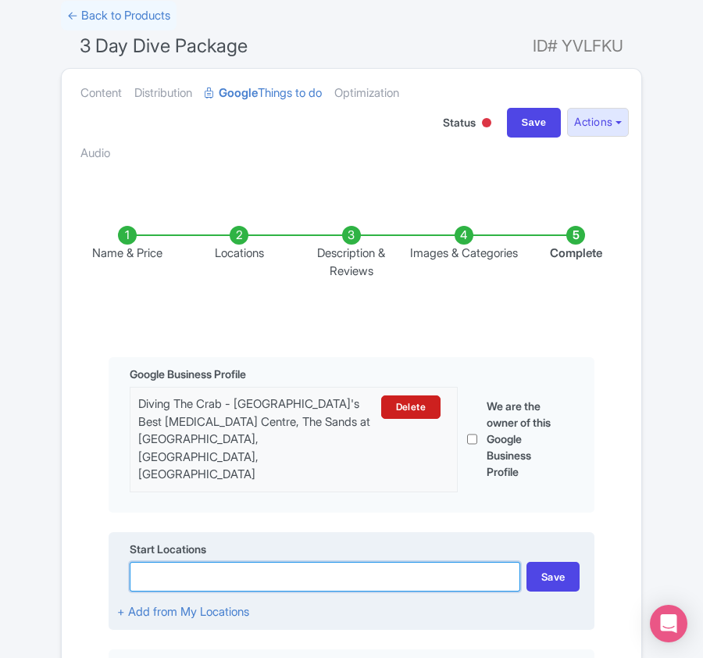
click at [185, 562] on input at bounding box center [325, 577] width 391 height 30
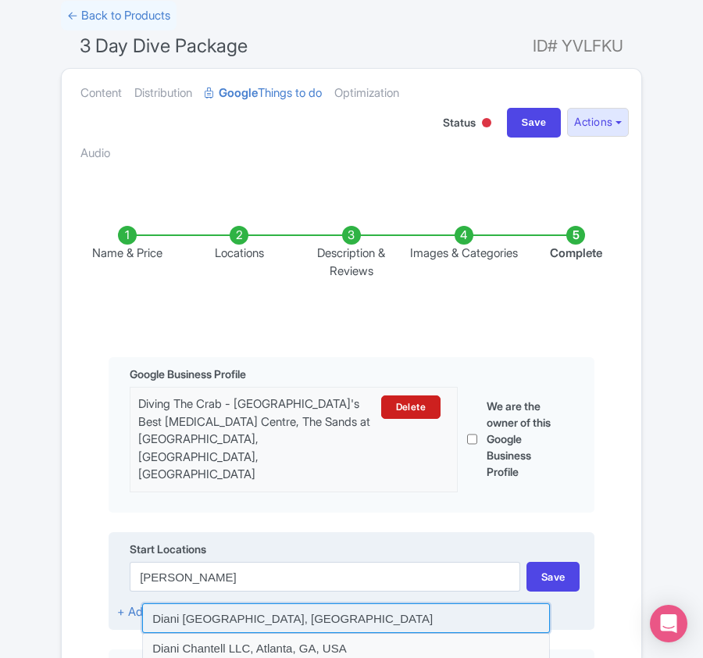
click at [197, 603] on input at bounding box center [346, 618] width 408 height 30
type input "Diani [GEOGRAPHIC_DATA], [GEOGRAPHIC_DATA]"
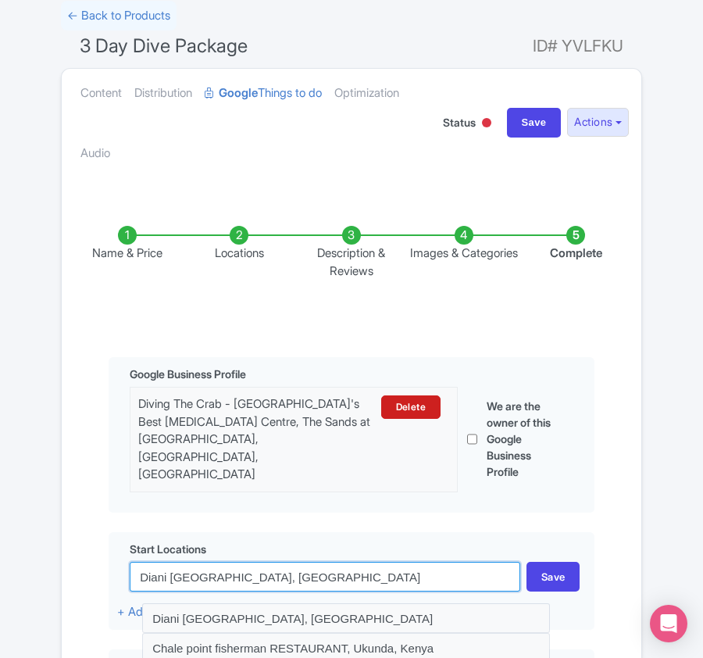
drag, startPoint x: 454, startPoint y: 563, endPoint x: -2, endPoint y: 519, distance: 457.5
click at [0, 519] on html "L Luca Novelli PADI Profile Users Settings Sign out Dashboard Company Product M…" at bounding box center [351, 225] width 703 height 658
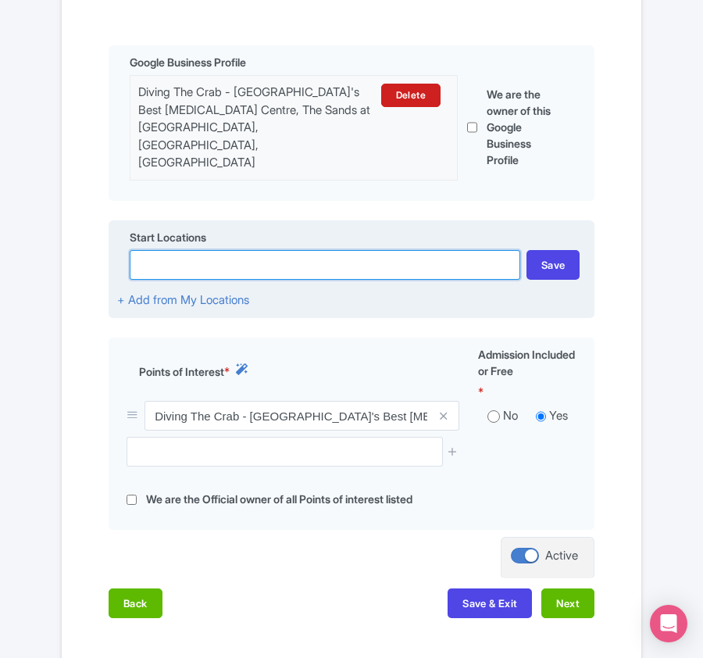
scroll to position [416, 0]
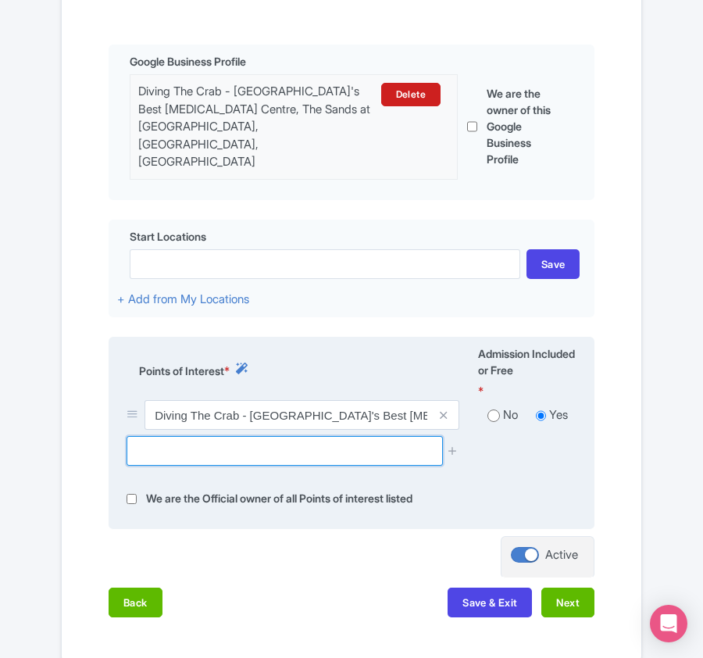
click at [235, 436] on input "text" at bounding box center [285, 451] width 316 height 30
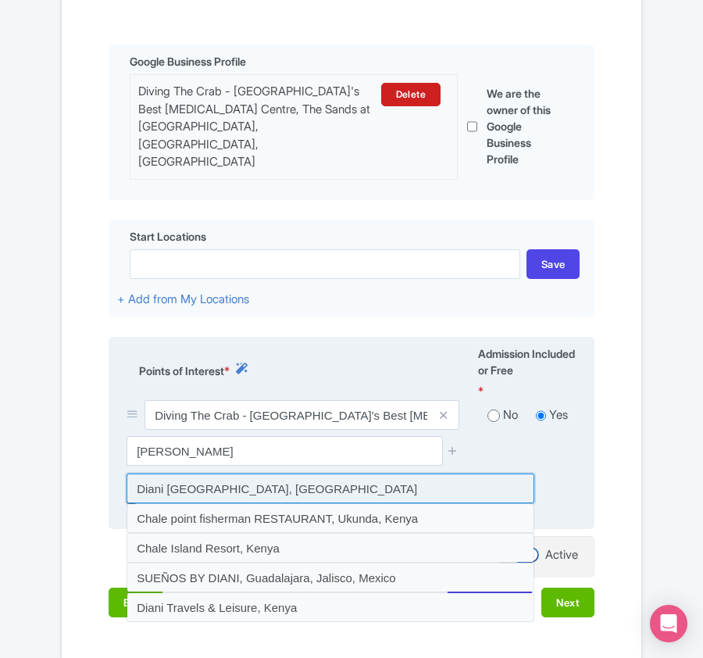
click at [235, 473] on input at bounding box center [331, 488] width 408 height 30
type input "Diani Chale Marine National Reserve, Kenya"
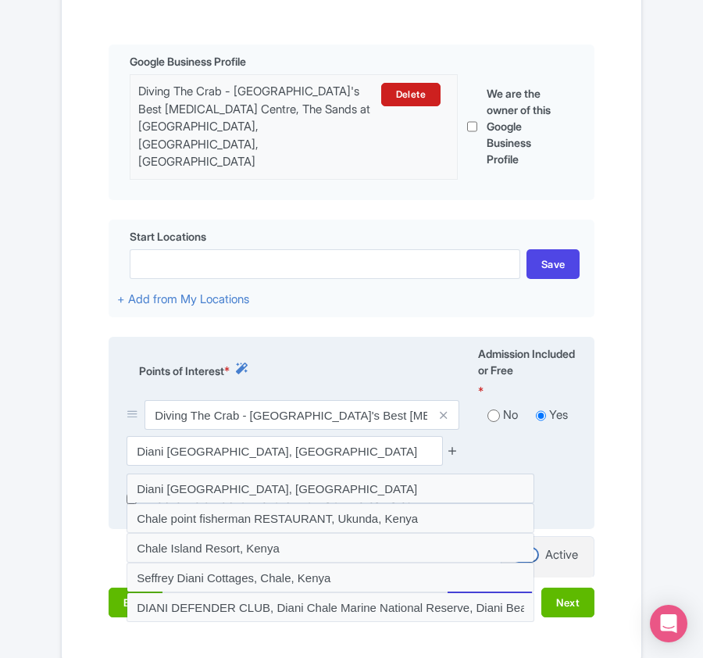
click at [451, 444] on icon at bounding box center [453, 450] width 12 height 12
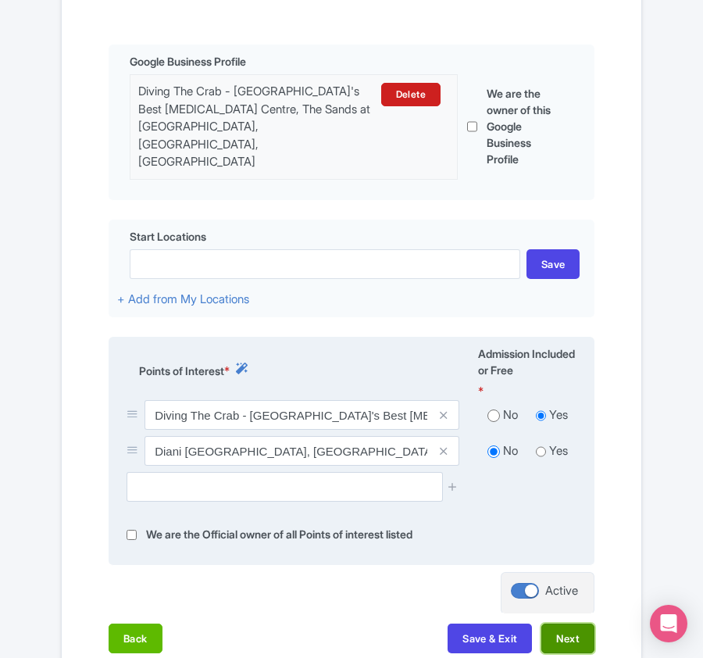
click at [575, 625] on button "Next" at bounding box center [567, 638] width 53 height 30
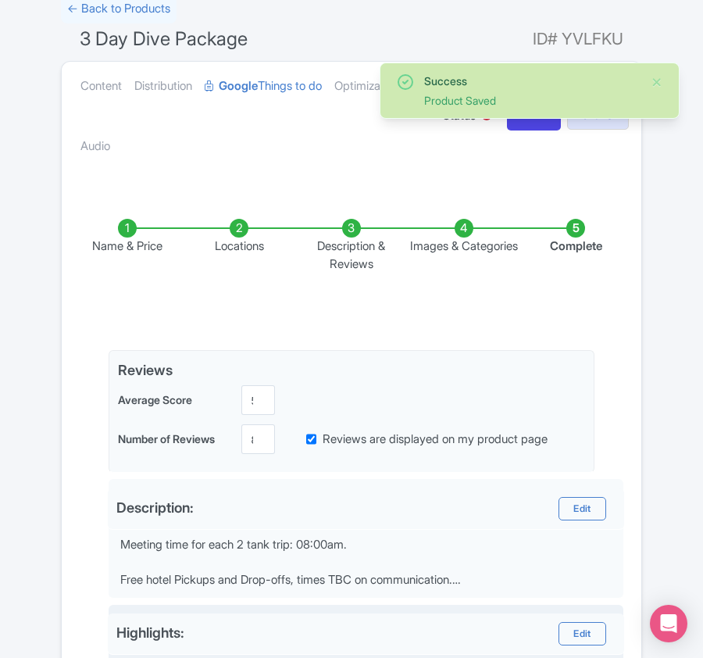
scroll to position [104, 0]
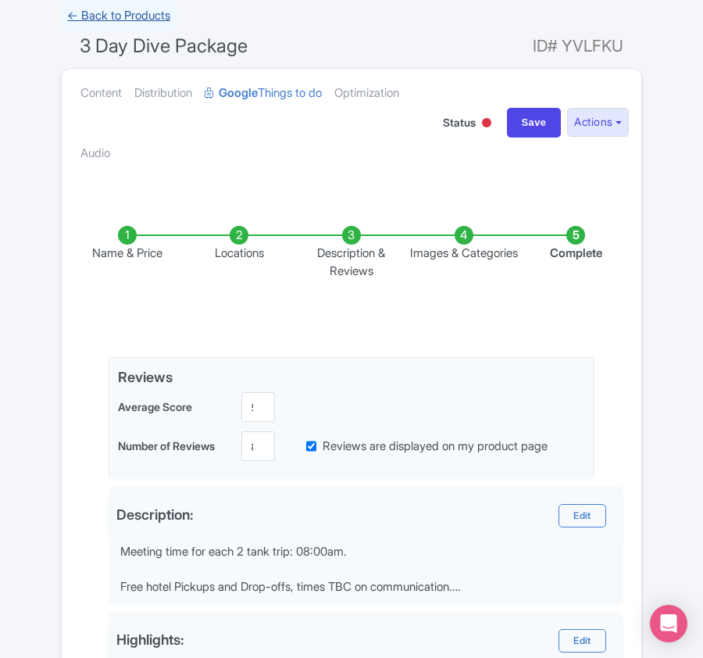
click at [107, 13] on link "← Back to Products" at bounding box center [119, 16] width 116 height 30
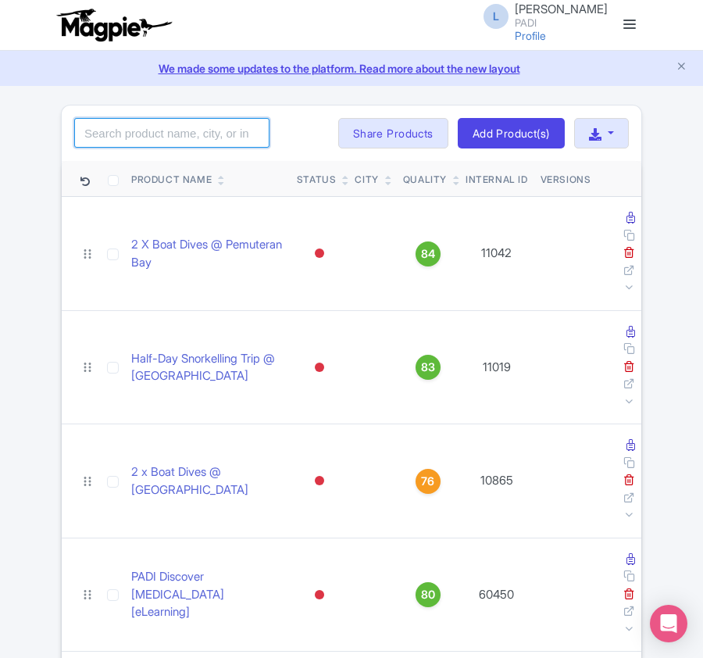
drag, startPoint x: 0, startPoint y: 0, endPoint x: 104, endPoint y: 144, distance: 177.4
click at [104, 144] on input "search" at bounding box center [171, 133] width 195 height 30
paste input "89585"
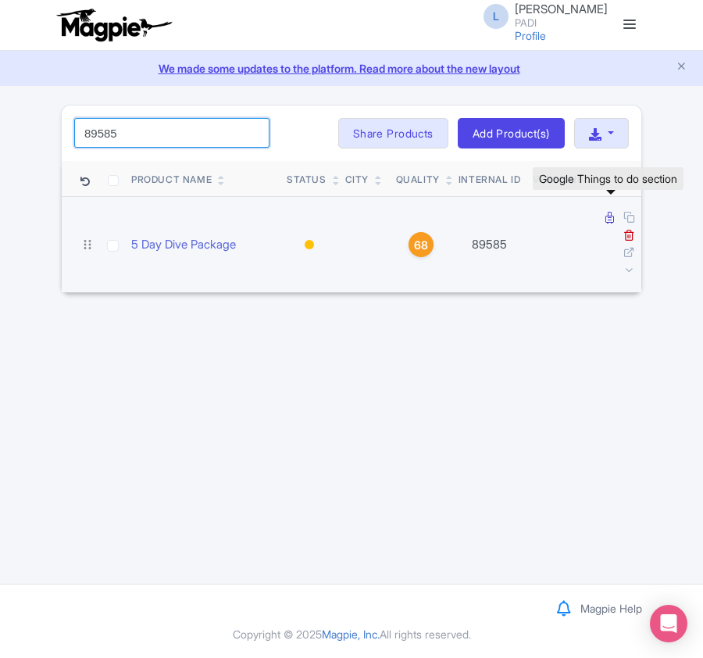
type input "89585"
click at [605, 217] on icon at bounding box center [609, 218] width 9 height 12
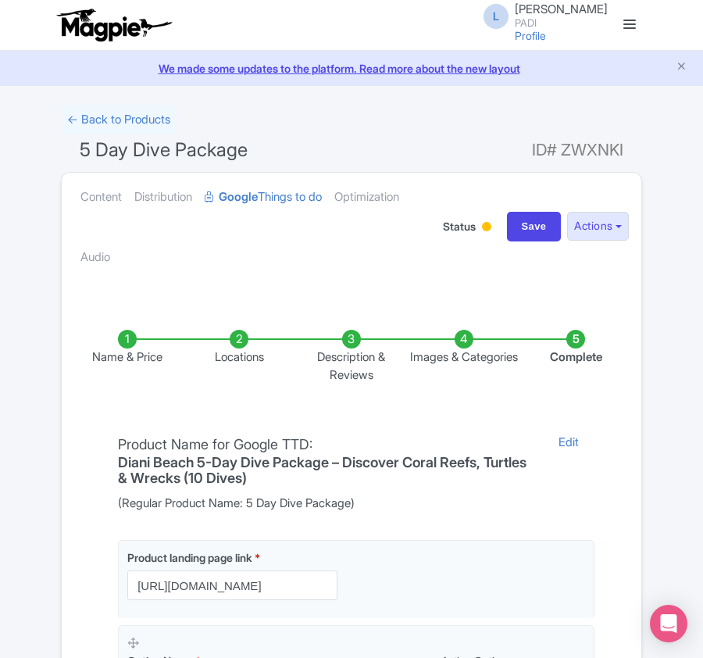
click at [236, 341] on li "Locations" at bounding box center [240, 357] width 112 height 54
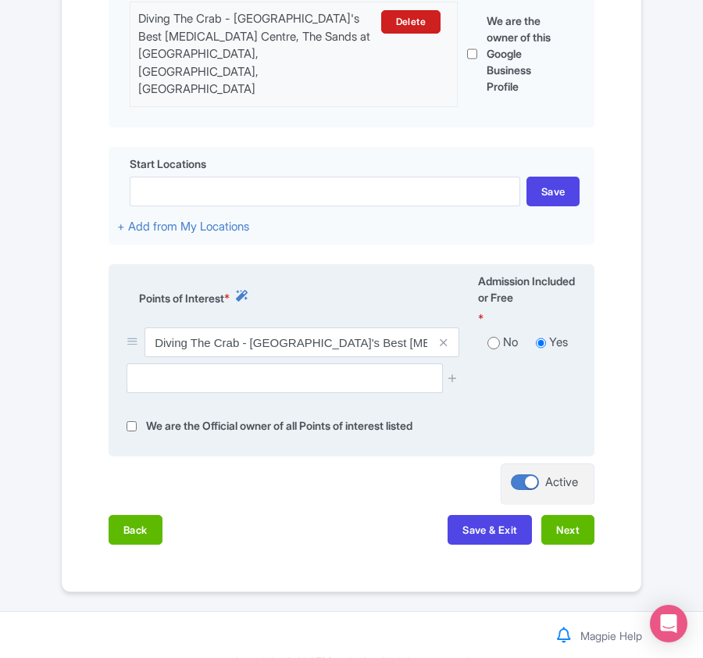
scroll to position [498, 0]
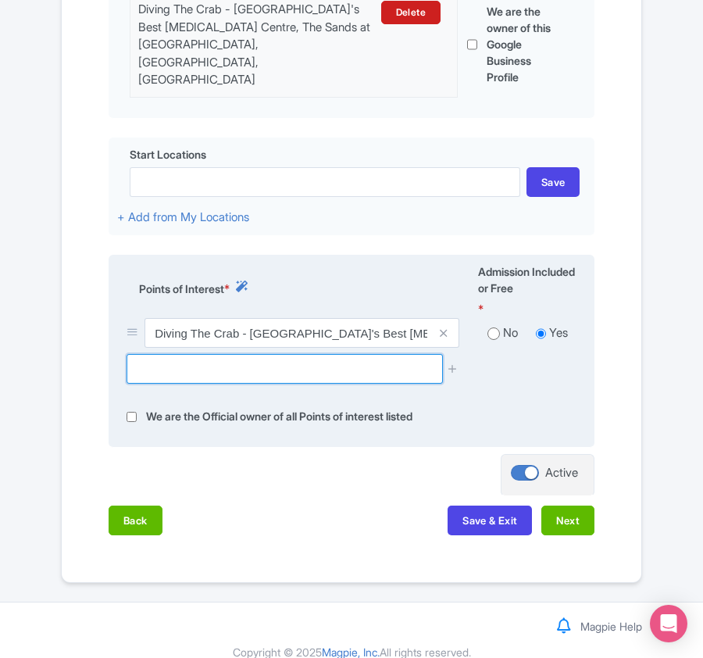
click at [184, 362] on input "text" at bounding box center [285, 369] width 316 height 30
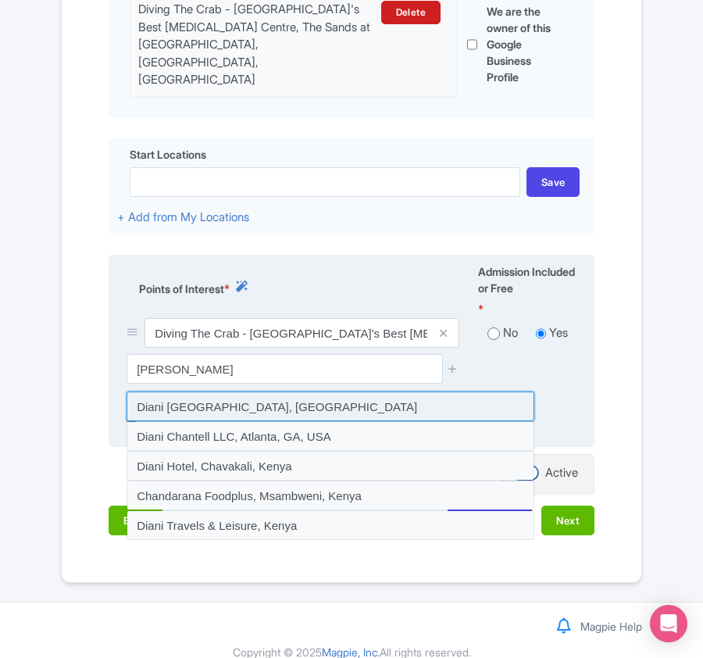
click at [229, 392] on input at bounding box center [331, 406] width 408 height 30
type input "Diani [GEOGRAPHIC_DATA], [GEOGRAPHIC_DATA]"
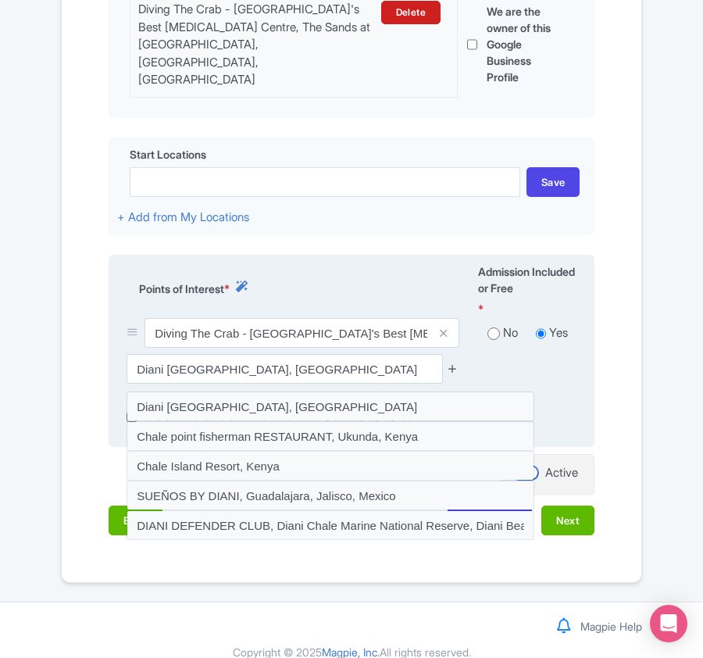
click at [451, 362] on icon at bounding box center [453, 368] width 12 height 12
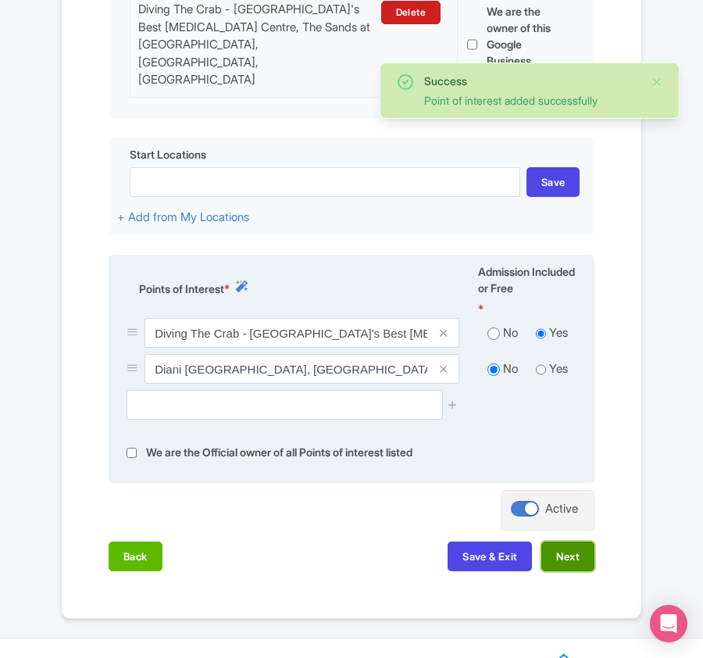
click at [585, 541] on button "Next" at bounding box center [567, 556] width 53 height 30
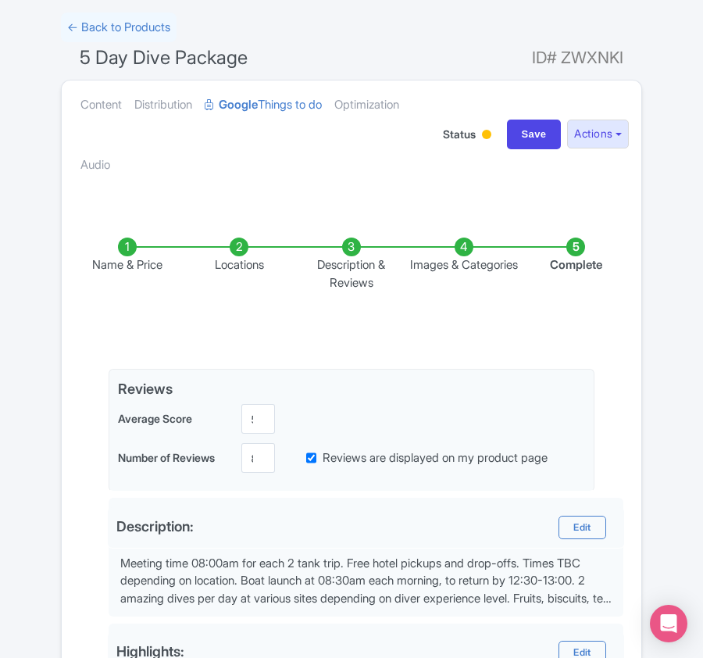
scroll to position [0, 0]
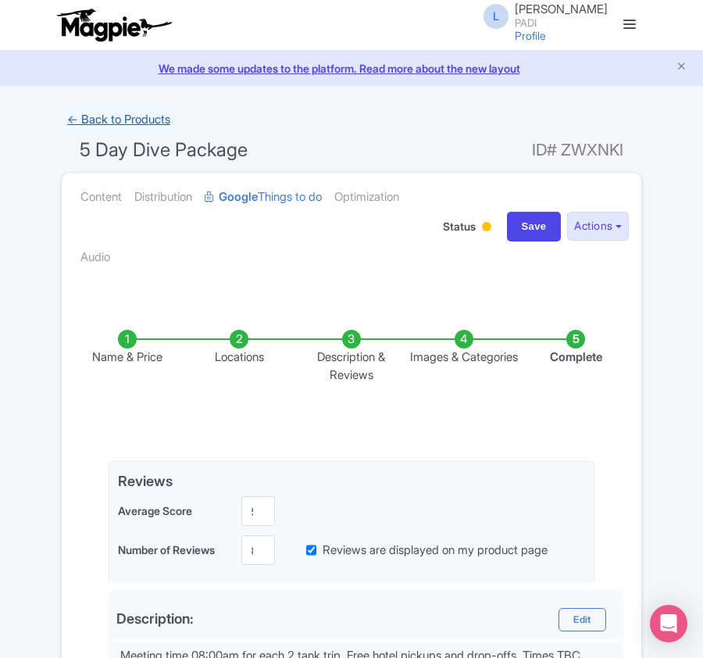
click at [126, 120] on link "← Back to Products" at bounding box center [119, 120] width 116 height 30
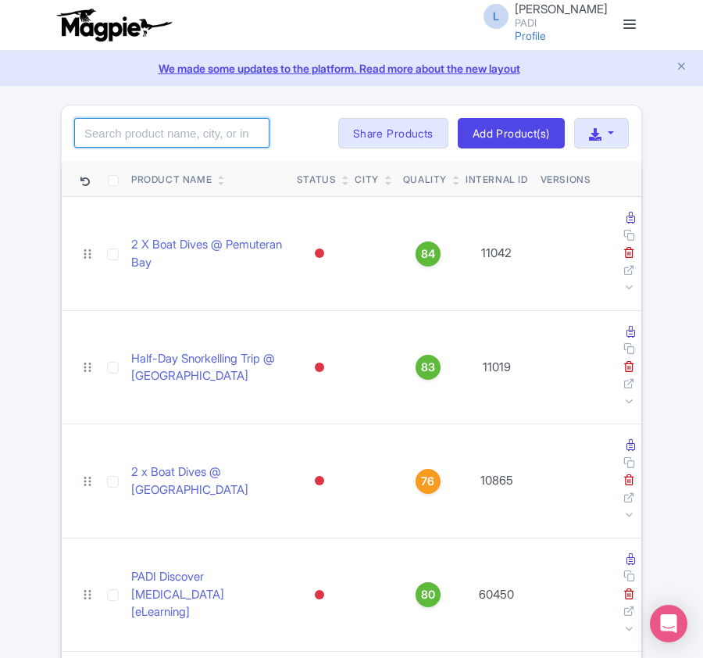
click at [188, 137] on input "search" at bounding box center [171, 133] width 195 height 30
paste input "89643"
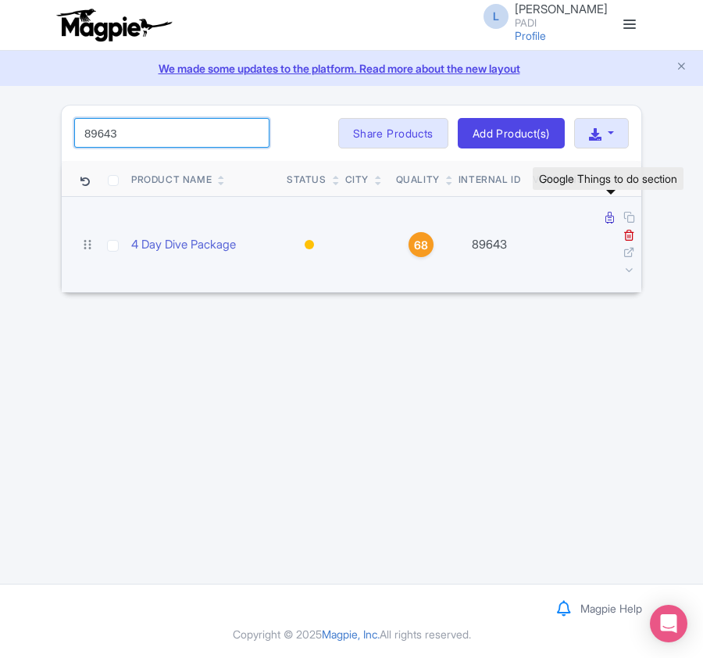
type input "89643"
click at [605, 220] on icon at bounding box center [609, 218] width 9 height 12
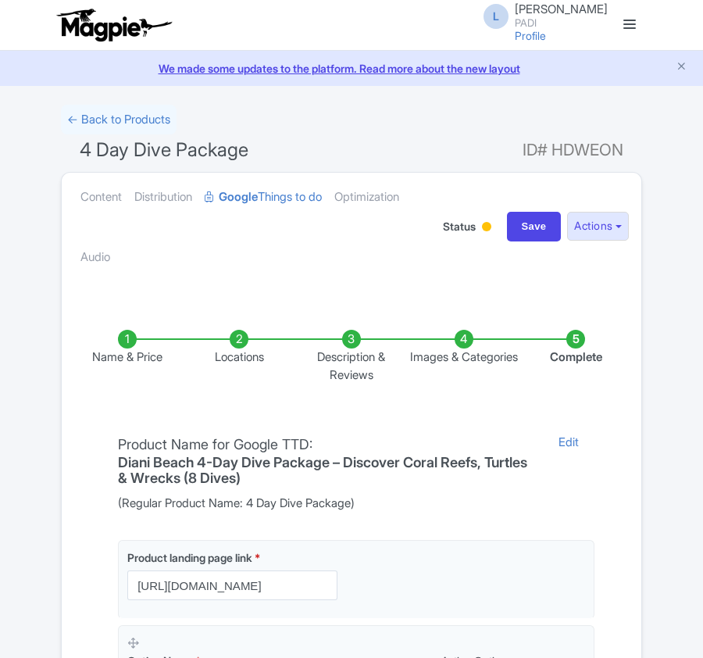
click at [244, 344] on li "Locations" at bounding box center [240, 357] width 112 height 54
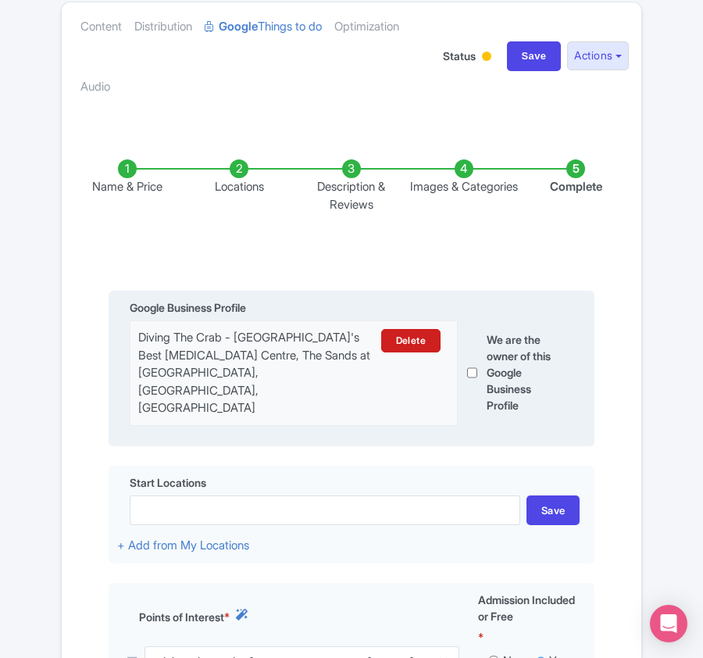
scroll to position [416, 0]
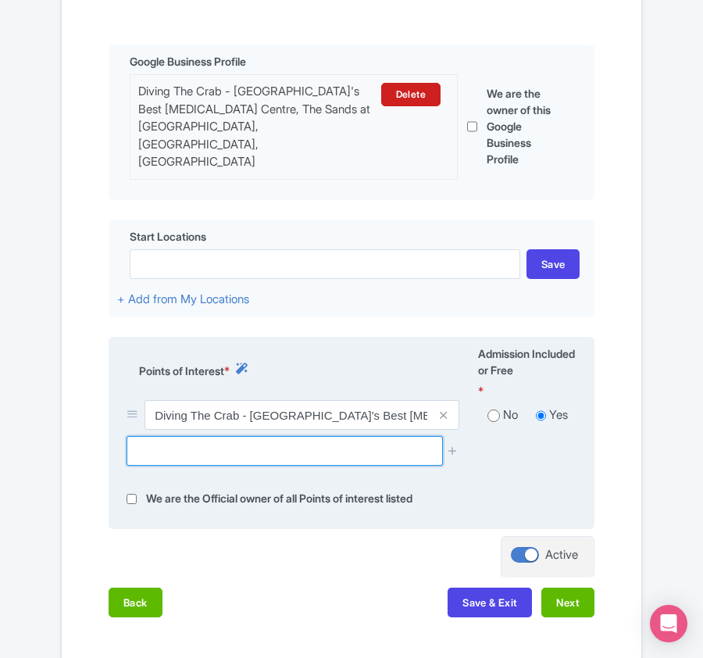
click at [247, 442] on input "text" at bounding box center [285, 451] width 316 height 30
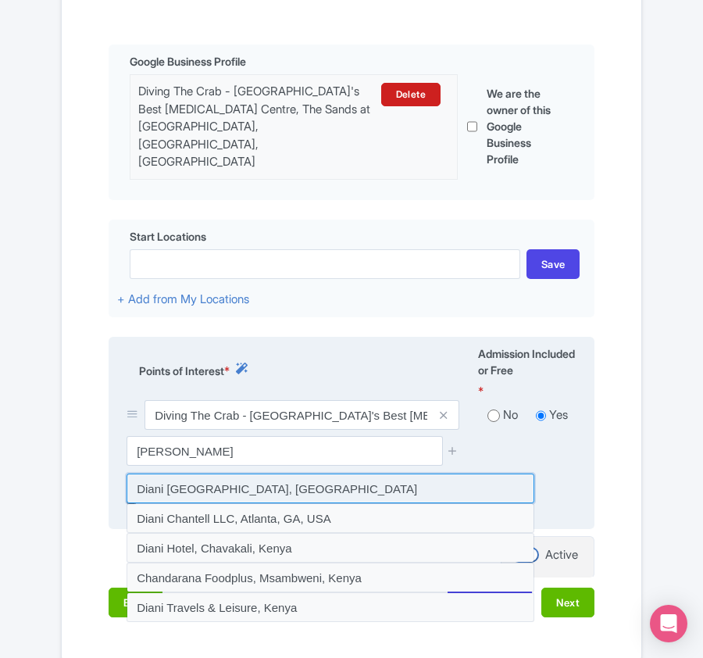
click at [239, 473] on input at bounding box center [331, 488] width 408 height 30
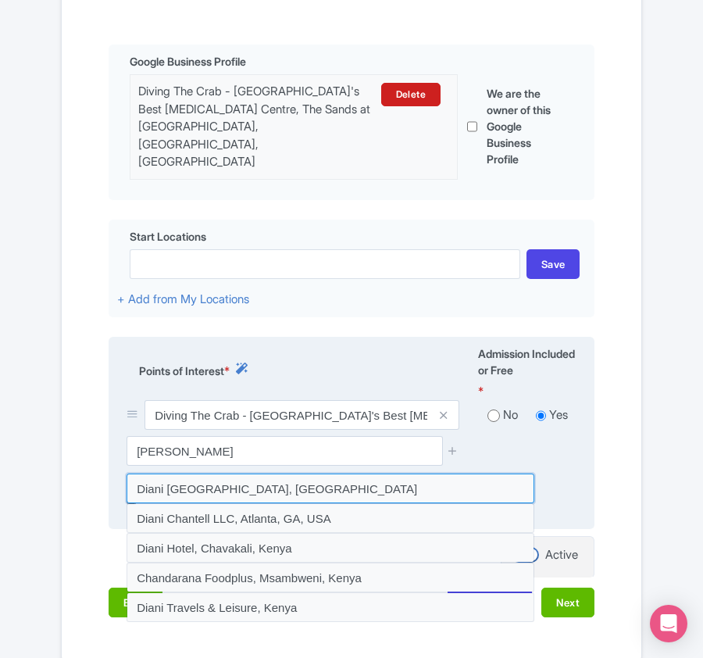
type input "Diani [GEOGRAPHIC_DATA], [GEOGRAPHIC_DATA]"
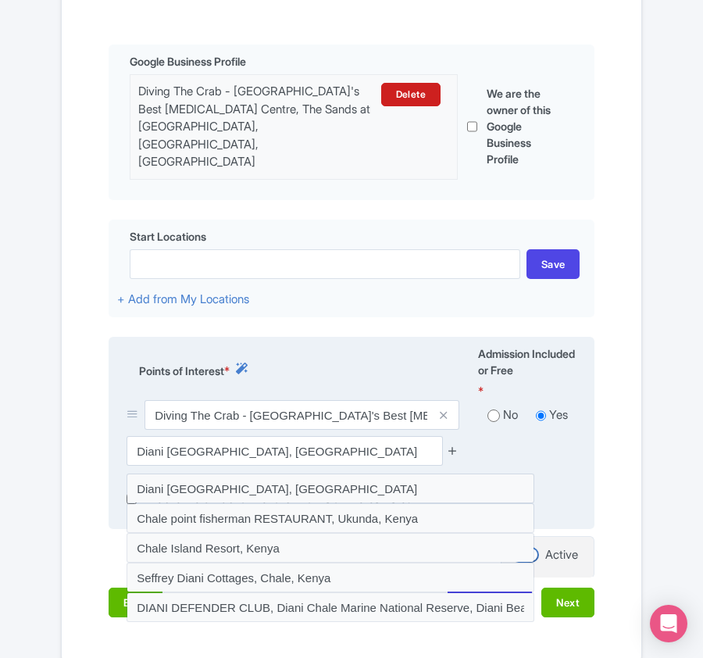
click at [448, 444] on icon at bounding box center [453, 450] width 12 height 12
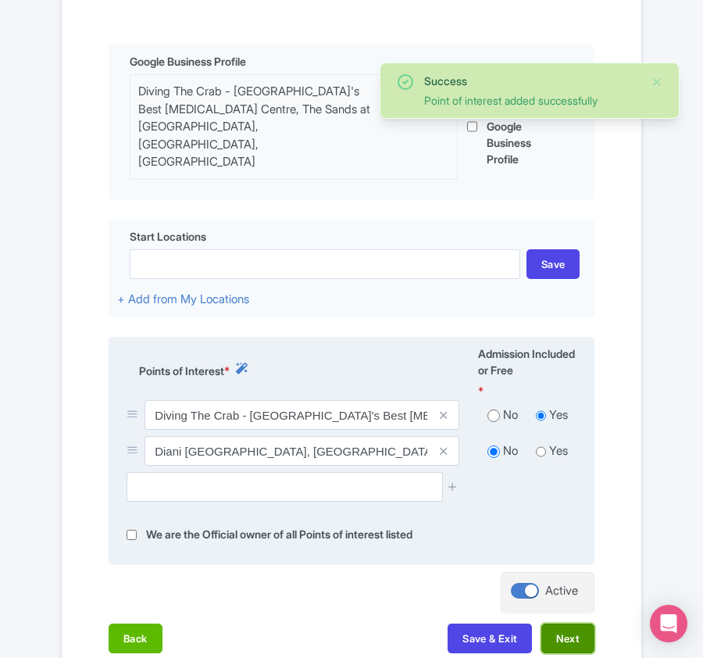
click at [573, 623] on button "Next" at bounding box center [567, 638] width 53 height 30
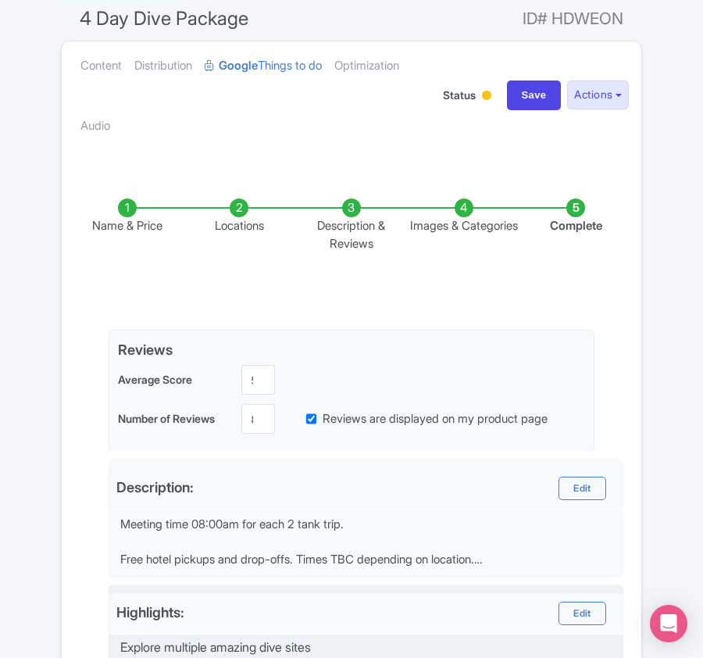
scroll to position [104, 0]
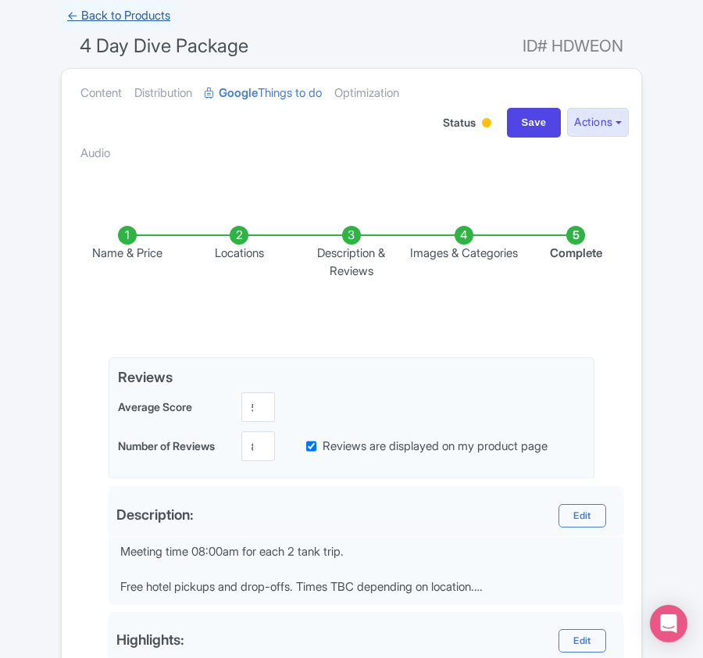
click at [82, 10] on link "← Back to Products" at bounding box center [119, 16] width 116 height 30
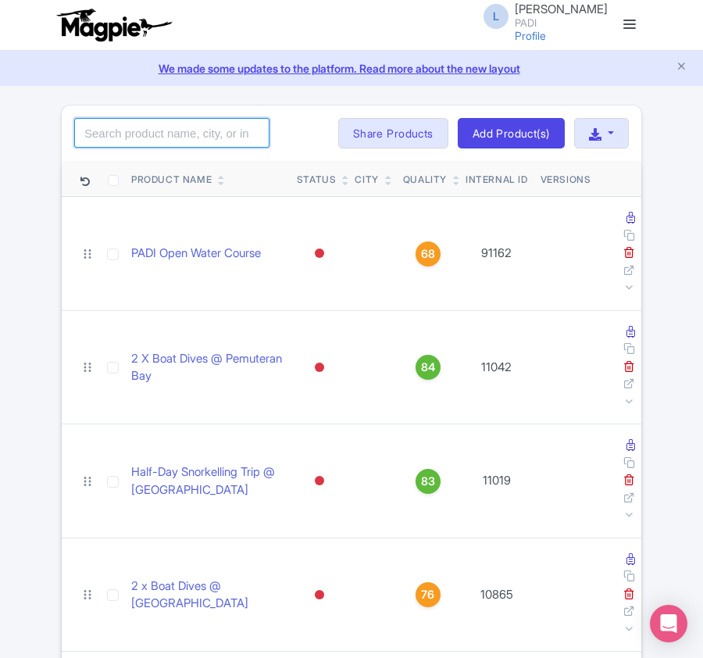
click at [94, 134] on input "search" at bounding box center [171, 133] width 195 height 30
paste input "85717"
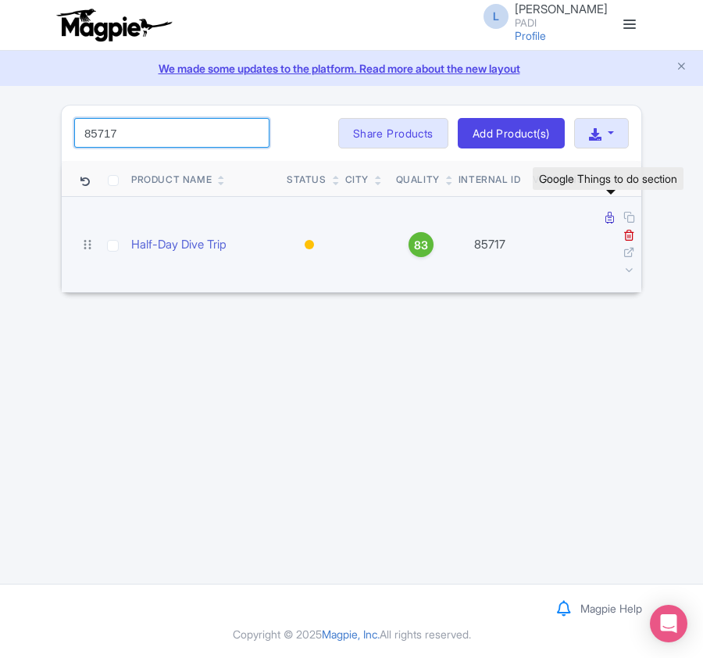
type input "85717"
click at [610, 219] on icon at bounding box center [609, 218] width 9 height 12
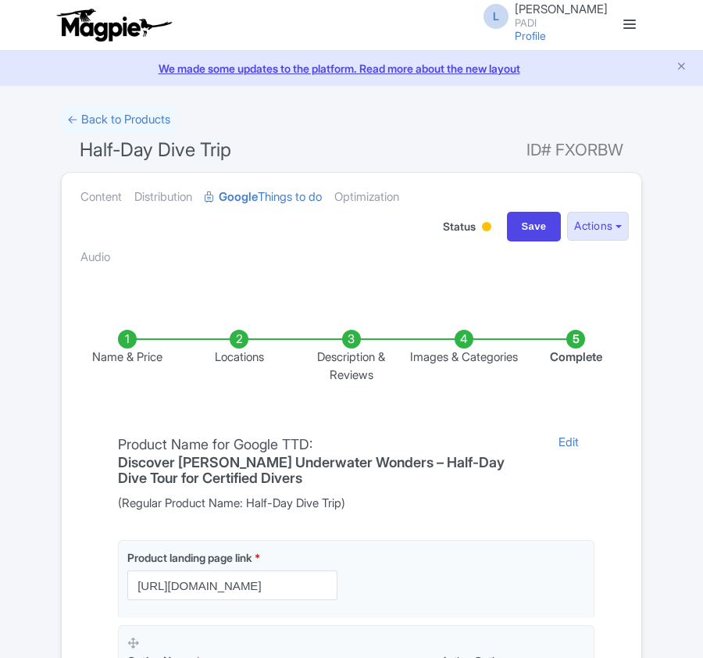
click at [235, 334] on li "Locations" at bounding box center [240, 357] width 112 height 54
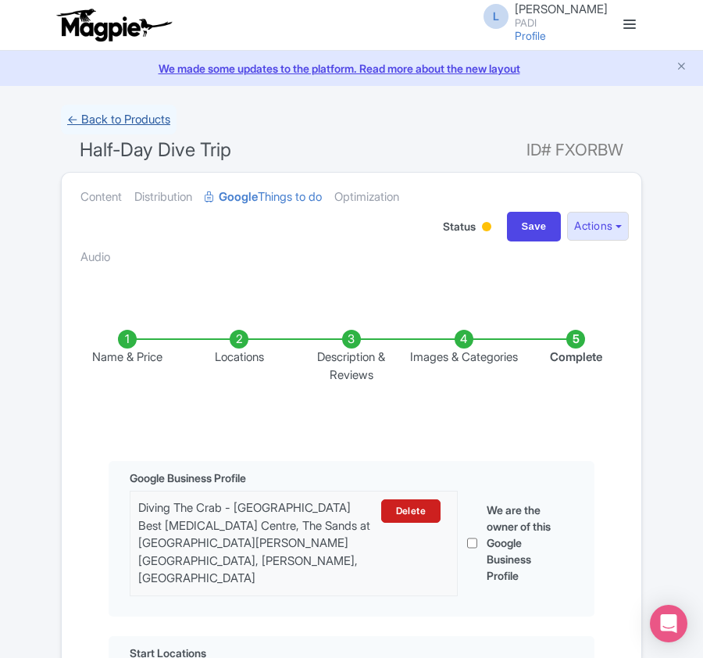
click at [86, 116] on link "← Back to Products" at bounding box center [119, 120] width 116 height 30
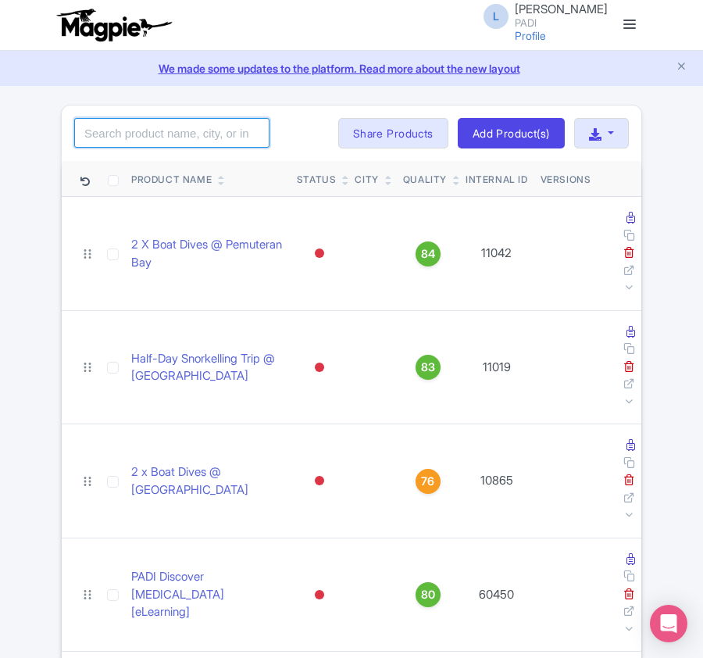
click at [123, 135] on input "search" at bounding box center [171, 133] width 195 height 30
paste input "2048"
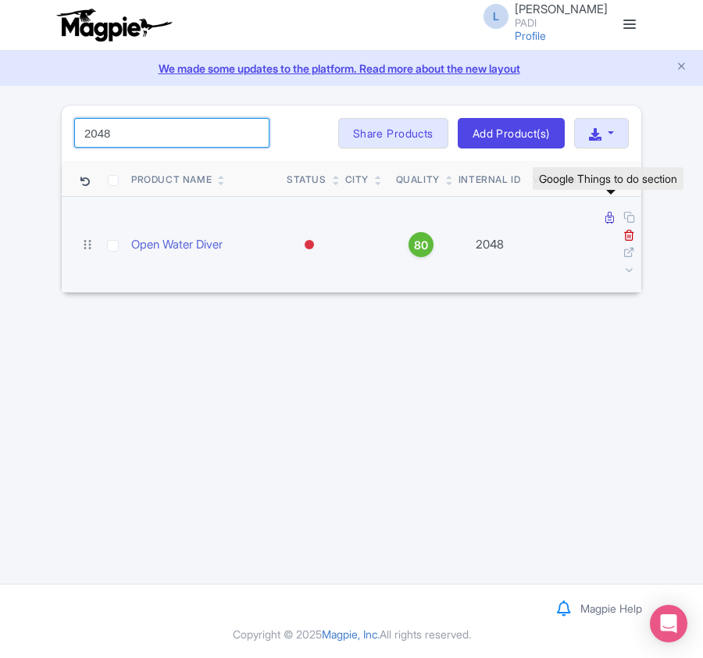
type input "2048"
click at [605, 217] on icon at bounding box center [609, 218] width 9 height 12
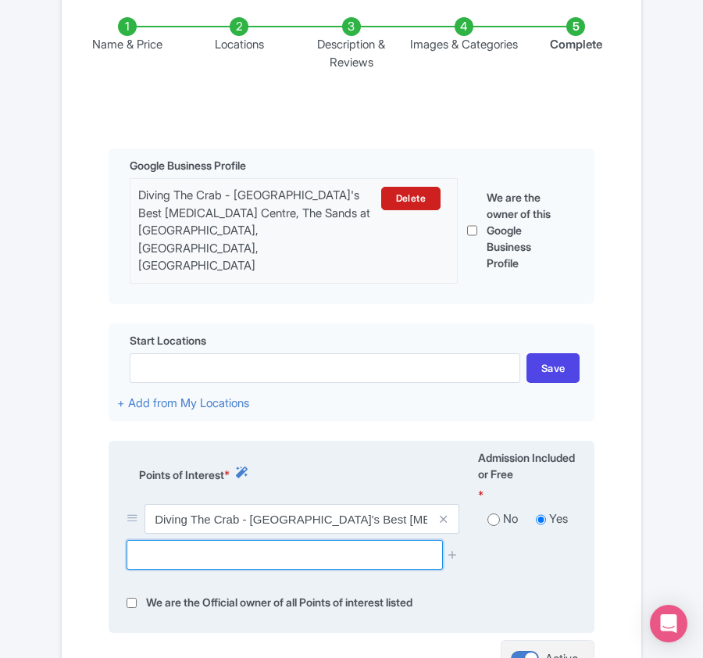
scroll to position [312, 0]
click at [191, 540] on input "text" at bounding box center [285, 555] width 316 height 30
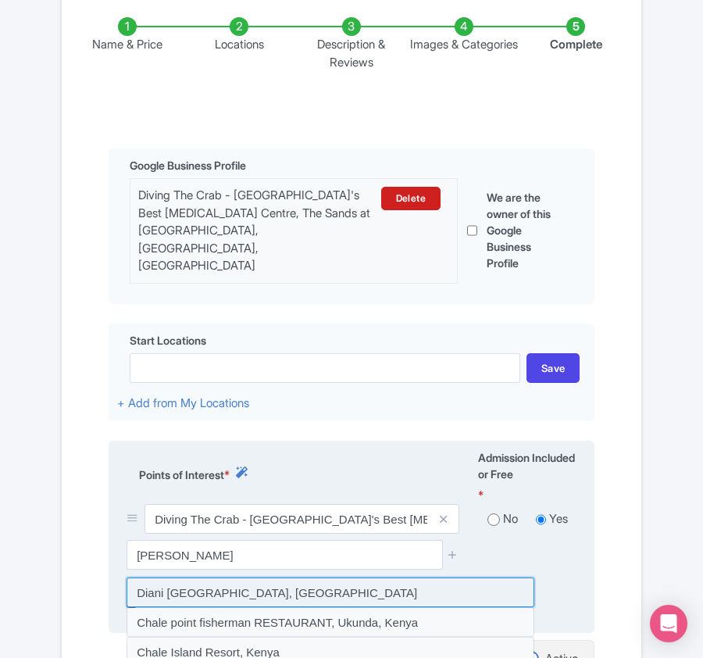
click at [226, 577] on input at bounding box center [331, 592] width 408 height 30
type input "Diani Chale Marine National Reserve, Kenya"
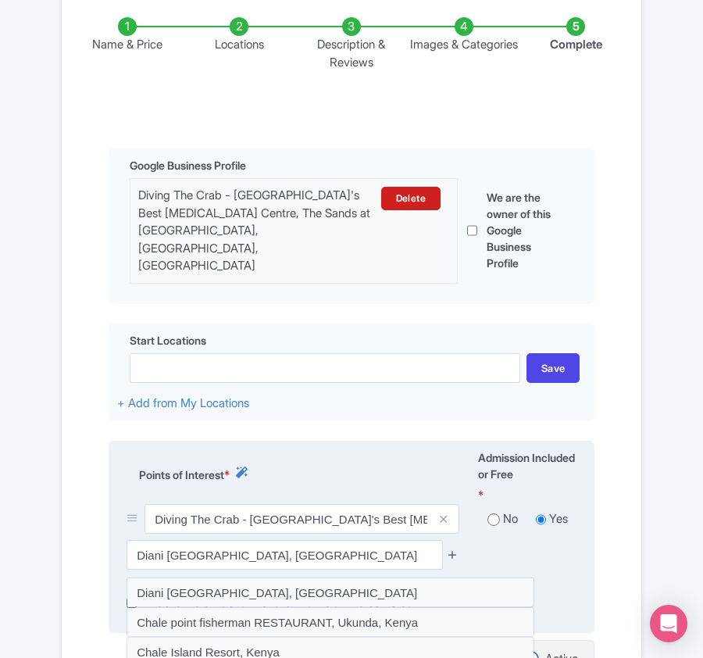
click at [452, 548] on icon at bounding box center [453, 554] width 12 height 12
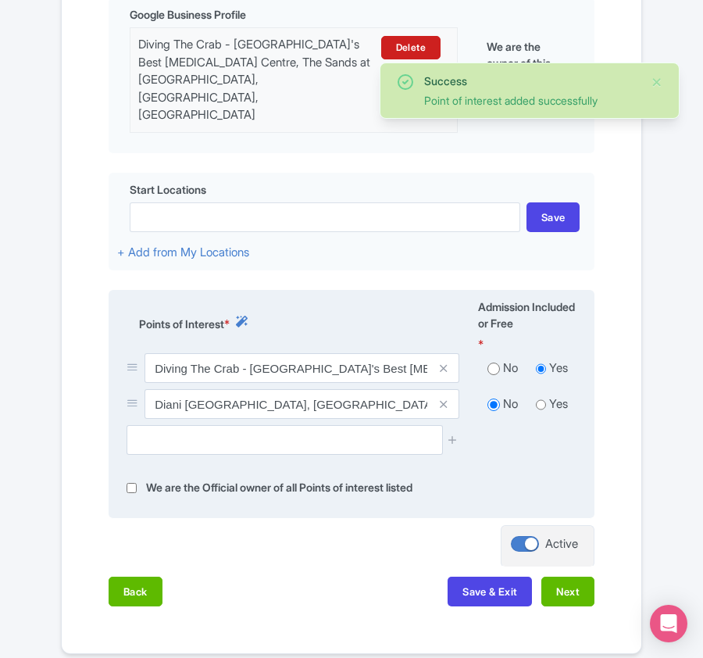
scroll to position [535, 0]
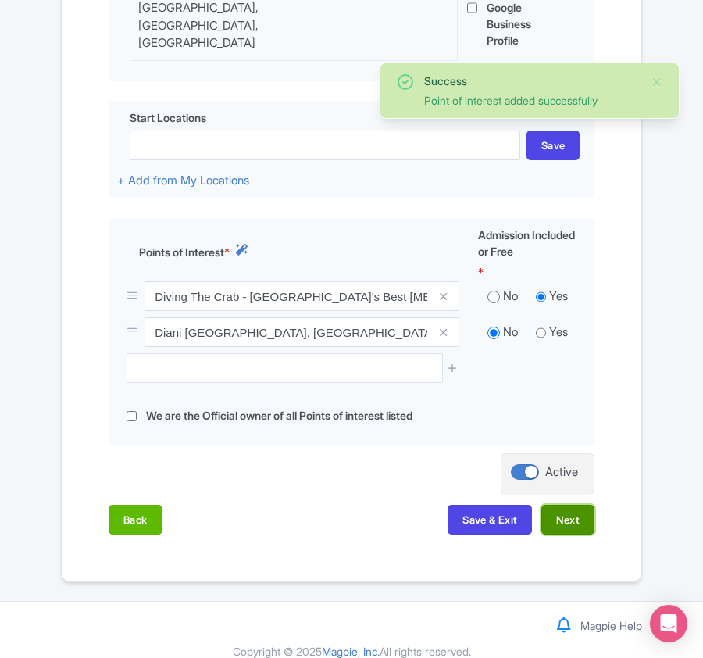
click at [570, 505] on button "Next" at bounding box center [567, 520] width 53 height 30
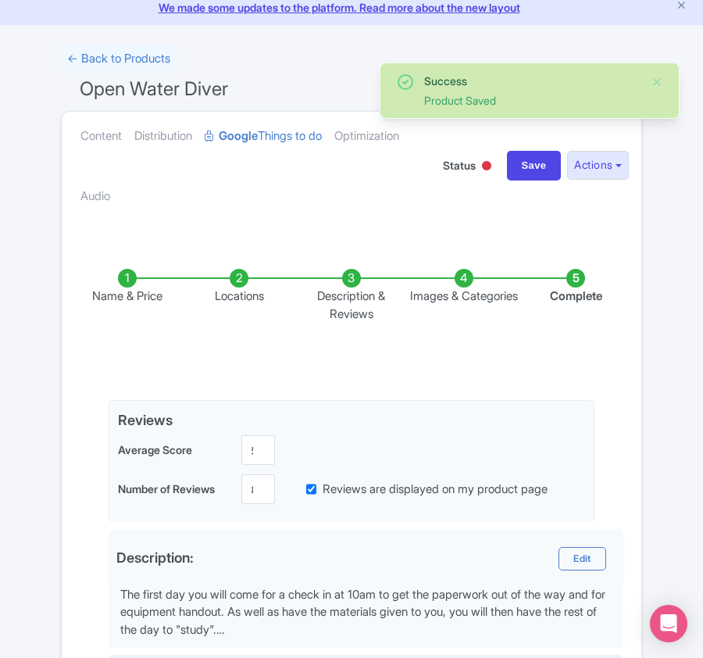
scroll to position [14, 0]
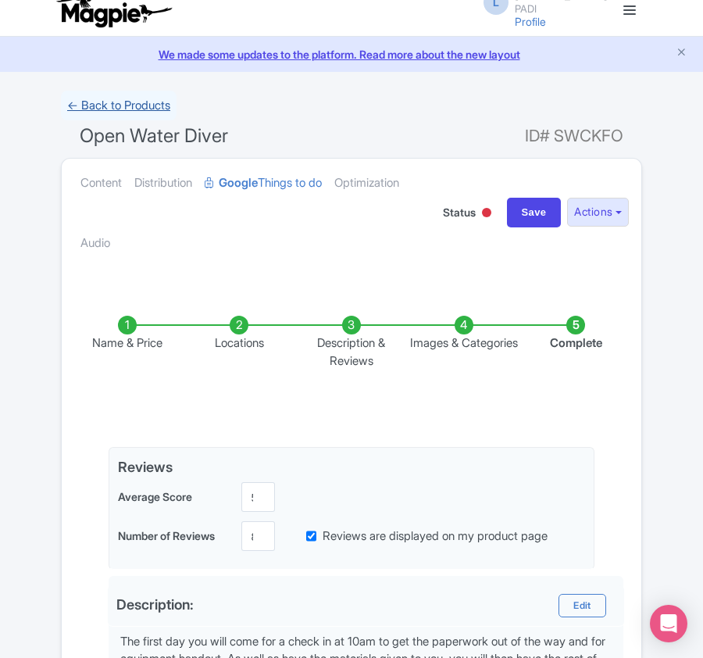
click at [80, 101] on link "← Back to Products" at bounding box center [119, 106] width 116 height 30
